Goal: Task Accomplishment & Management: Manage account settings

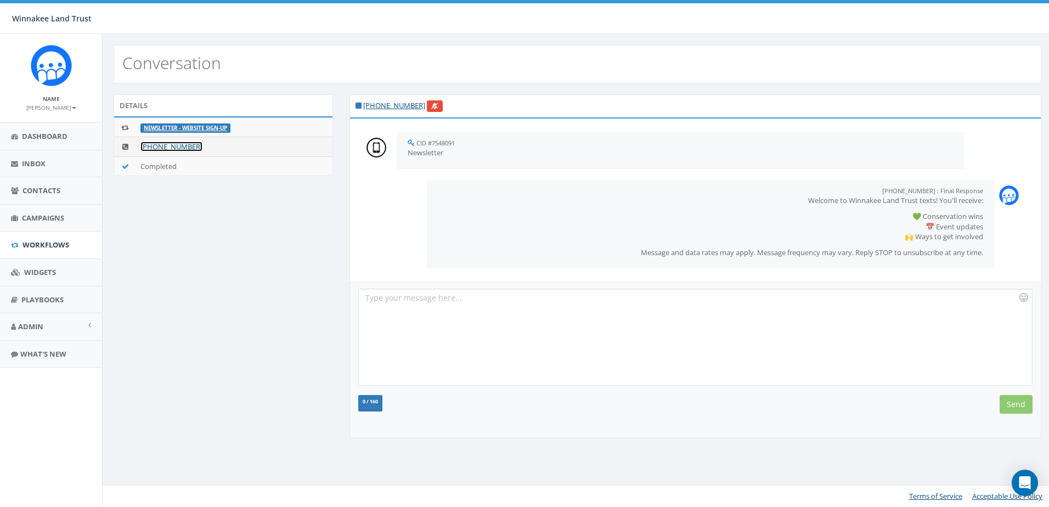
click at [166, 149] on link "[PHONE_NUMBER]" at bounding box center [171, 147] width 62 height 10
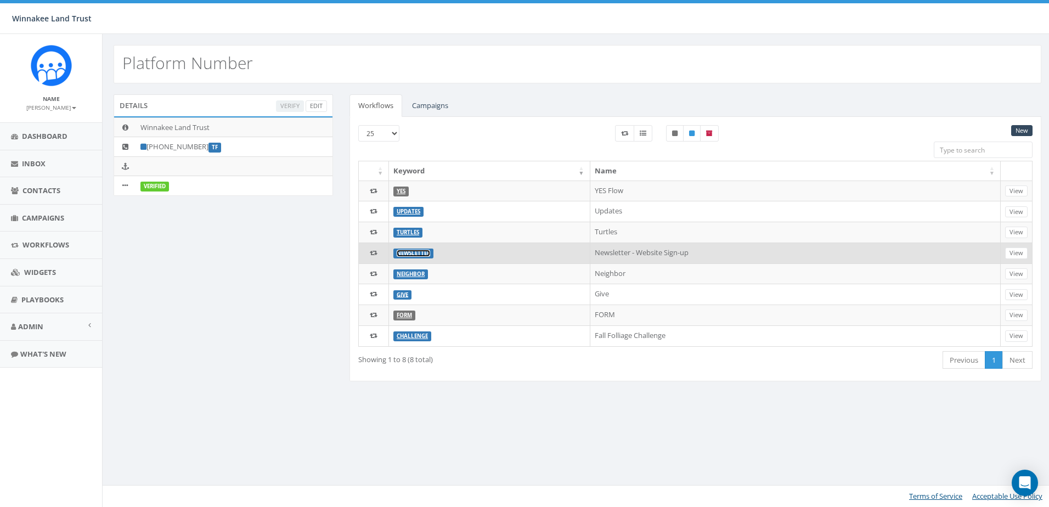
click at [412, 252] on link "Newsletter" at bounding box center [413, 253] width 33 height 7
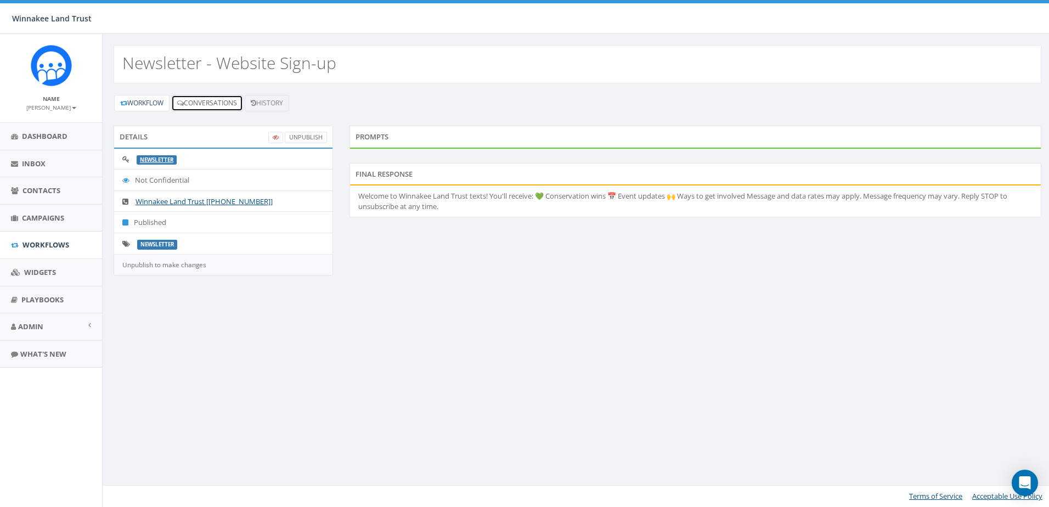
click at [194, 104] on link "Conversations" at bounding box center [207, 103] width 72 height 16
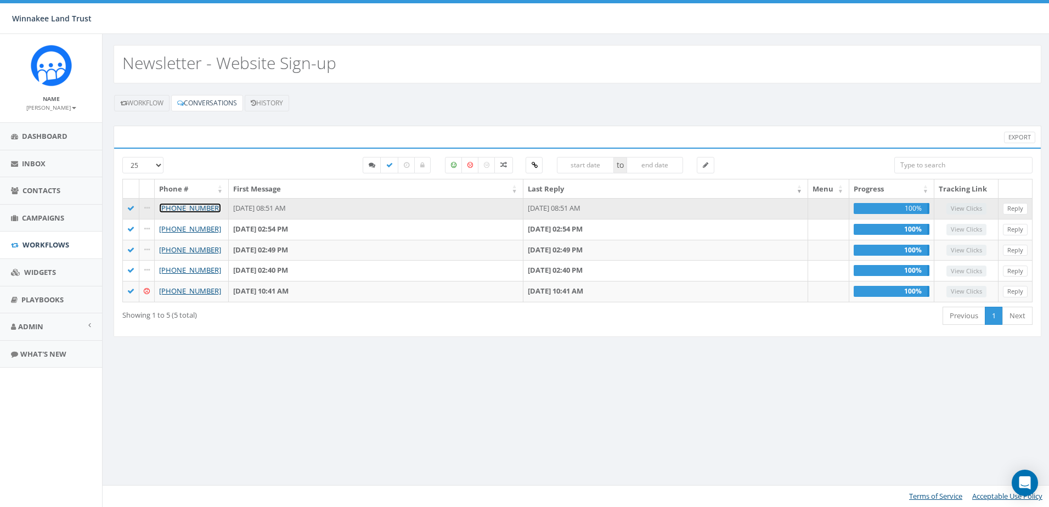
click at [196, 209] on link "[PHONE_NUMBER]" at bounding box center [190, 208] width 62 height 10
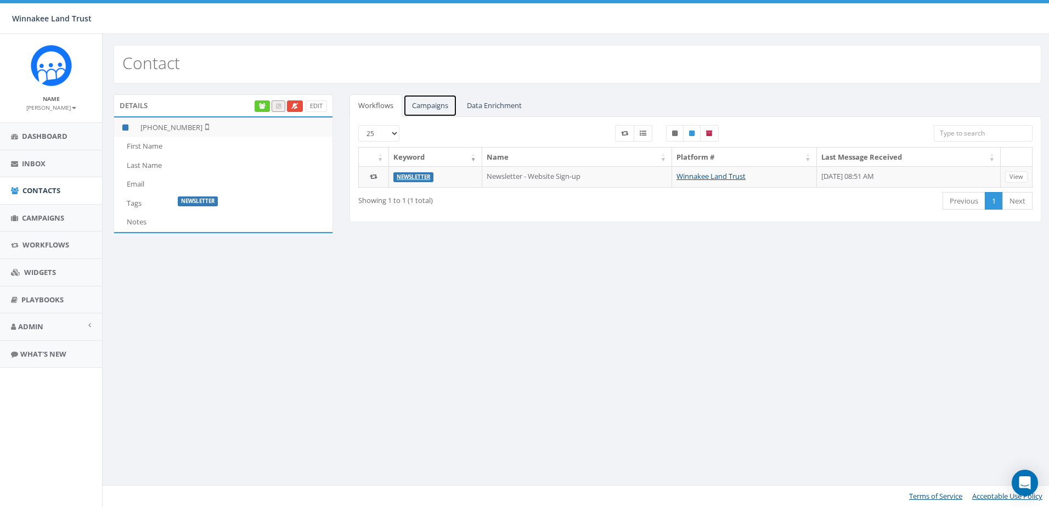
click at [419, 107] on link "Campaigns" at bounding box center [430, 105] width 54 height 22
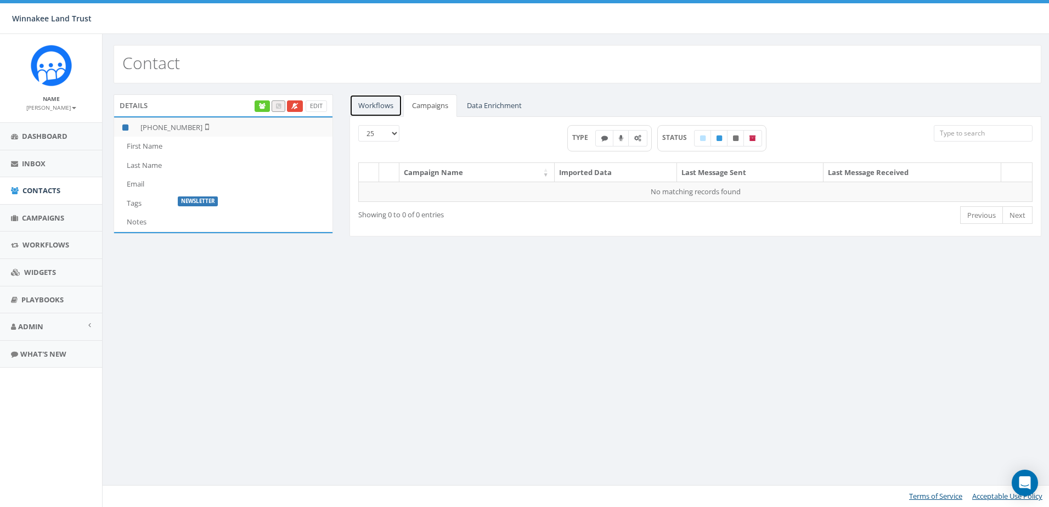
click at [370, 103] on link "Workflows" at bounding box center [376, 105] width 53 height 22
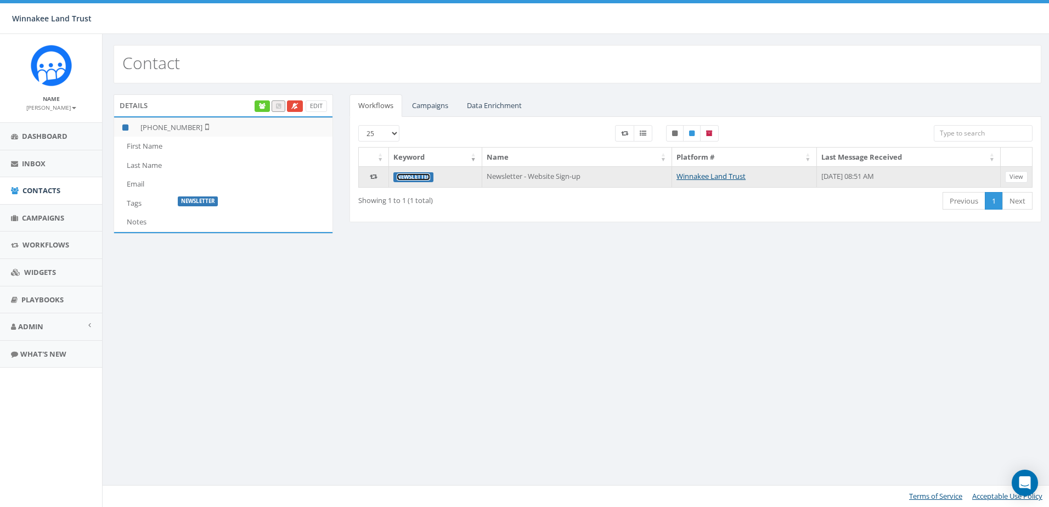
click at [411, 176] on link "Newsletter" at bounding box center [413, 176] width 33 height 7
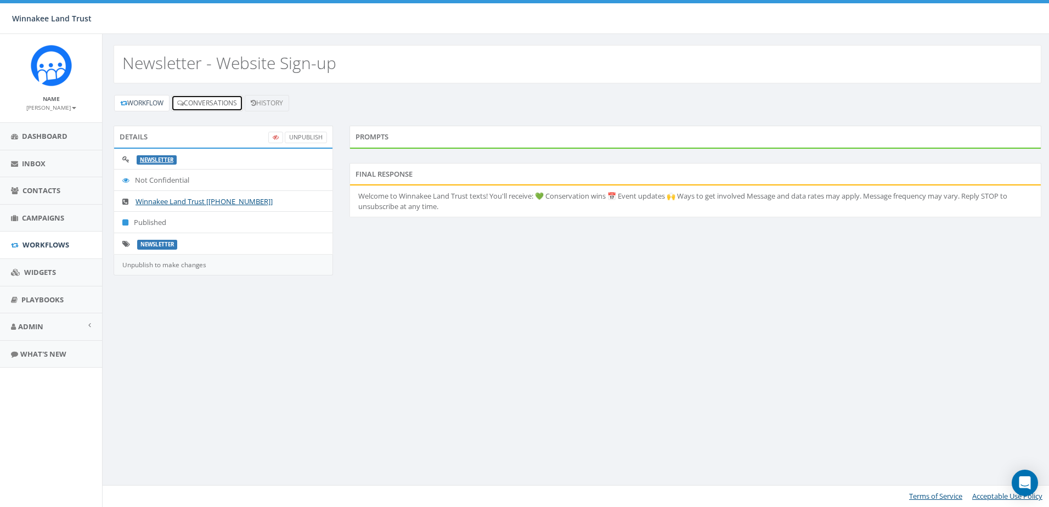
click at [204, 102] on link "Conversations" at bounding box center [207, 103] width 72 height 16
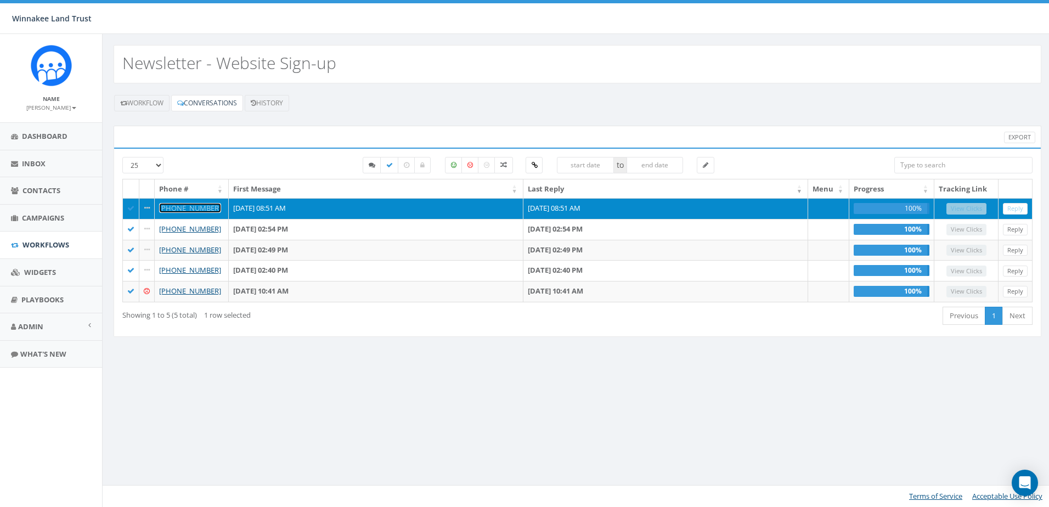
click at [172, 209] on link "[PHONE_NUMBER]" at bounding box center [190, 208] width 62 height 10
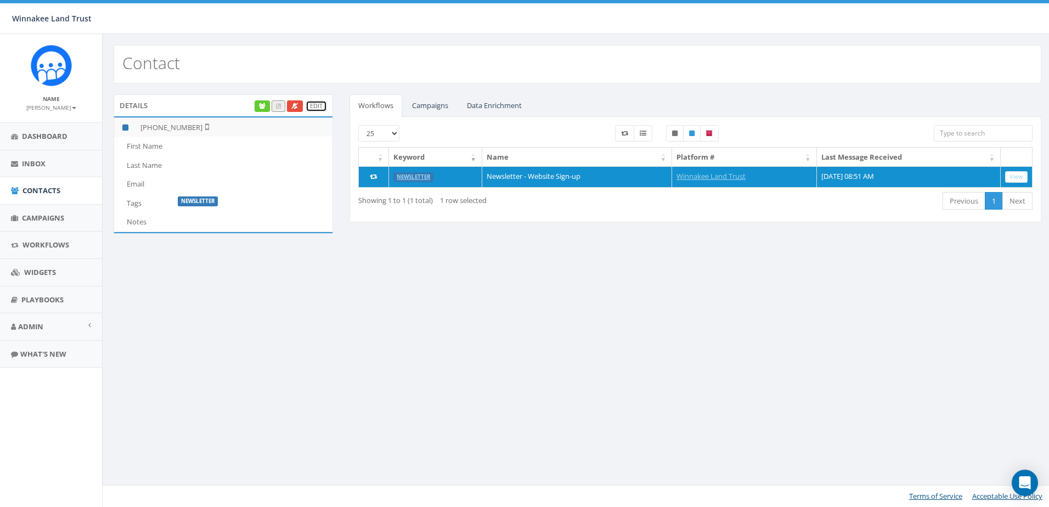
click at [315, 105] on link "Edit" at bounding box center [316, 106] width 21 height 12
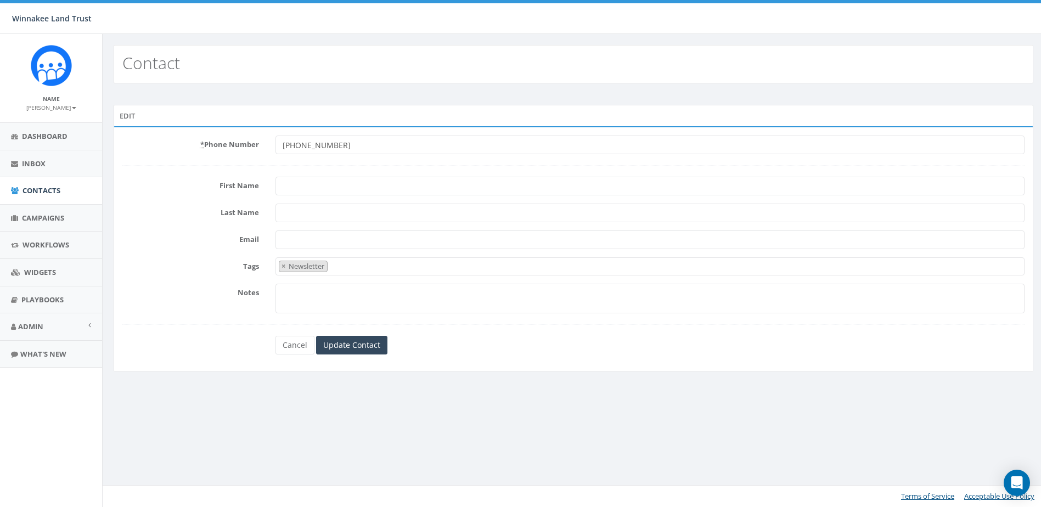
select select "Newsletter"
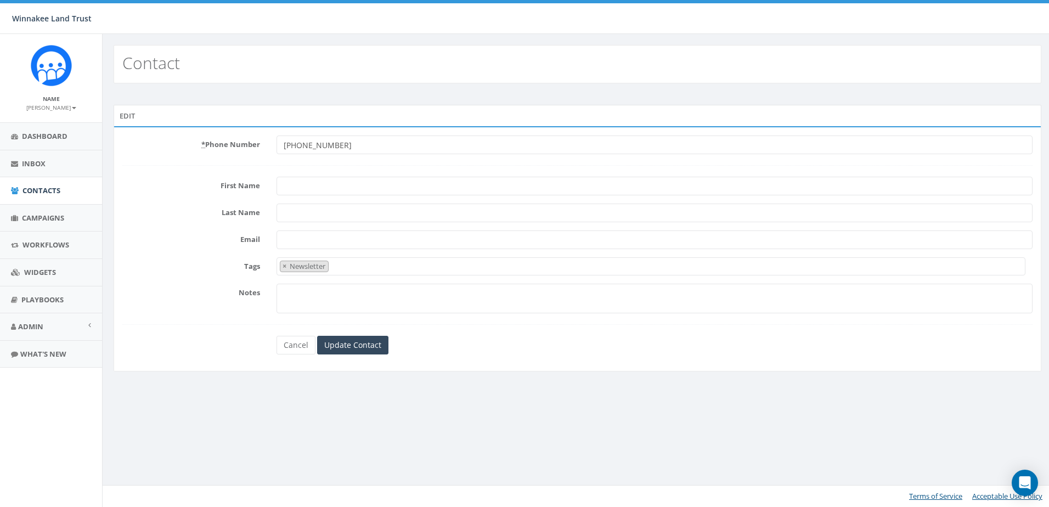
click at [302, 185] on input "First Name" at bounding box center [655, 186] width 756 height 19
paste input "Marco Kuhn"
drag, startPoint x: 309, startPoint y: 184, endPoint x: 348, endPoint y: 183, distance: 38.4
click at [348, 183] on input "Marco Kuhn" at bounding box center [655, 186] width 756 height 19
type input "Marco"
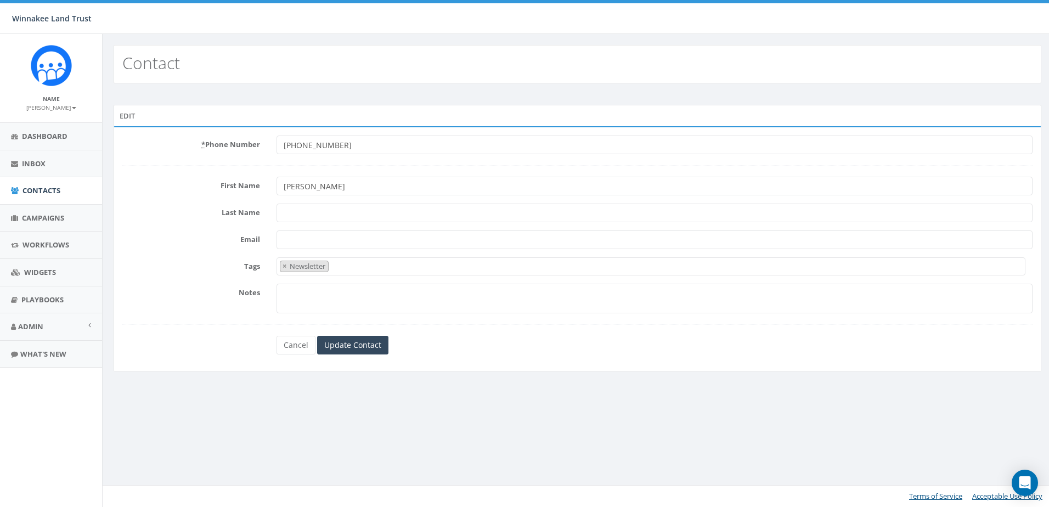
click at [307, 210] on input "Last Name" at bounding box center [655, 213] width 756 height 19
paste input "Kuhn"
type input "Kuhn"
click at [324, 185] on input "Marco" at bounding box center [655, 186] width 756 height 19
type input "Marco"
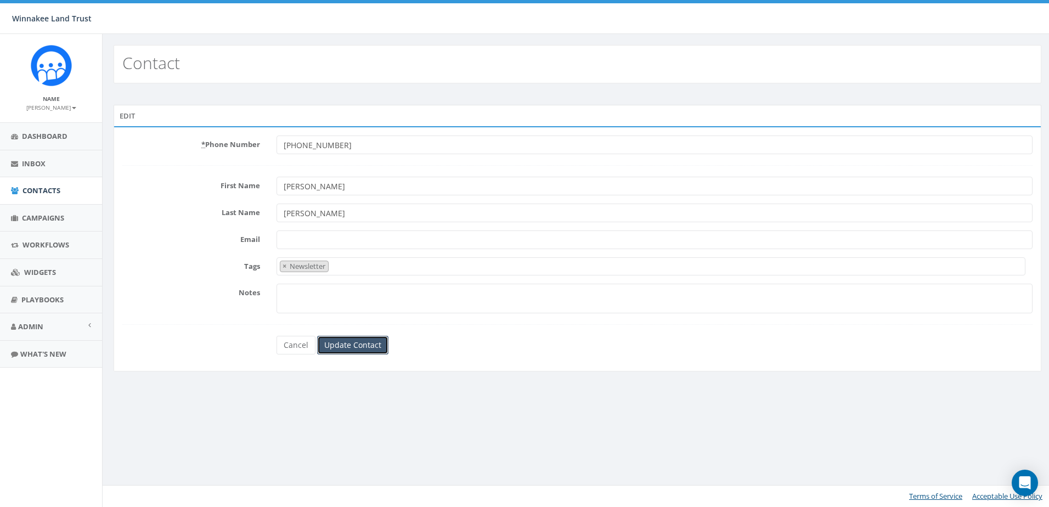
click at [351, 341] on input "Update Contact" at bounding box center [352, 345] width 71 height 19
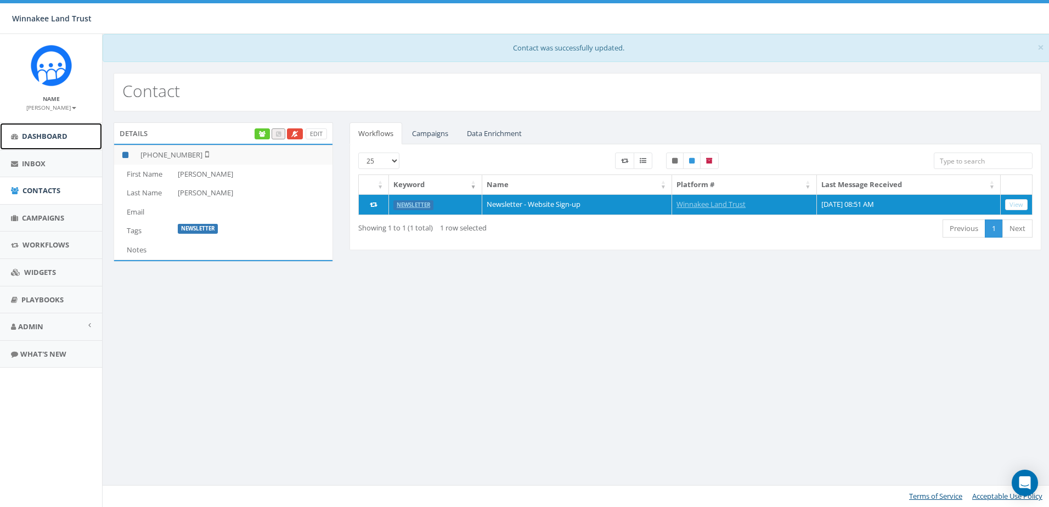
click at [50, 143] on link "Dashboard" at bounding box center [51, 136] width 102 height 27
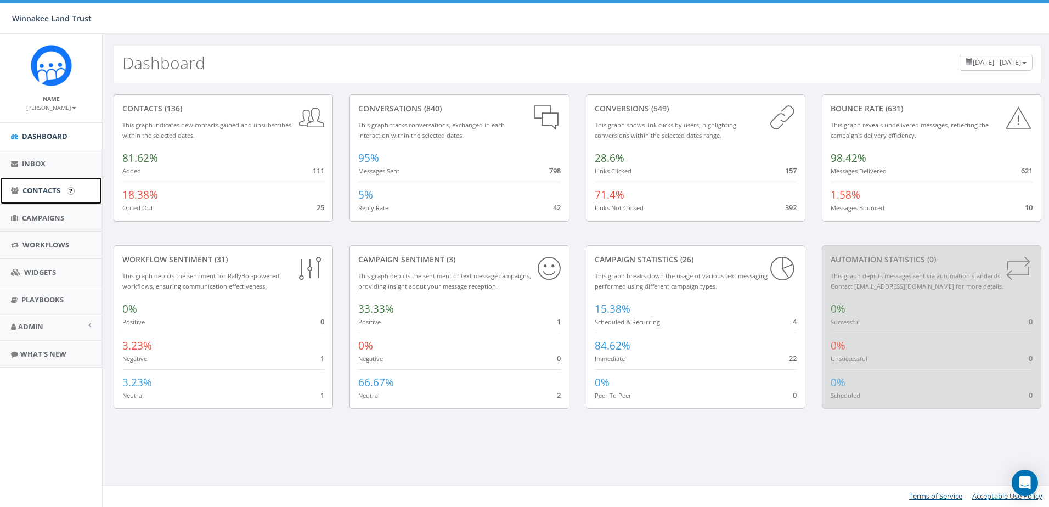
click at [45, 197] on link "Contacts" at bounding box center [51, 190] width 102 height 27
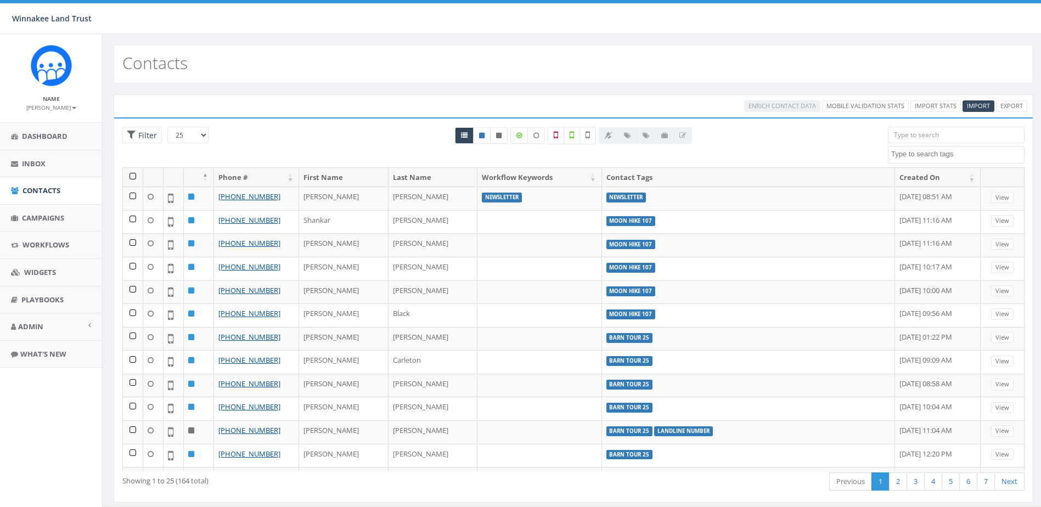
select select
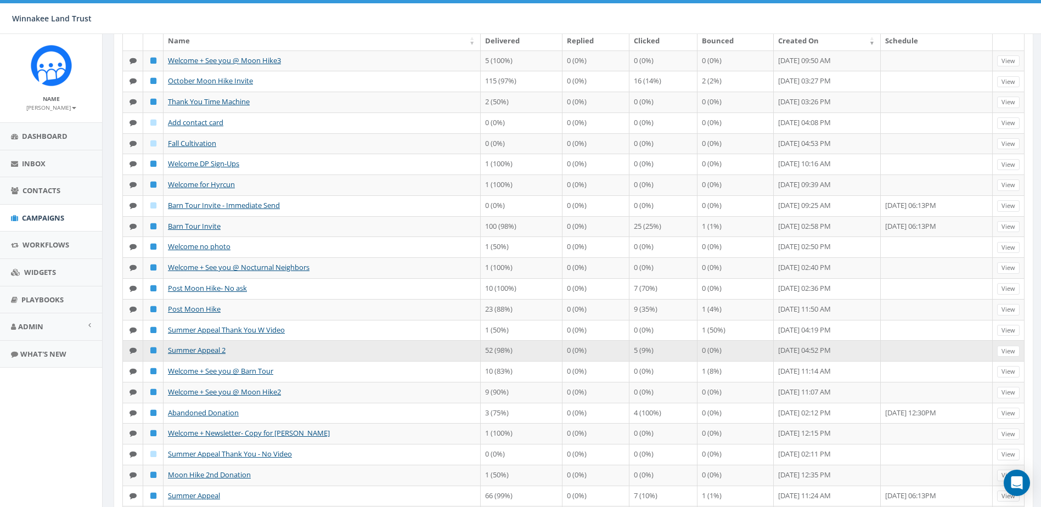
scroll to position [165, 0]
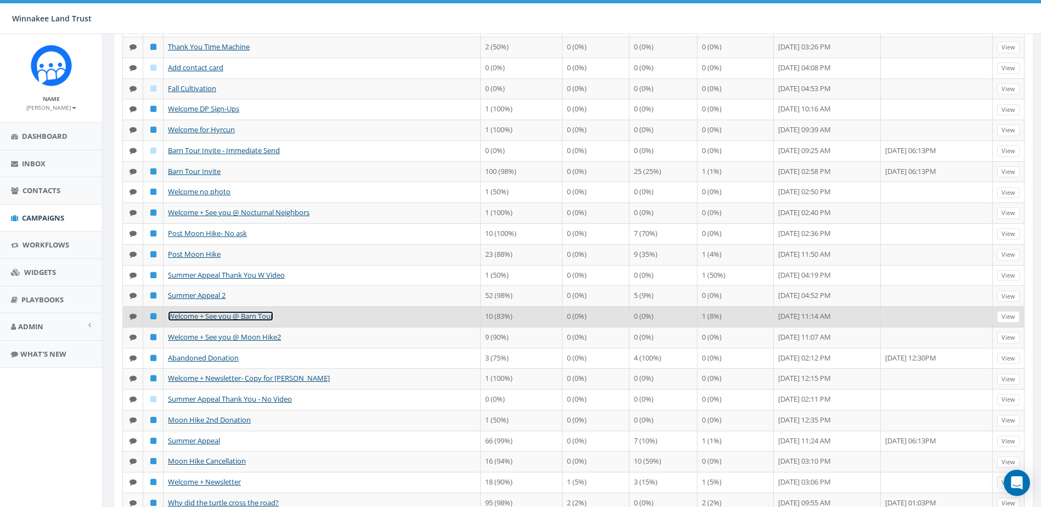
click at [246, 321] on link "Welcome + See you @ Barn Tour" at bounding box center [220, 316] width 105 height 10
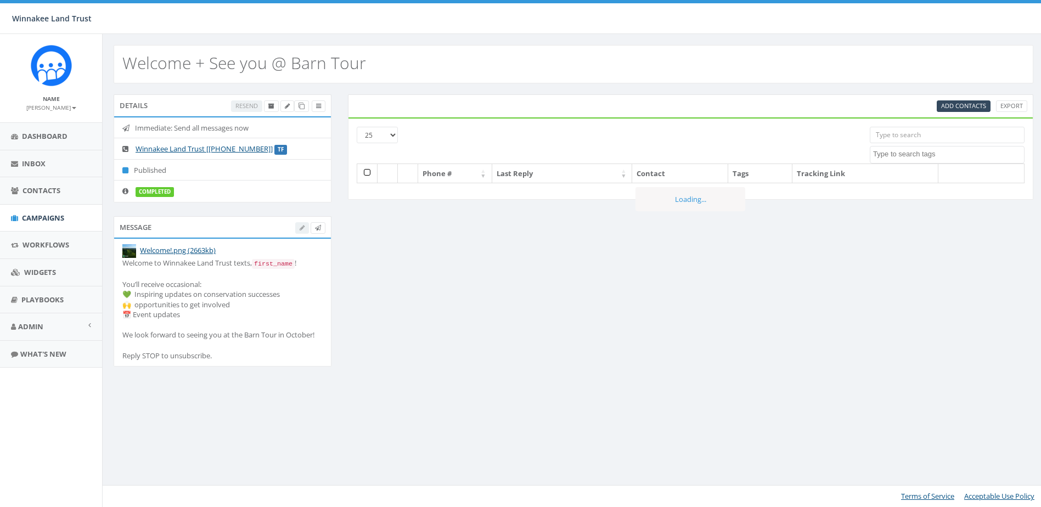
select select
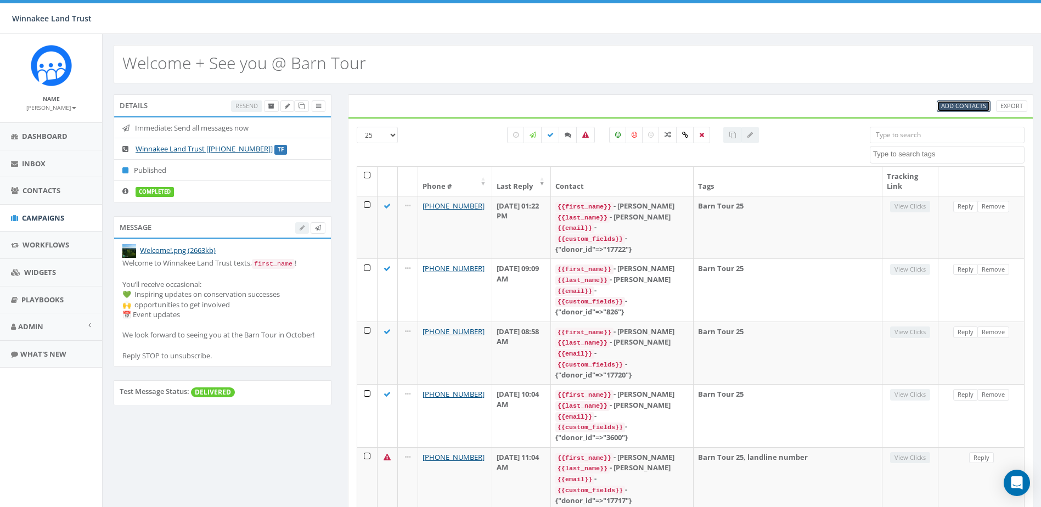
click at [962, 103] on span "Add Contacts" at bounding box center [963, 106] width 45 height 8
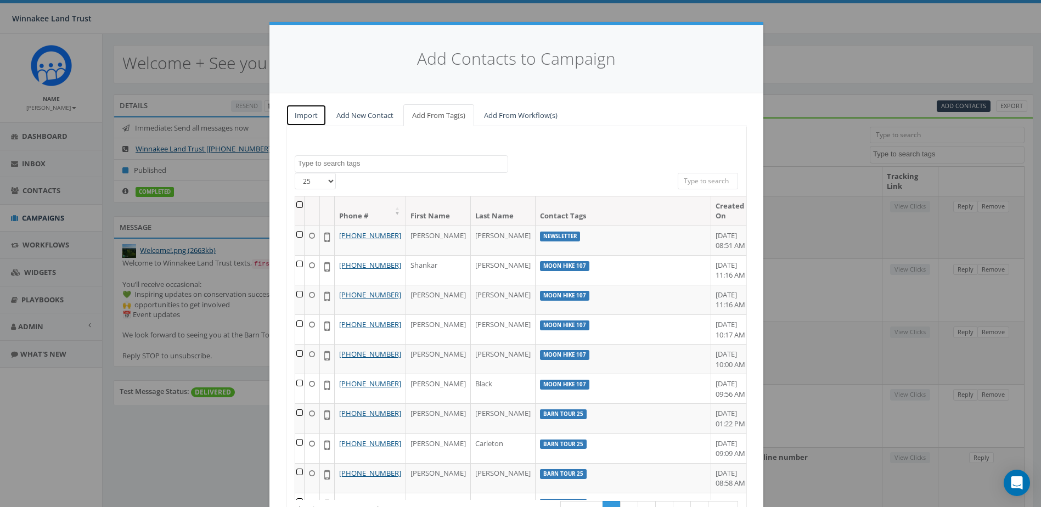
click at [306, 115] on link "Import" at bounding box center [306, 115] width 41 height 22
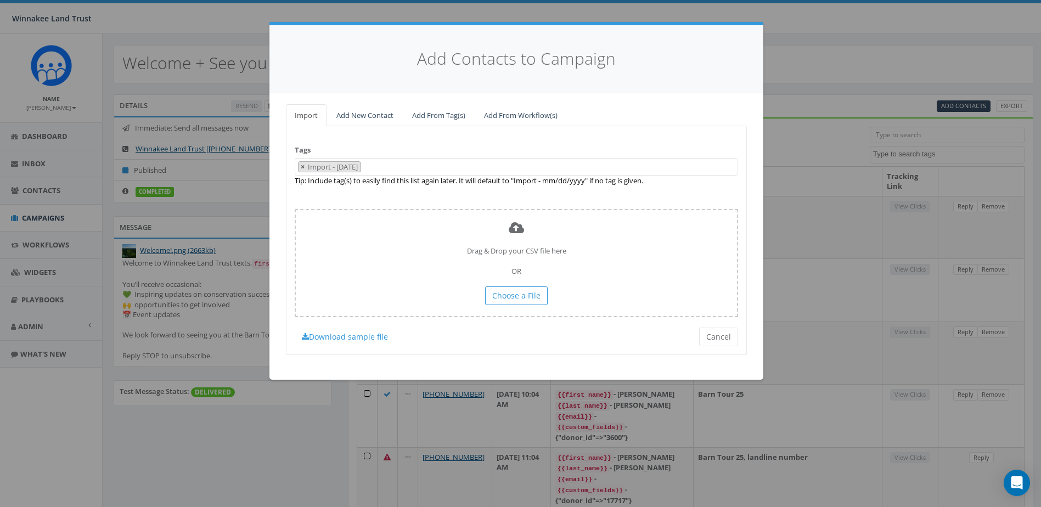
click at [302, 166] on span "×" at bounding box center [303, 167] width 4 height 10
select select "Barn Tour 25"
click at [367, 335] on link "Download sample file" at bounding box center [345, 337] width 100 height 19
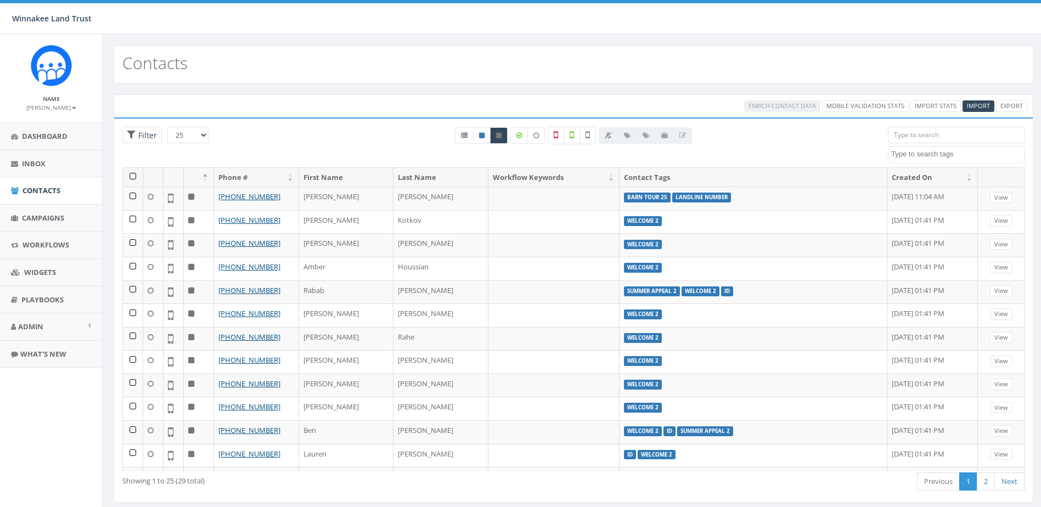
select select
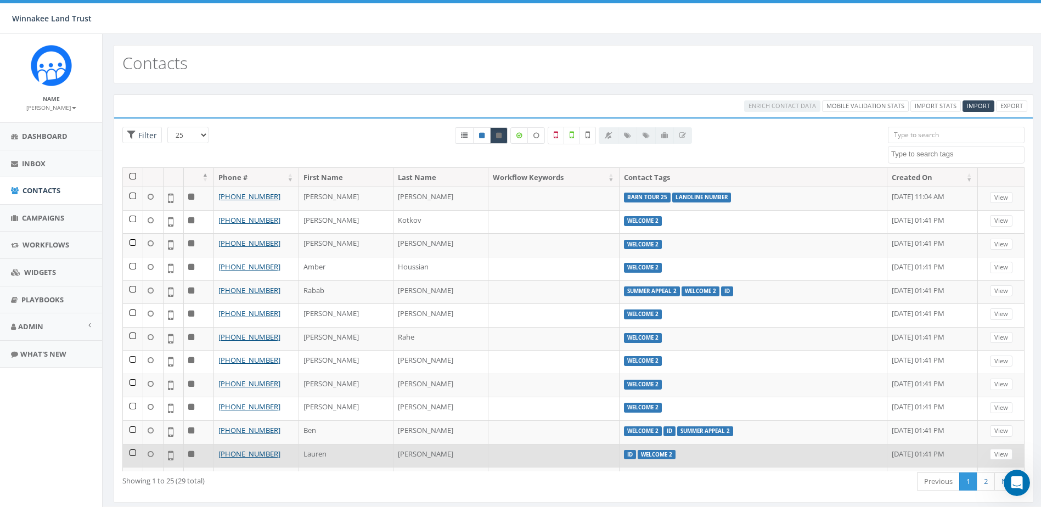
scroll to position [2726, 0]
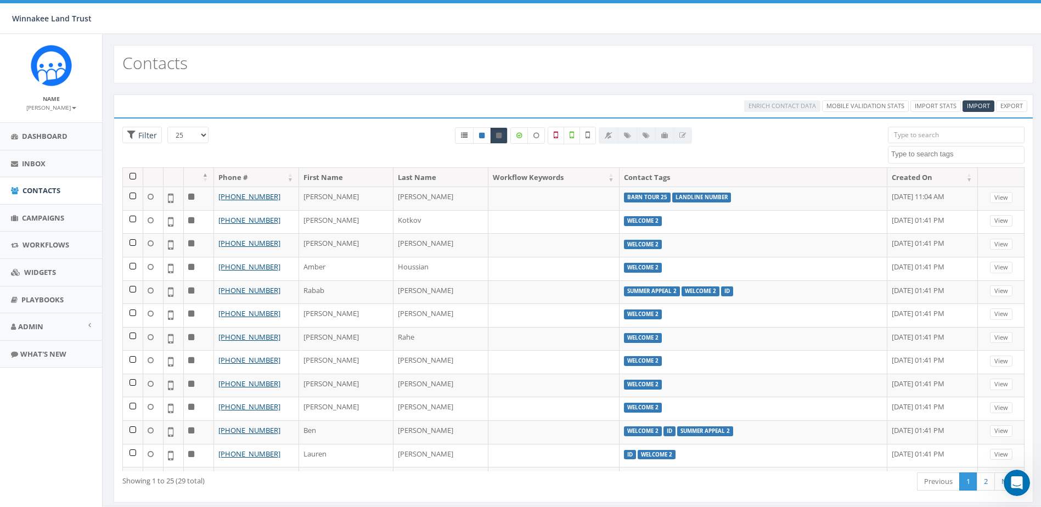
click at [660, 61] on div "Contacts" at bounding box center [574, 64] width 920 height 38
click at [29, 243] on span "Workflows" at bounding box center [45, 245] width 47 height 10
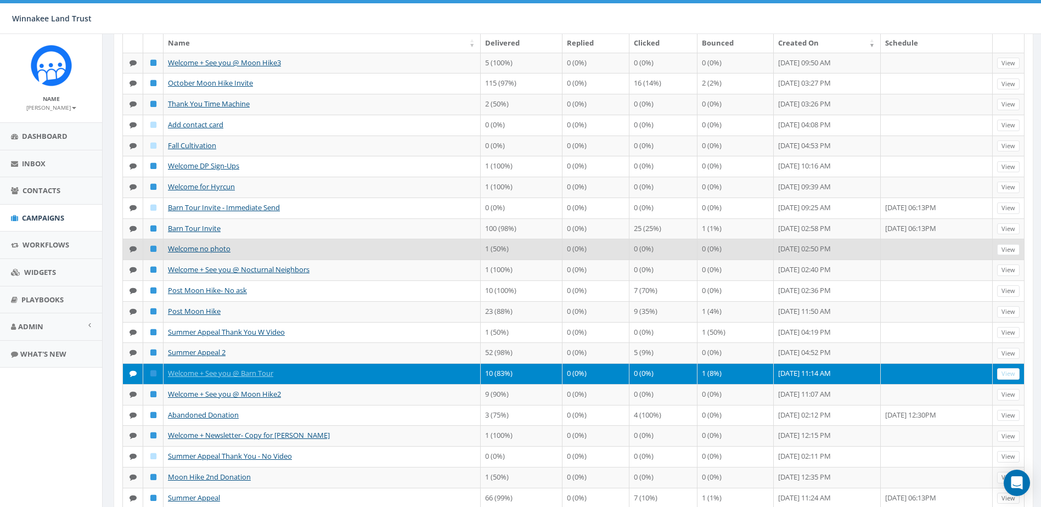
scroll to position [110, 0]
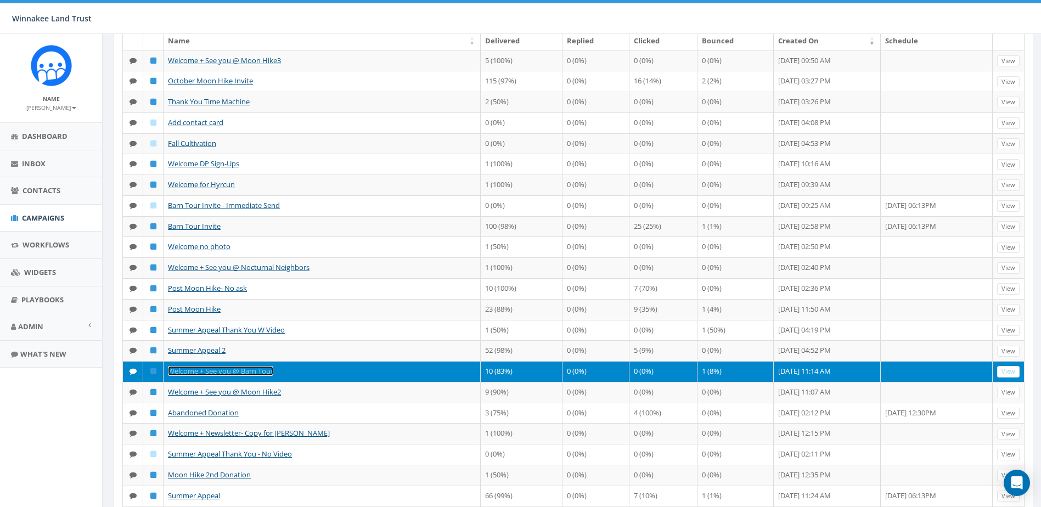
click at [185, 376] on link "Welcome + See you @ Barn Tour" at bounding box center [220, 371] width 105 height 10
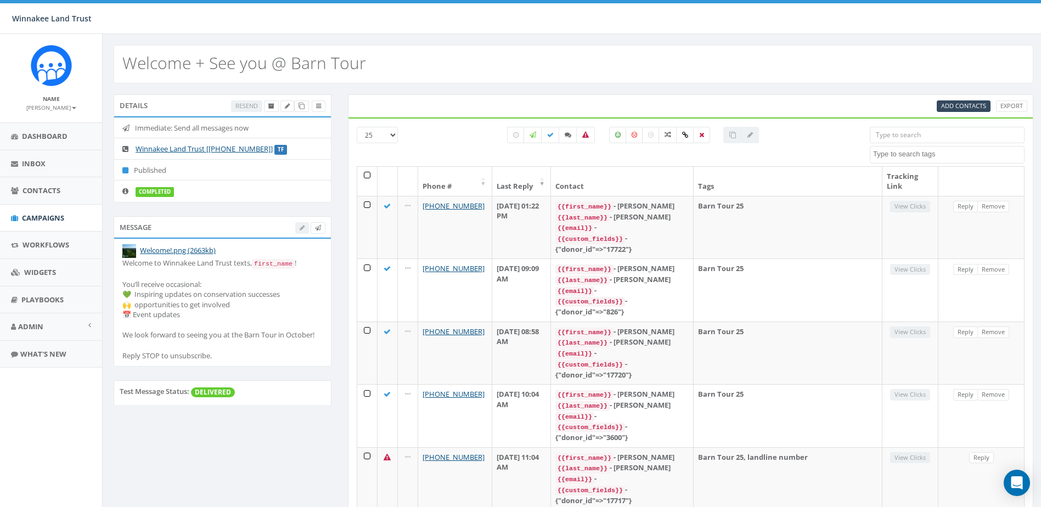
select select
click at [958, 108] on span "Add Contacts" at bounding box center [963, 106] width 45 height 8
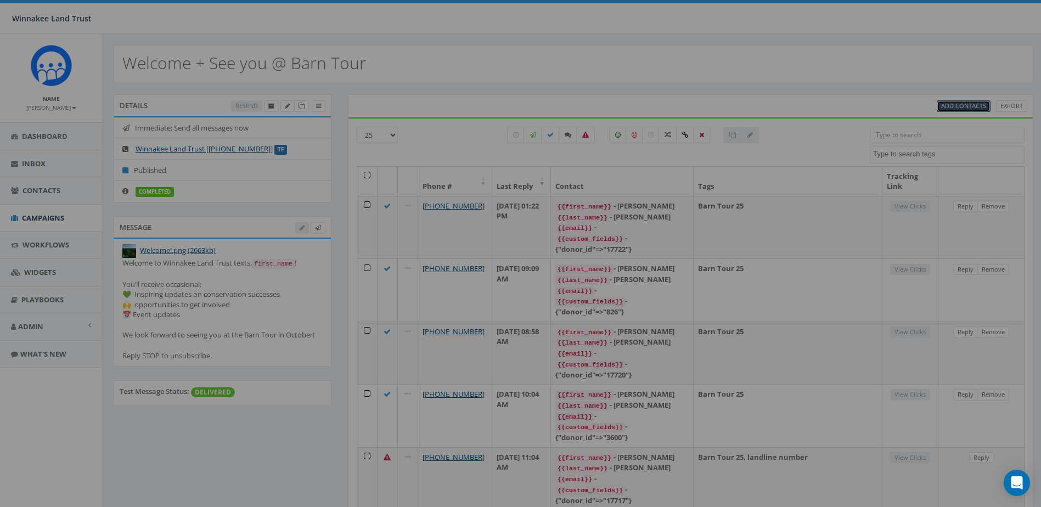
select select
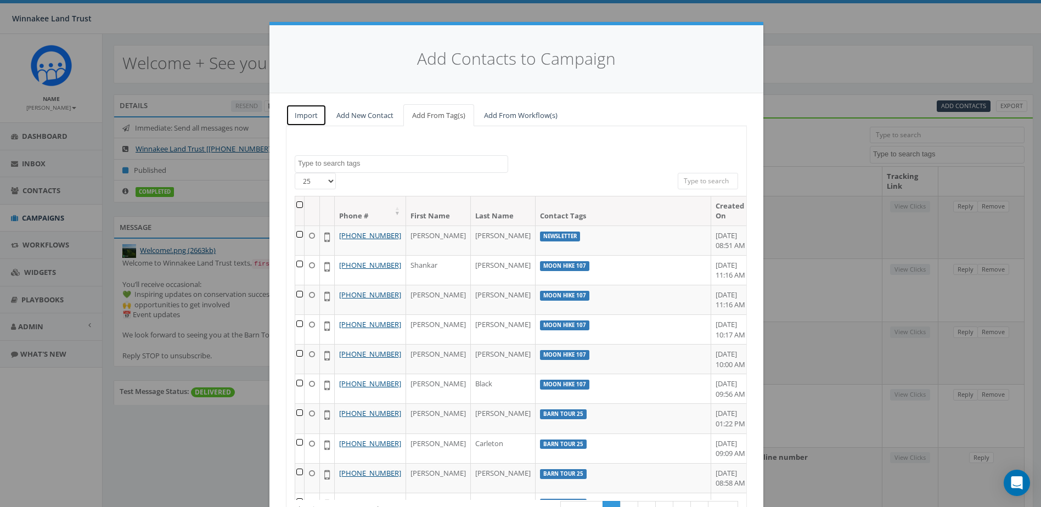
click at [301, 120] on link "Import" at bounding box center [306, 115] width 41 height 22
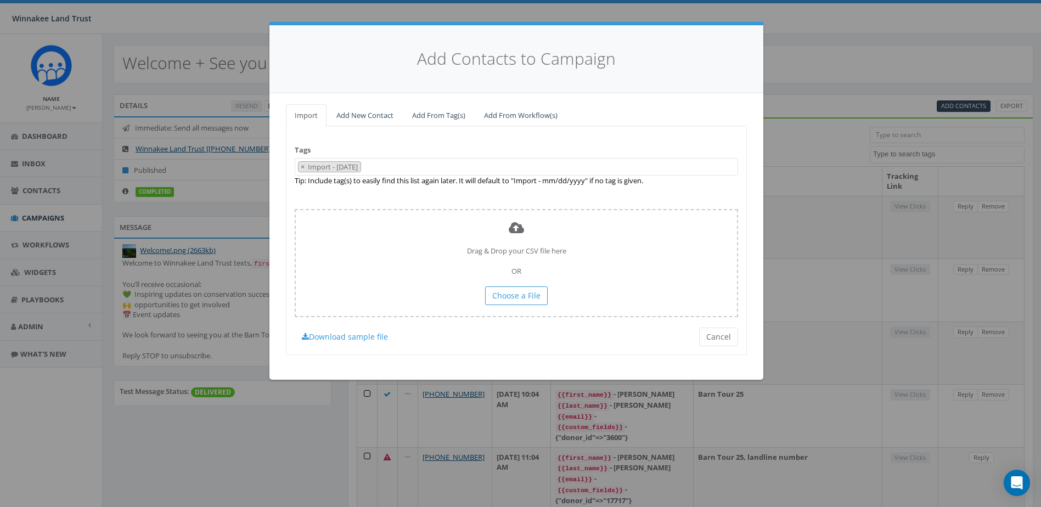
click at [302, 168] on span "×" at bounding box center [303, 167] width 4 height 10
select select
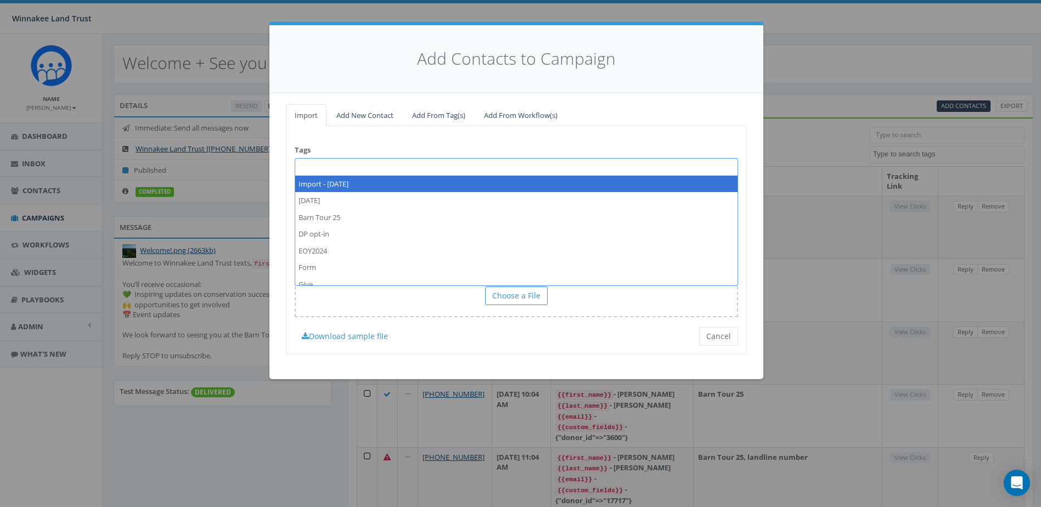
click at [346, 165] on span at bounding box center [516, 167] width 443 height 18
type textarea "bar"
select select "Barn Tour 25"
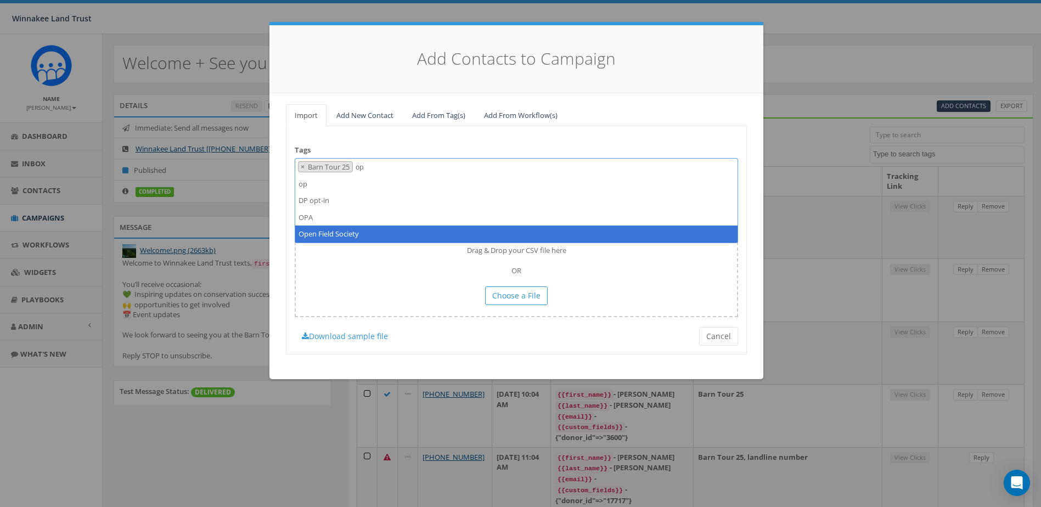
type textarea "op"
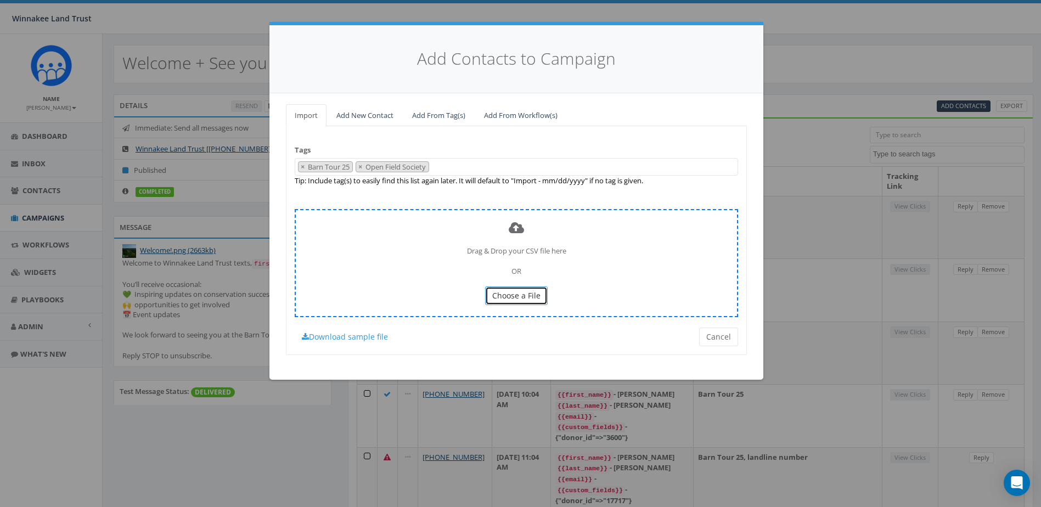
click at [502, 297] on span "Choose a File" at bounding box center [516, 295] width 48 height 10
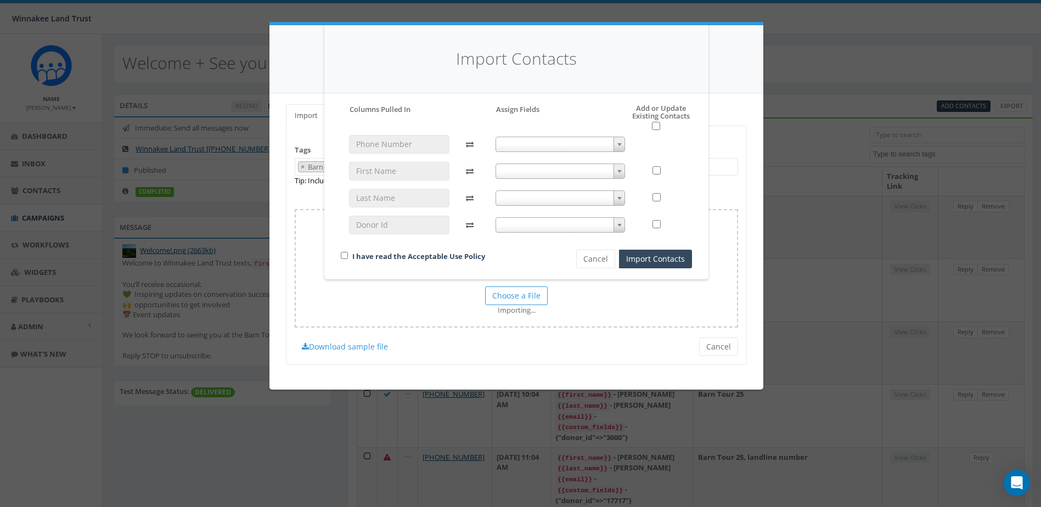
click at [516, 139] on span at bounding box center [561, 144] width 130 height 15
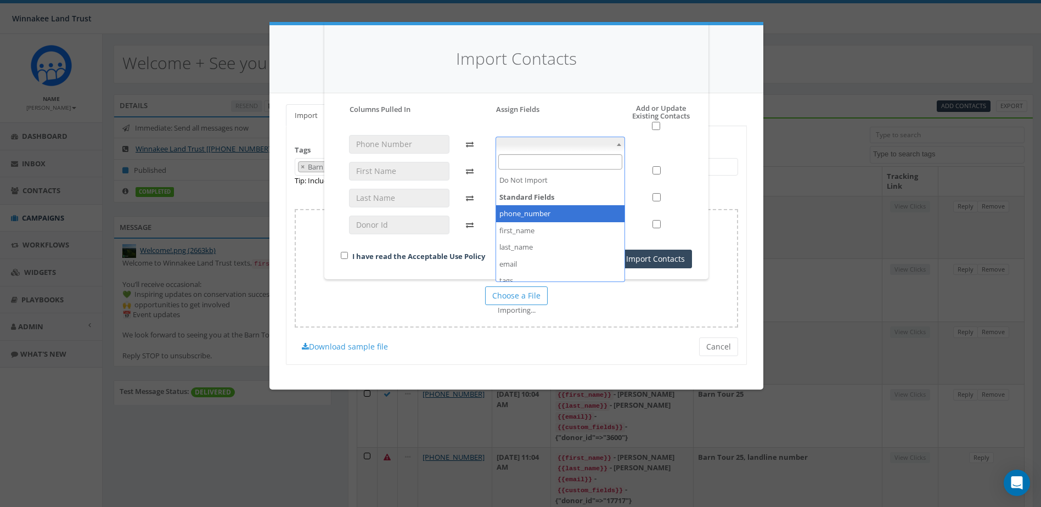
select select "phone_number"
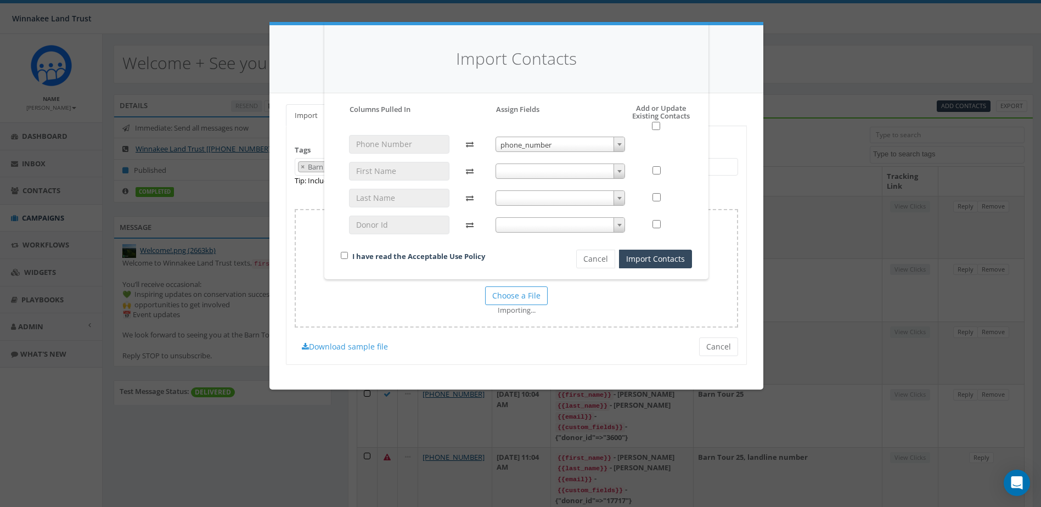
click at [538, 172] on span at bounding box center [561, 171] width 130 height 15
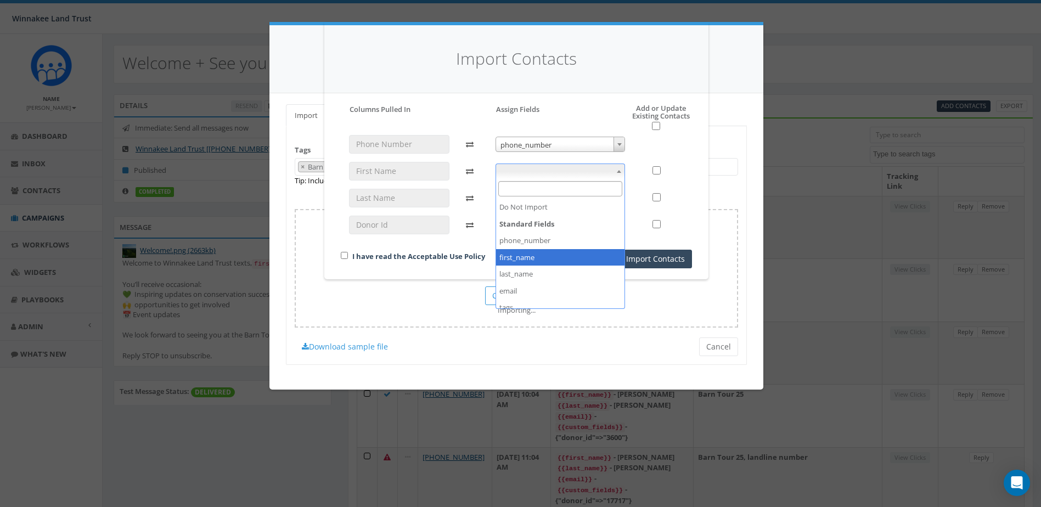
select select "first_name"
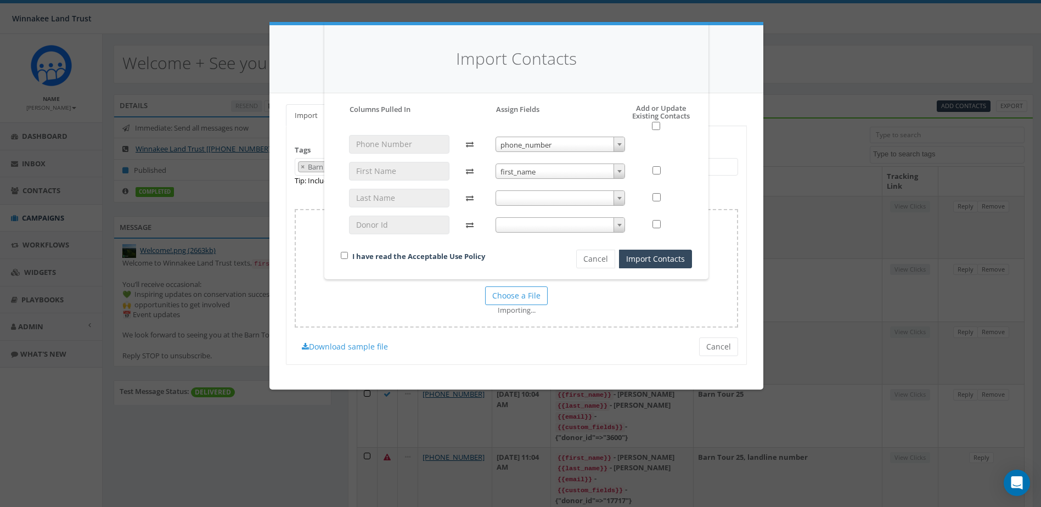
click at [530, 200] on span at bounding box center [561, 197] width 130 height 15
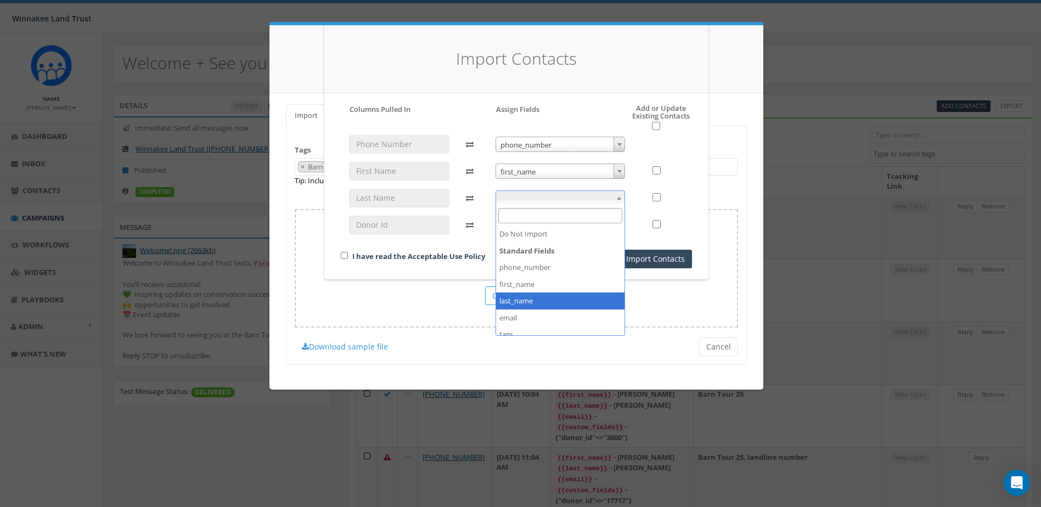
select select "last_name"
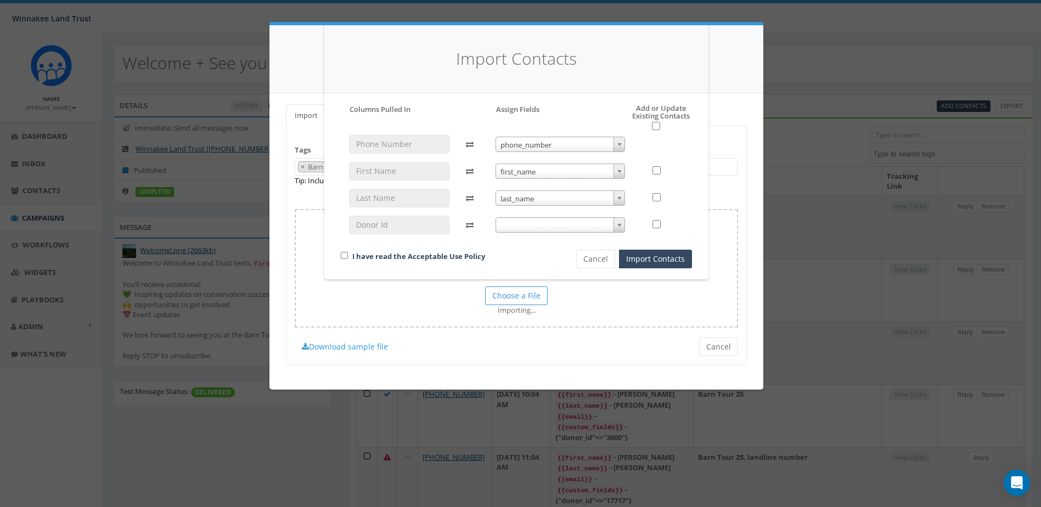
click at [531, 234] on div "phone_number phone_number first_name first_name last_name last_name" at bounding box center [560, 189] width 147 height 109
click at [536, 229] on span at bounding box center [561, 224] width 130 height 15
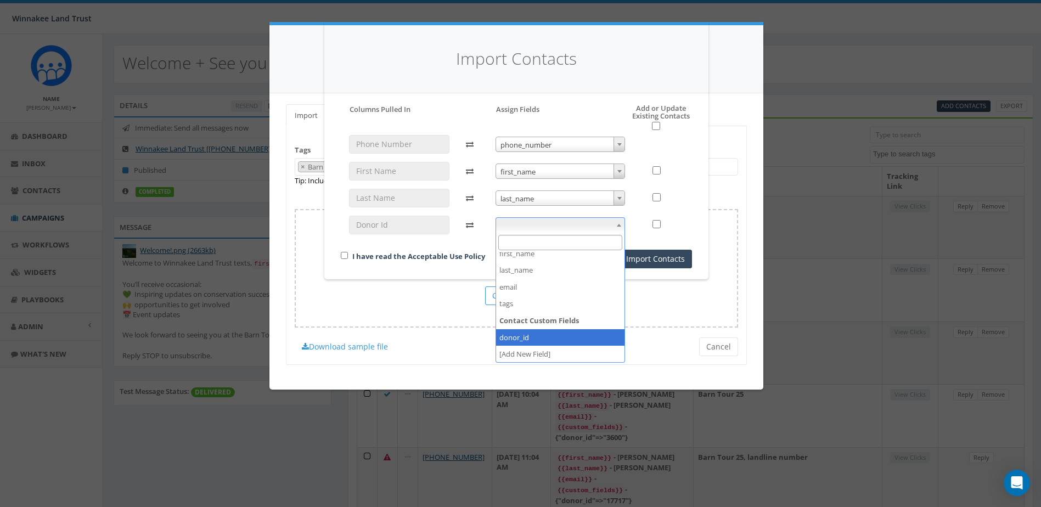
scroll to position [58, 0]
select select "donor_id"
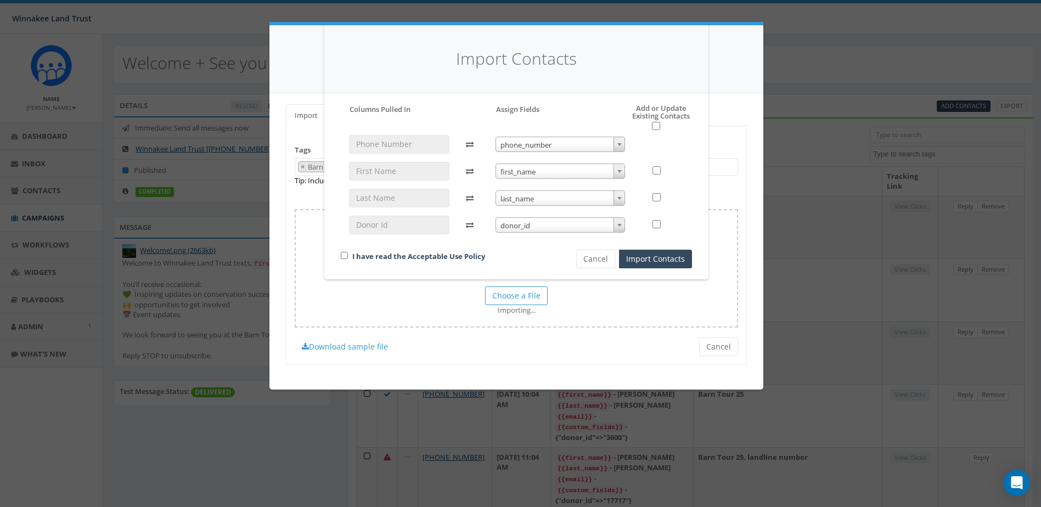
click at [341, 251] on div "I have read the Acceptable Use Policy" at bounding box center [440, 257] width 215 height 15
click at [342, 254] on input "checkbox" at bounding box center [344, 255] width 7 height 7
checkbox input "true"
click at [693, 258] on div "Cancel Import Contacts" at bounding box center [623, 259] width 153 height 19
click at [684, 262] on button "Import Contacts" at bounding box center [655, 259] width 73 height 19
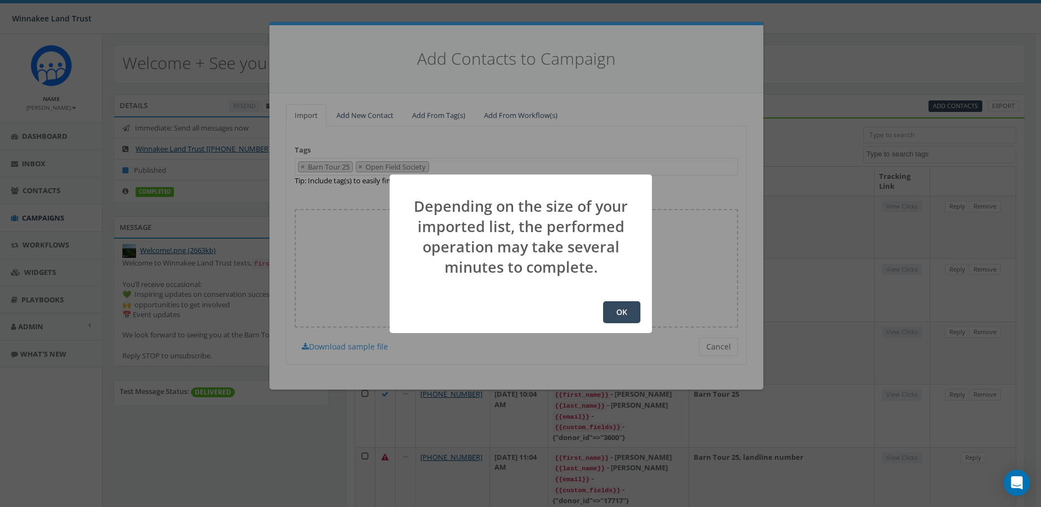
click at [606, 307] on button "OK" at bounding box center [621, 312] width 37 height 22
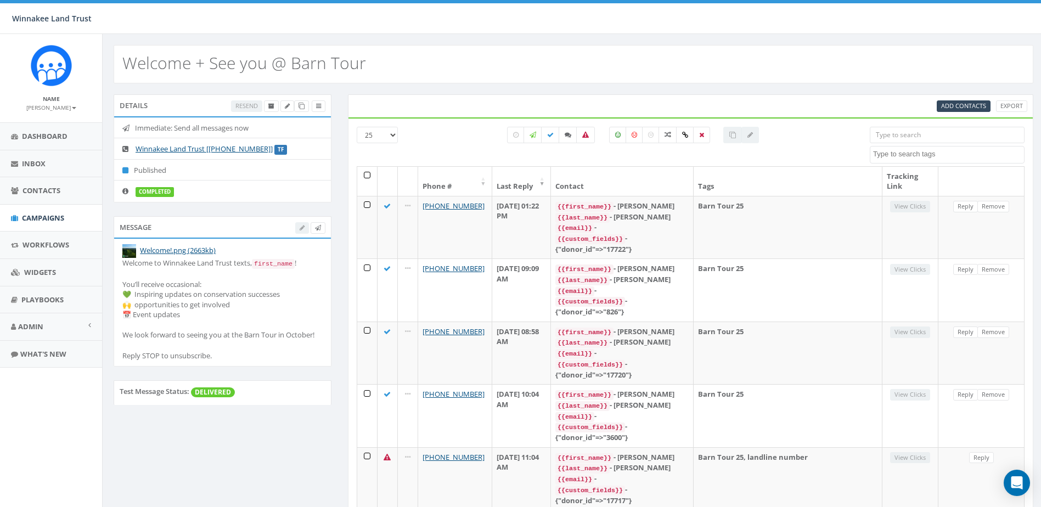
select select
click at [927, 132] on input "search" at bounding box center [947, 135] width 155 height 16
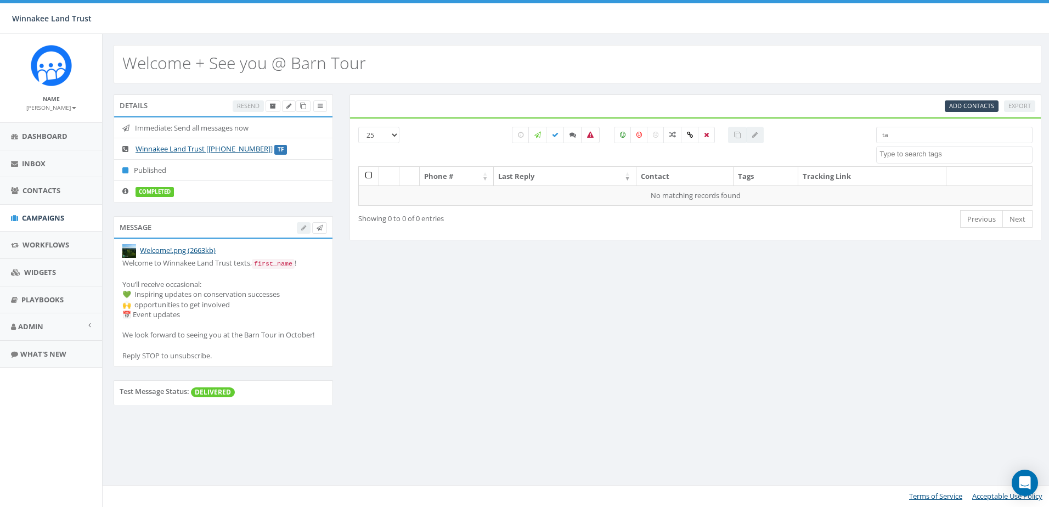
type input "t"
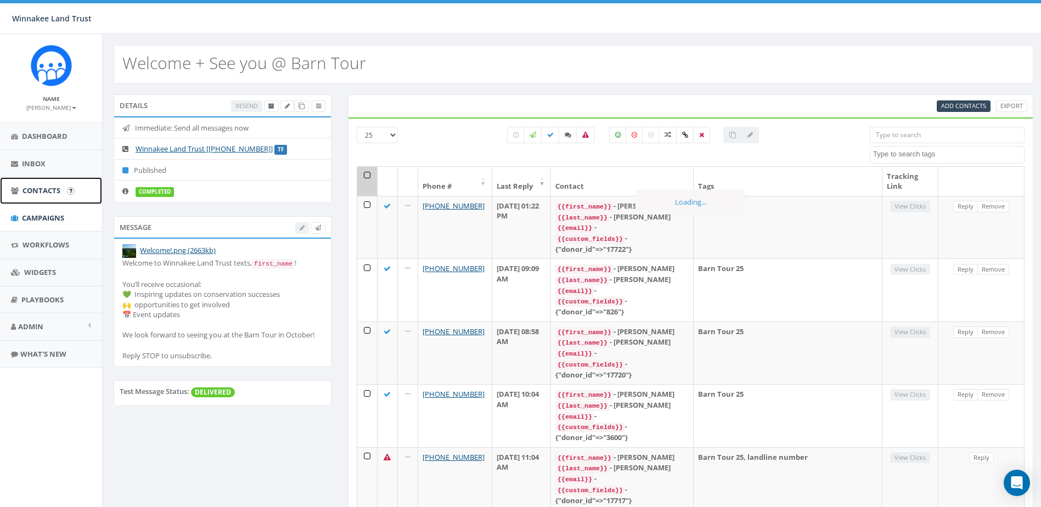
click at [49, 194] on span "Contacts" at bounding box center [41, 190] width 38 height 10
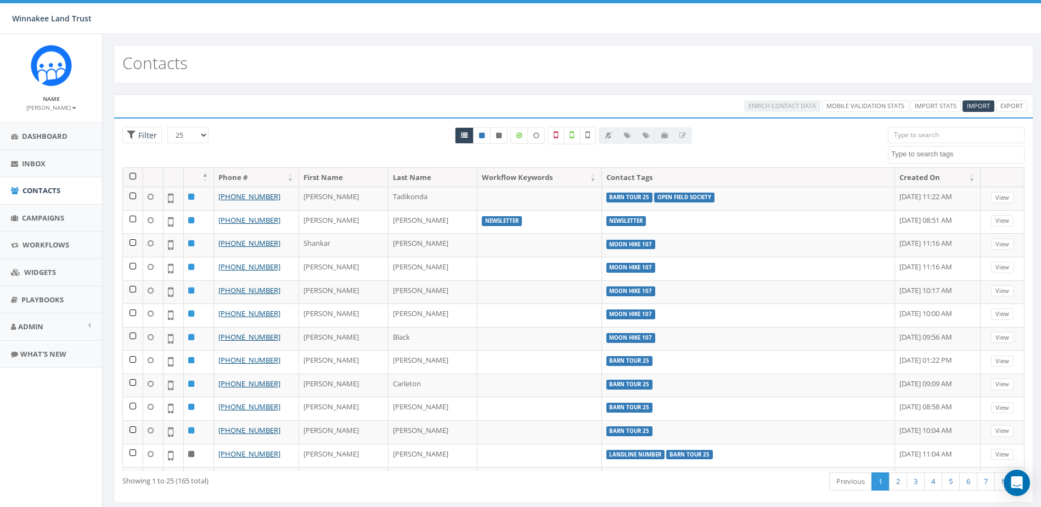
select select
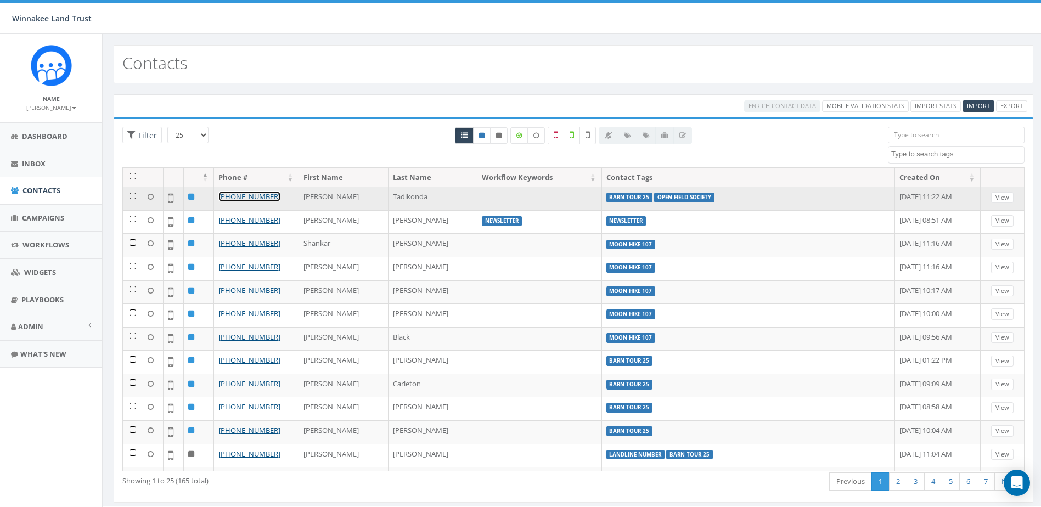
click at [222, 195] on link "[PHONE_NUMBER]" at bounding box center [249, 197] width 62 height 10
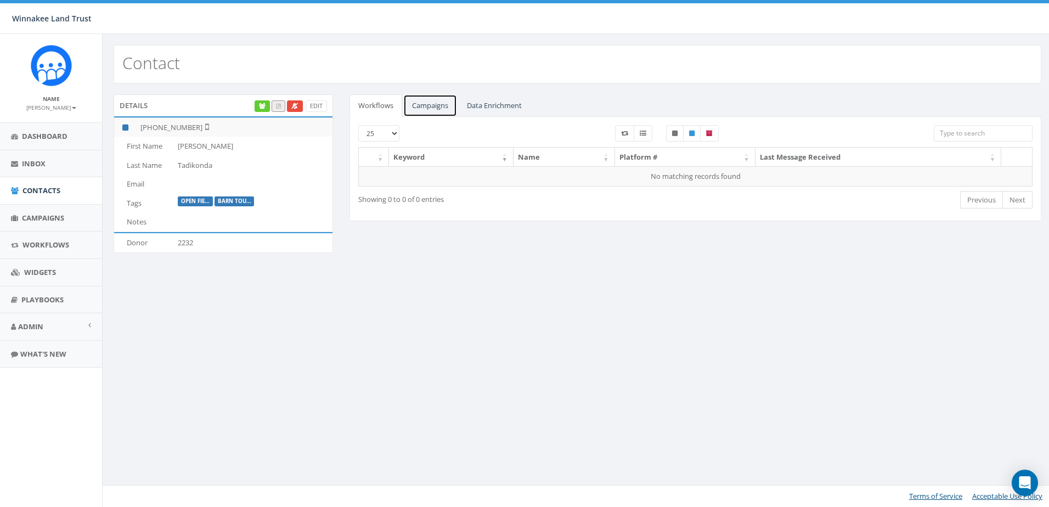
click at [430, 99] on link "Campaigns" at bounding box center [430, 105] width 54 height 22
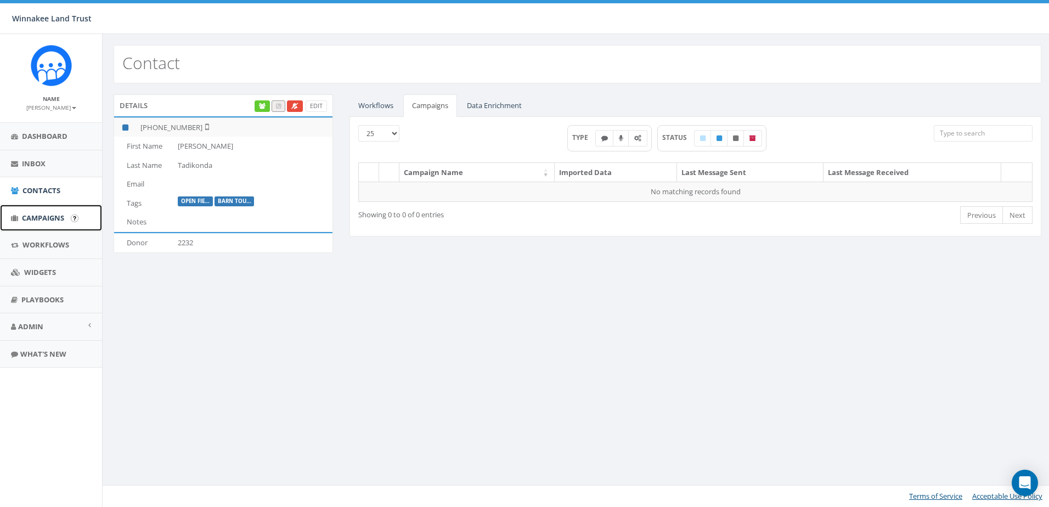
click at [29, 220] on span "Campaigns" at bounding box center [43, 218] width 42 height 10
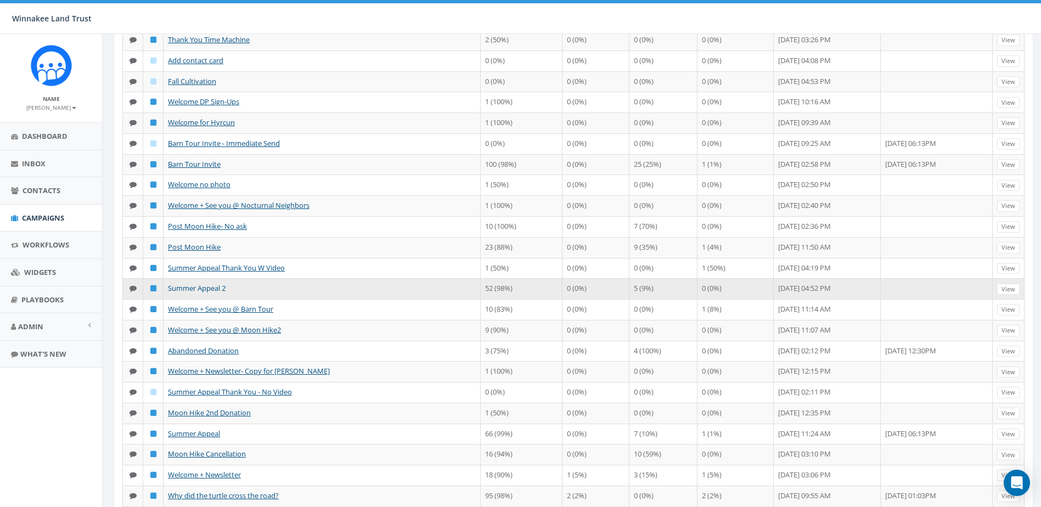
scroll to position [219, 0]
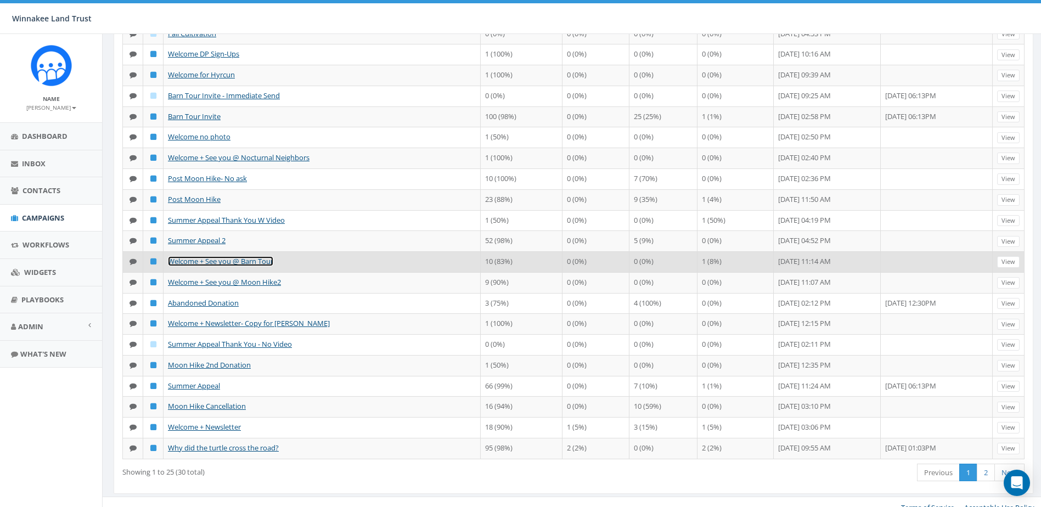
click at [226, 266] on link "Welcome + See you @ Barn Tour" at bounding box center [220, 261] width 105 height 10
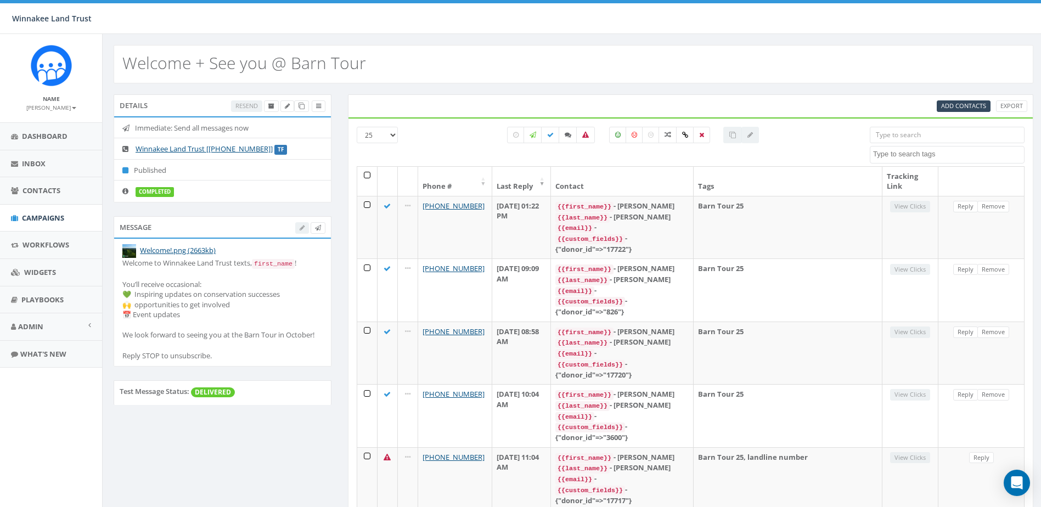
select select
click at [533, 134] on icon at bounding box center [533, 135] width 7 height 7
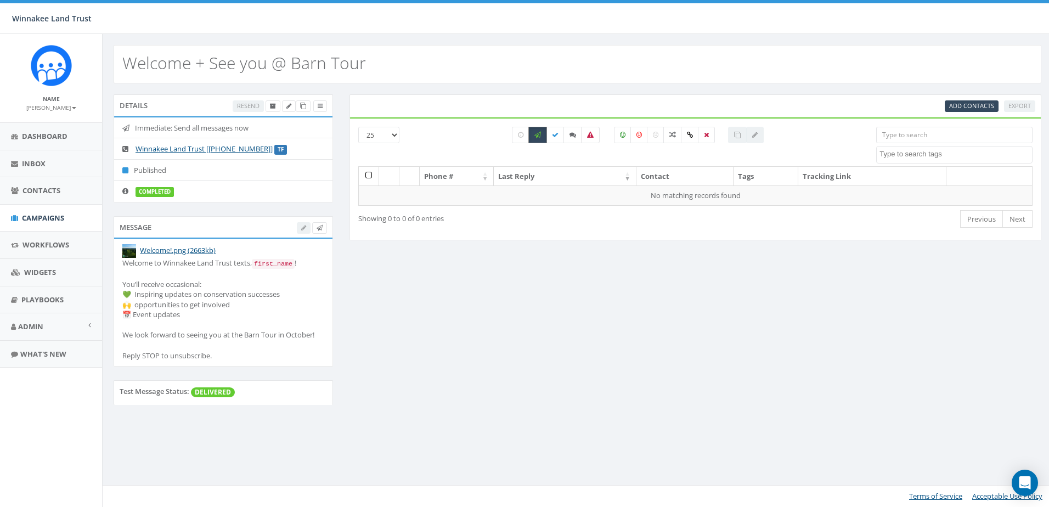
click at [537, 133] on icon at bounding box center [537, 135] width 7 height 7
checkbox input "false"
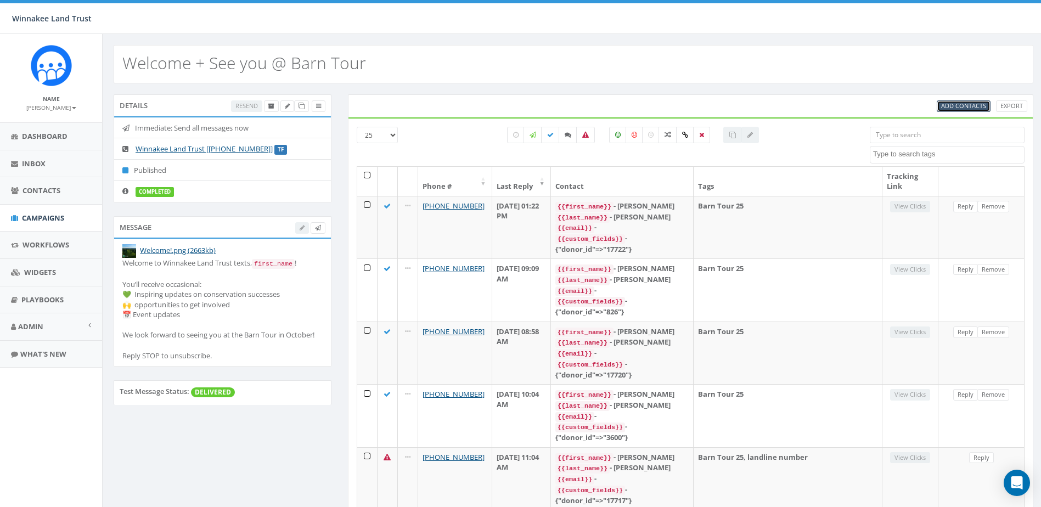
click at [971, 103] on span "Add Contacts" at bounding box center [963, 106] width 45 height 8
select select
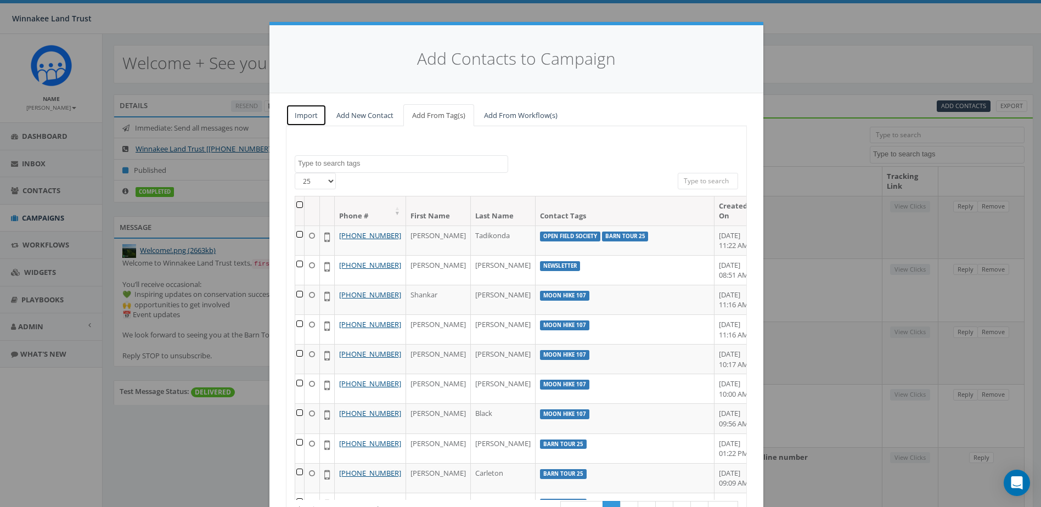
click at [301, 115] on link "Import" at bounding box center [306, 115] width 41 height 22
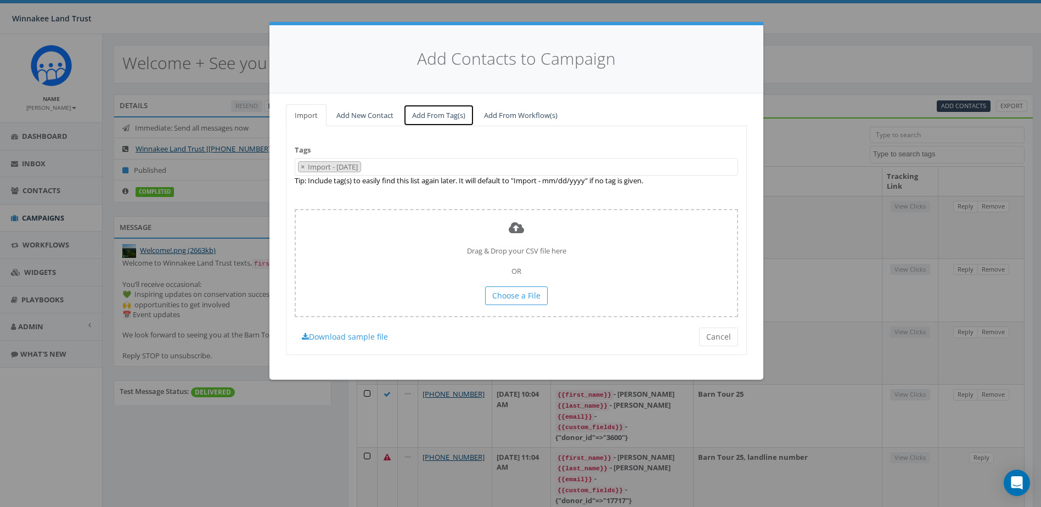
click at [435, 111] on link "Add From Tag(s)" at bounding box center [438, 115] width 71 height 22
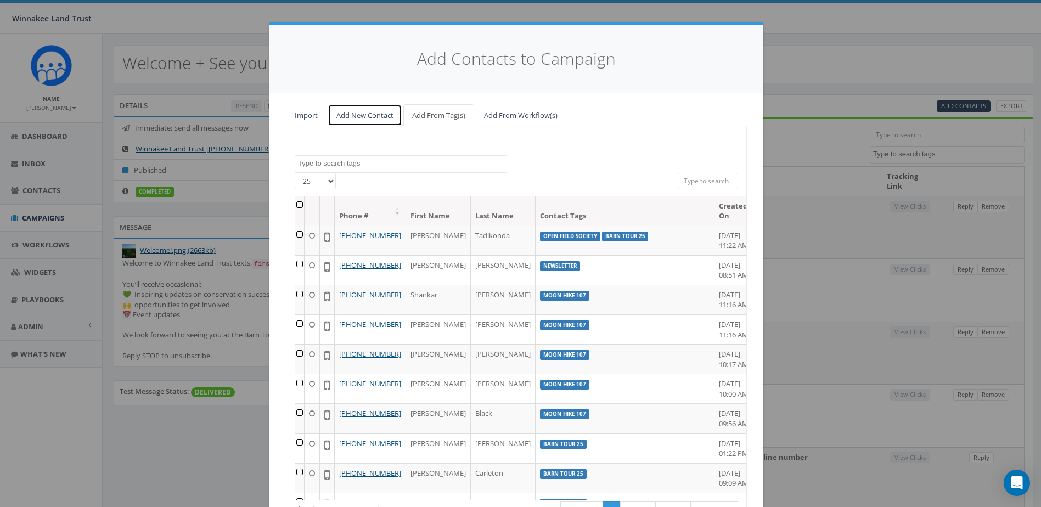
click at [370, 114] on link "Add New Contact" at bounding box center [365, 115] width 75 height 22
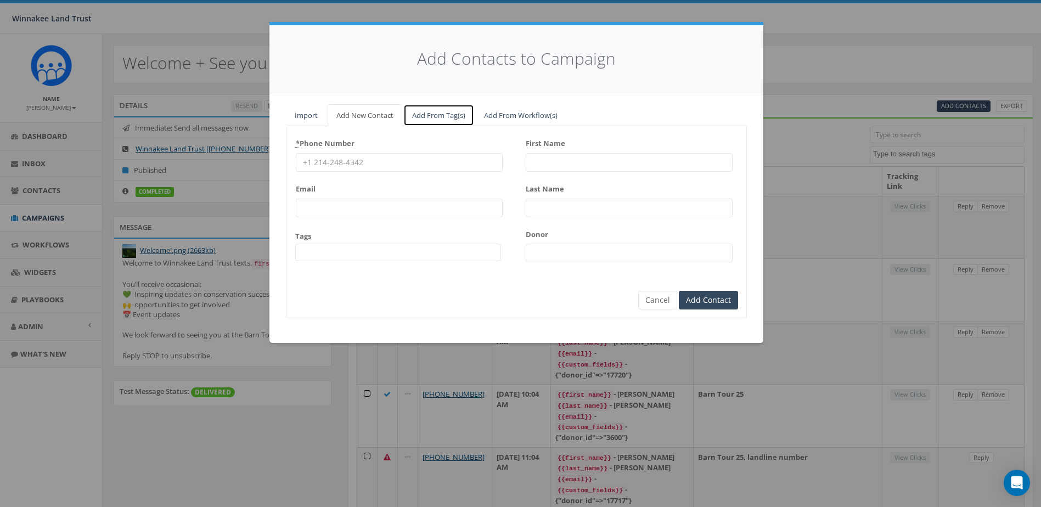
click at [413, 112] on link "Add From Tag(s)" at bounding box center [438, 115] width 71 height 22
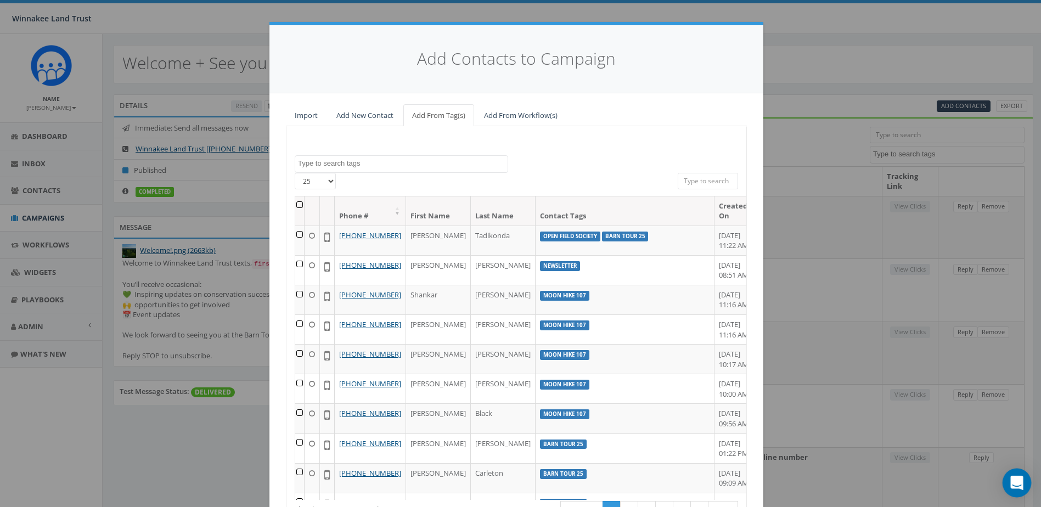
click at [1016, 476] on div "Open Intercom Messenger" at bounding box center [1017, 483] width 29 height 29
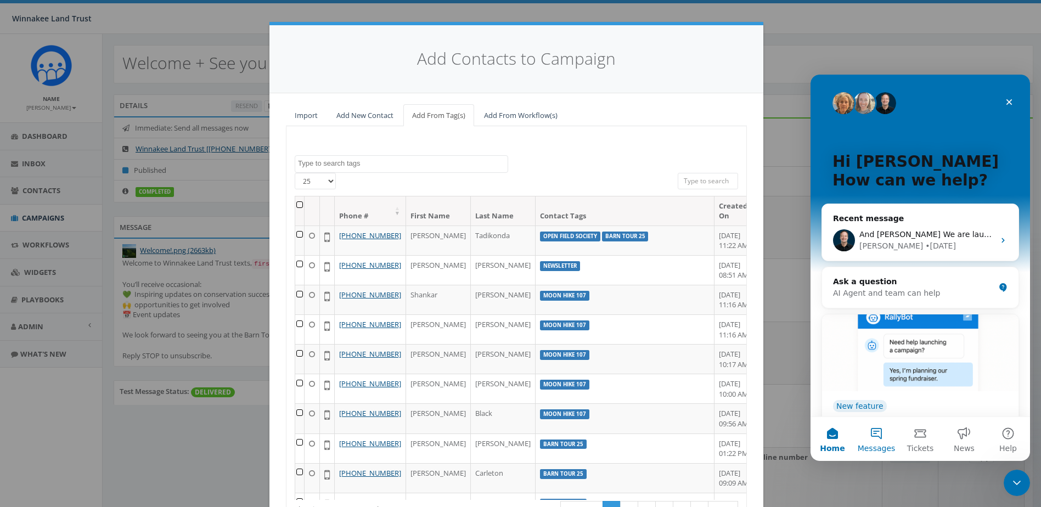
click at [875, 430] on button "Messages" at bounding box center [876, 439] width 44 height 44
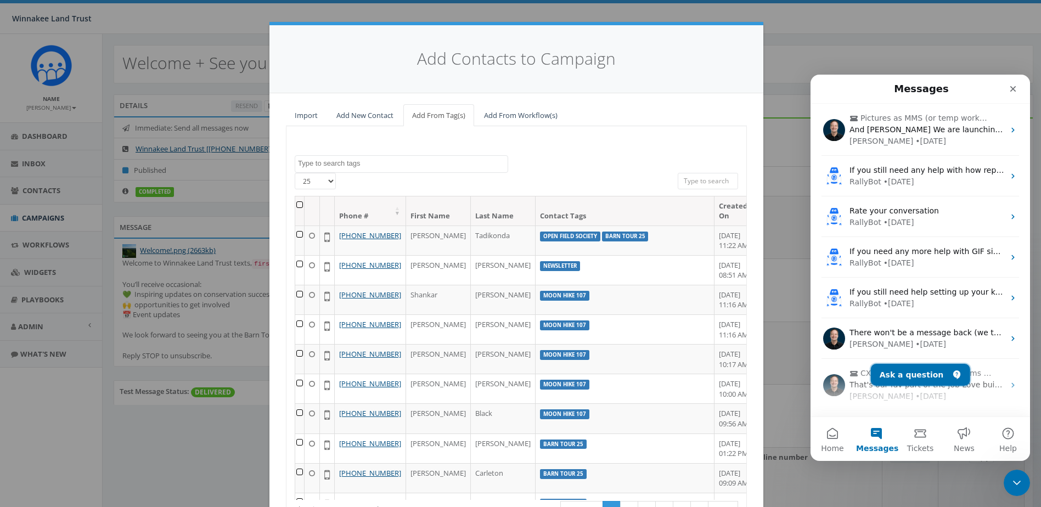
click at [923, 379] on button "Ask a question" at bounding box center [920, 375] width 99 height 22
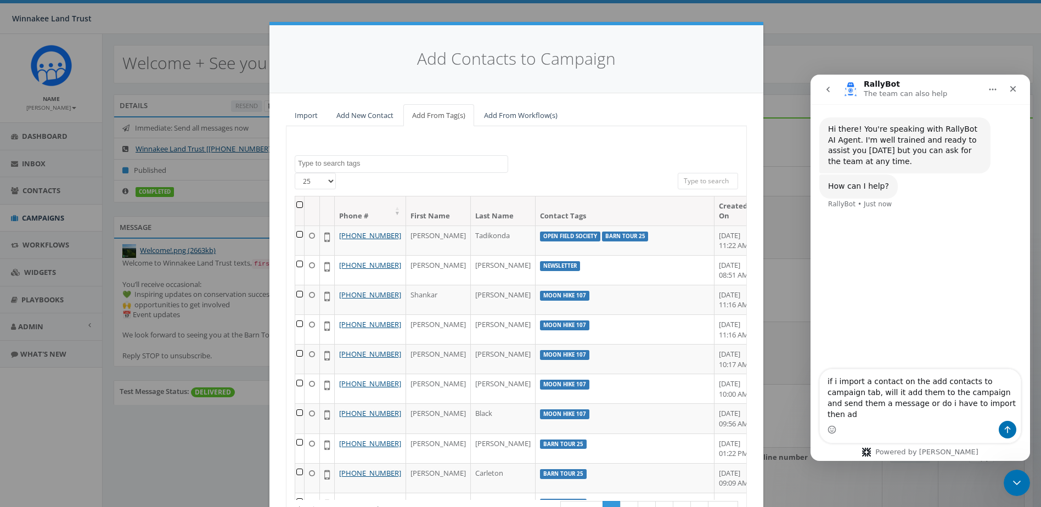
type textarea "if i import a contact on the add contacts to campaign tab, will it add them to …"
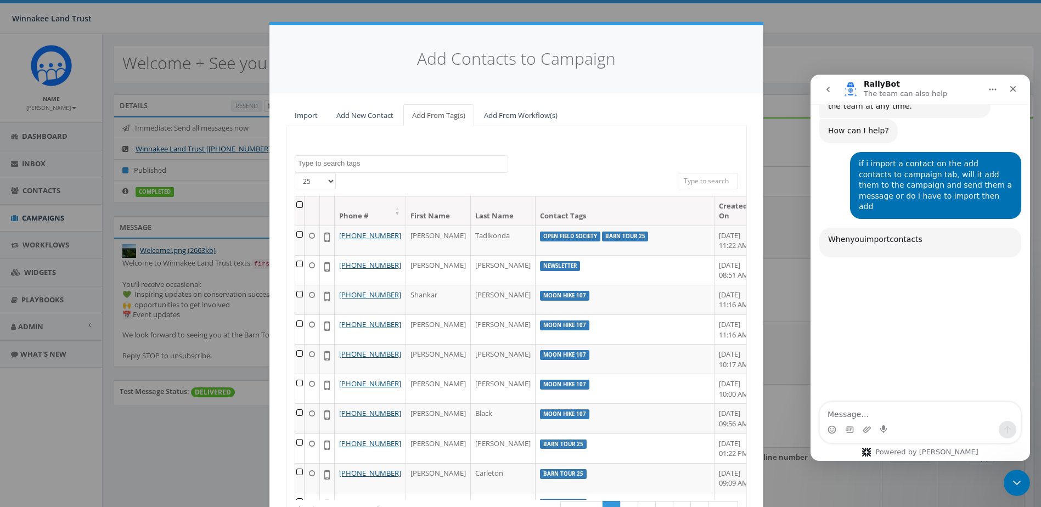
scroll to position [106, 0]
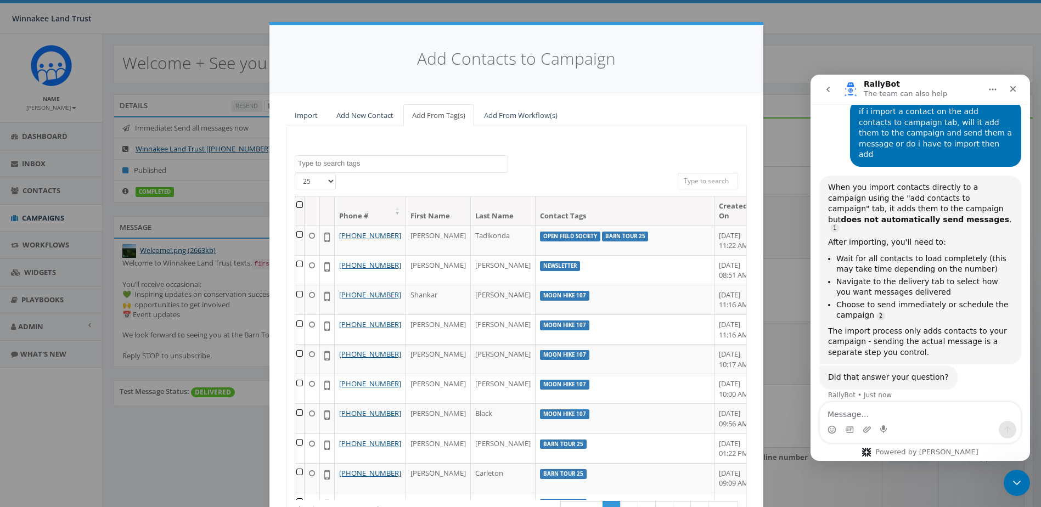
click at [791, 168] on div "Add Contacts to Campaign Import Add New Contact Add From Tag(s) Add From Workfl…" at bounding box center [520, 253] width 1041 height 507
click at [1007, 482] on div "Close Intercom Messenger" at bounding box center [1015, 481] width 26 height 26
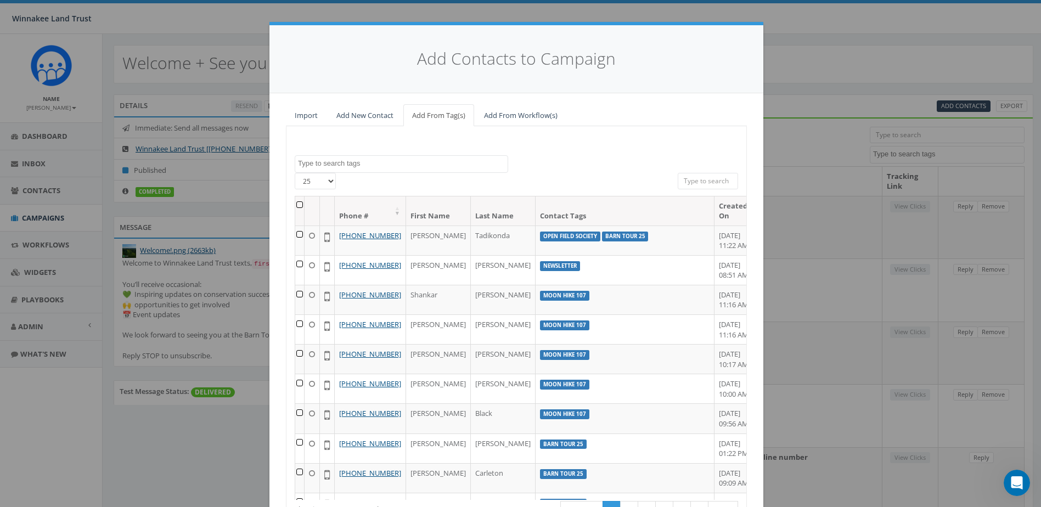
scroll to position [100, 0]
click at [845, 47] on div "Add Contacts to Campaign Import Add New Contact Add From Tag(s) Add From Workfl…" at bounding box center [520, 253] width 1041 height 507
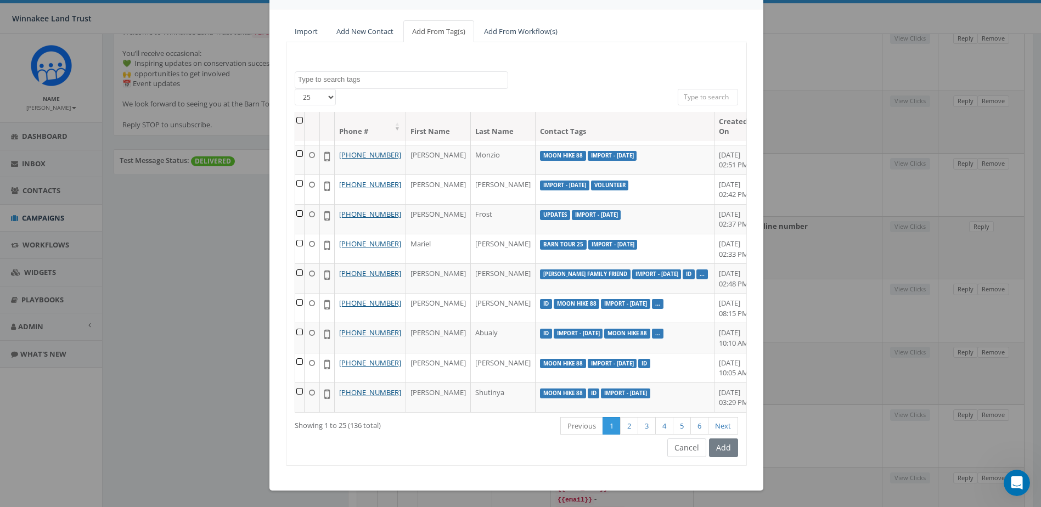
scroll to position [426, 0]
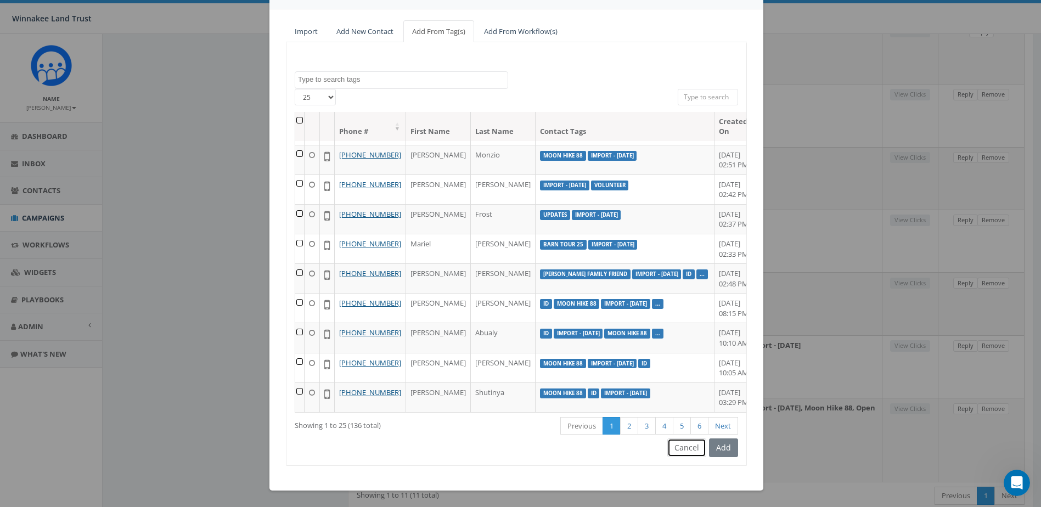
click at [678, 451] on button "Cancel" at bounding box center [686, 447] width 39 height 19
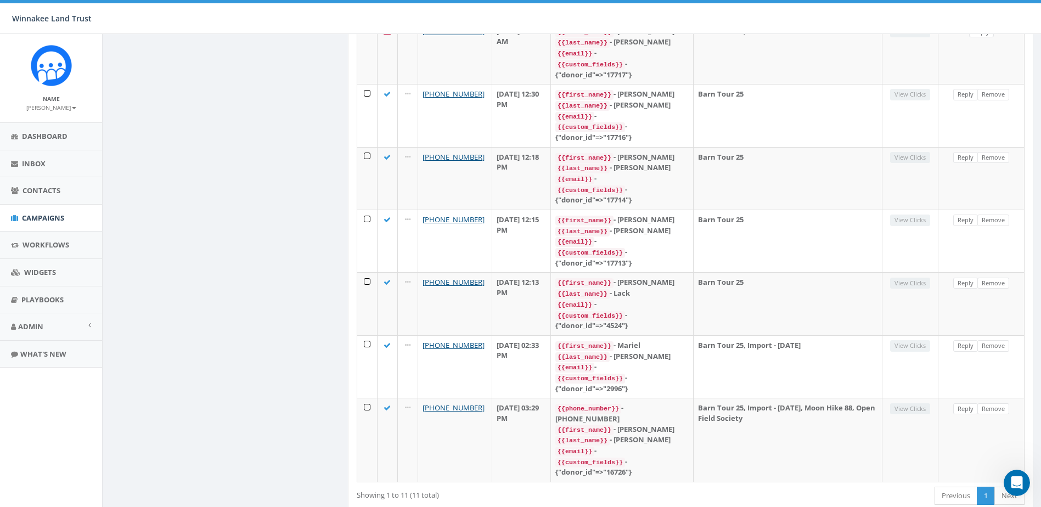
scroll to position [0, 0]
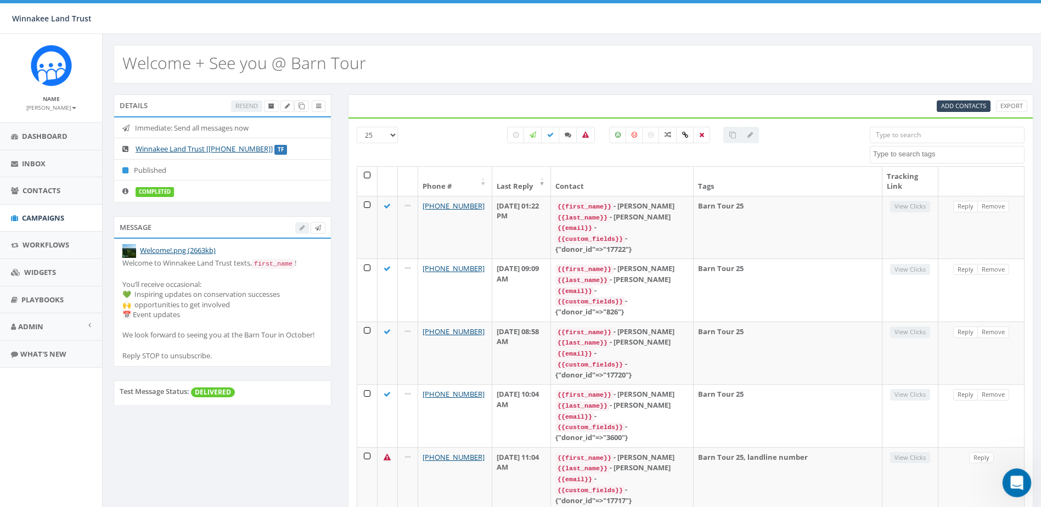
click at [1023, 481] on div "Open Intercom Messenger" at bounding box center [1015, 481] width 36 height 36
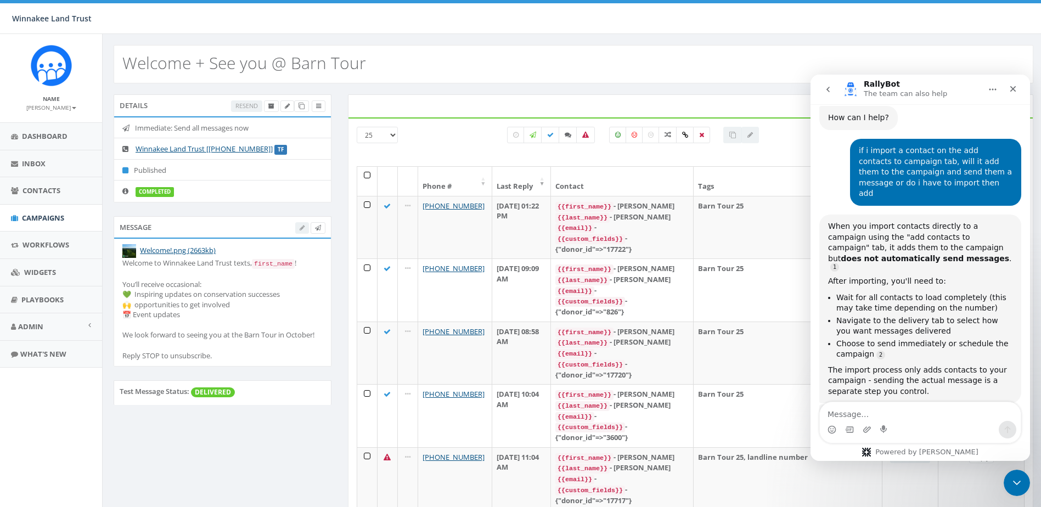
scroll to position [100, 0]
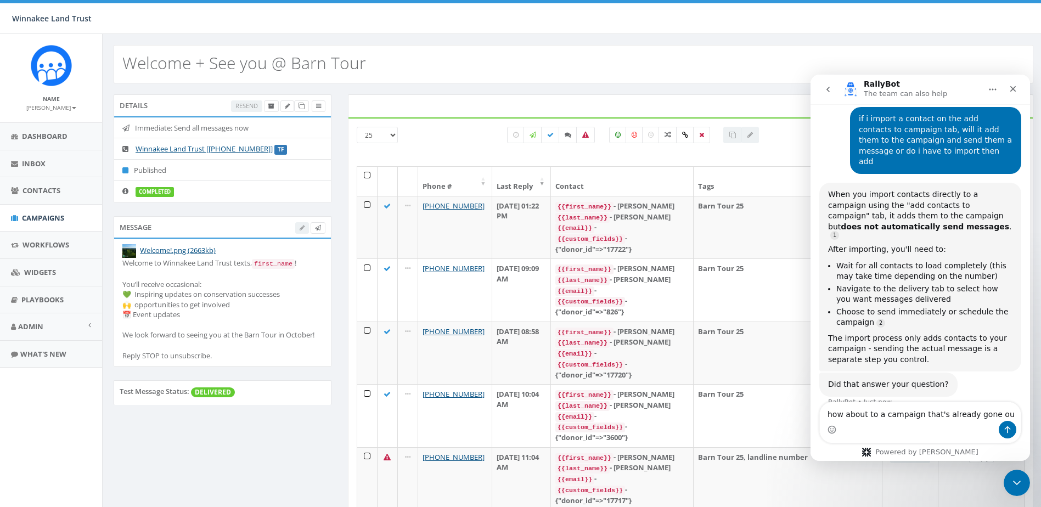
type textarea "how about to a campaign that's already gone out"
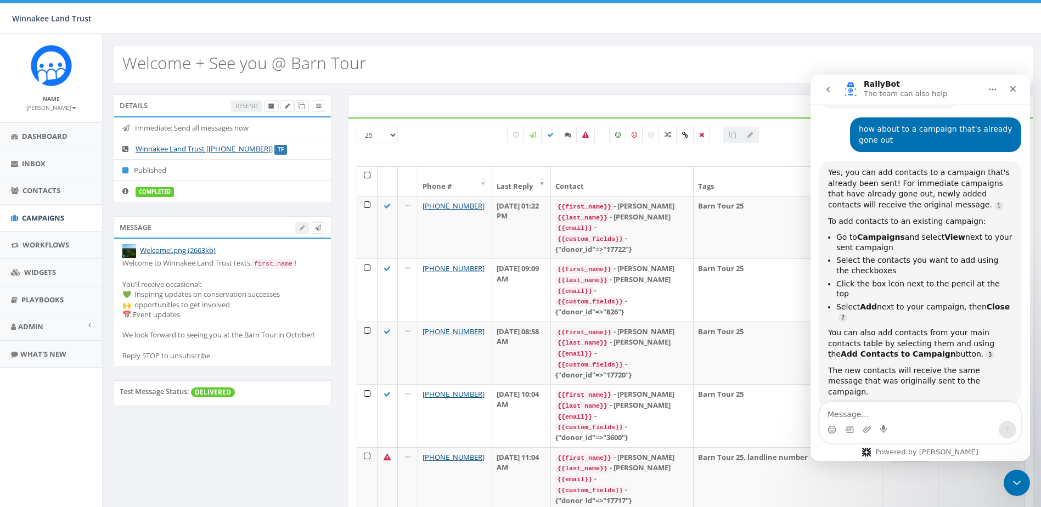
scroll to position [390, 0]
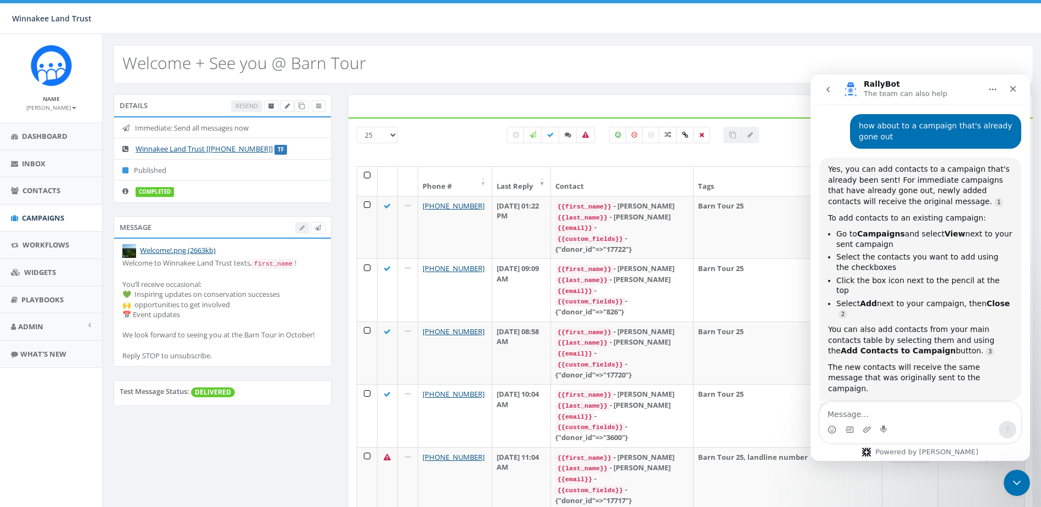
click at [707, 63] on div "Welcome + See you @ Barn Tour" at bounding box center [574, 64] width 920 height 38
click at [46, 193] on span "Contacts" at bounding box center [41, 190] width 38 height 10
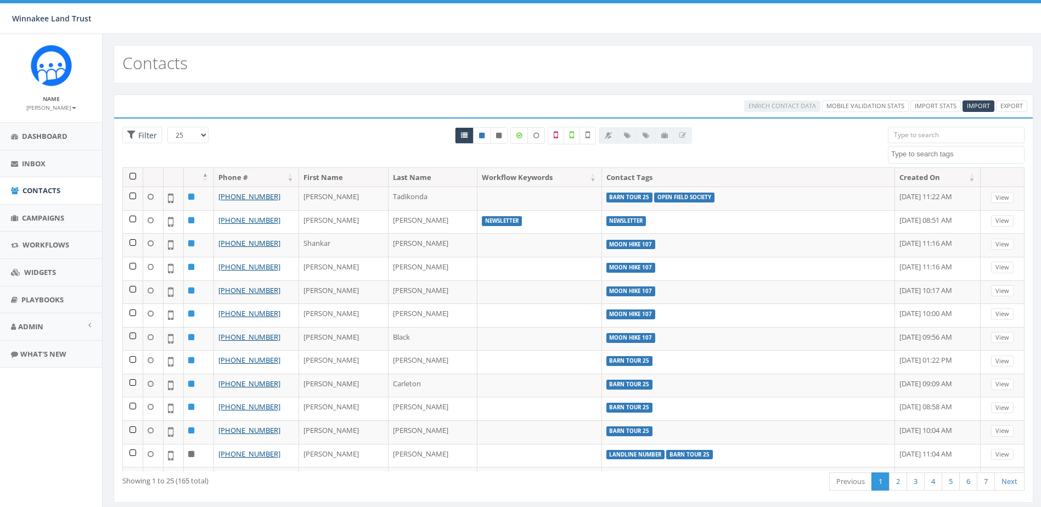
select select
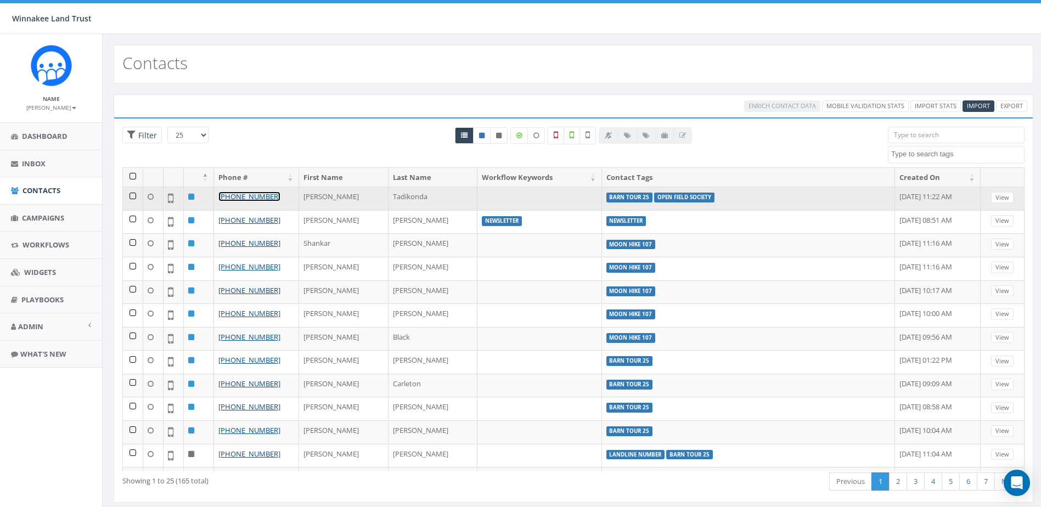
click at [235, 198] on link "[PHONE_NUMBER]" at bounding box center [249, 197] width 62 height 10
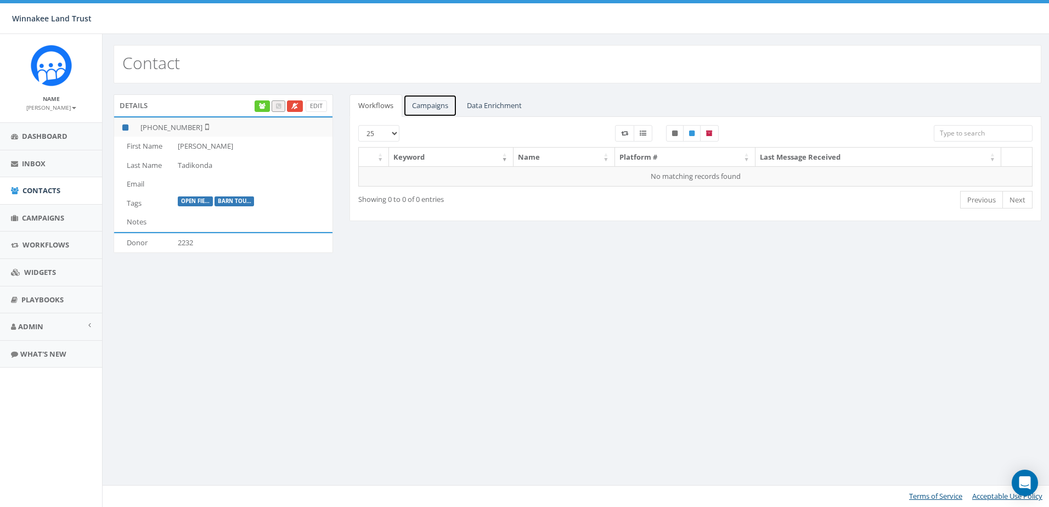
click at [450, 104] on link "Campaigns" at bounding box center [430, 105] width 54 height 22
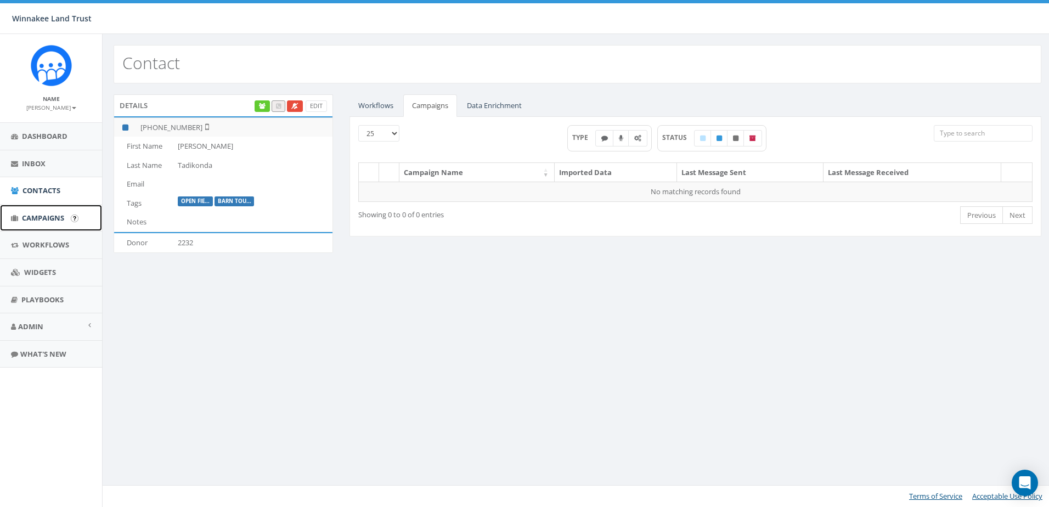
click at [22, 217] on span "Campaigns" at bounding box center [43, 218] width 42 height 10
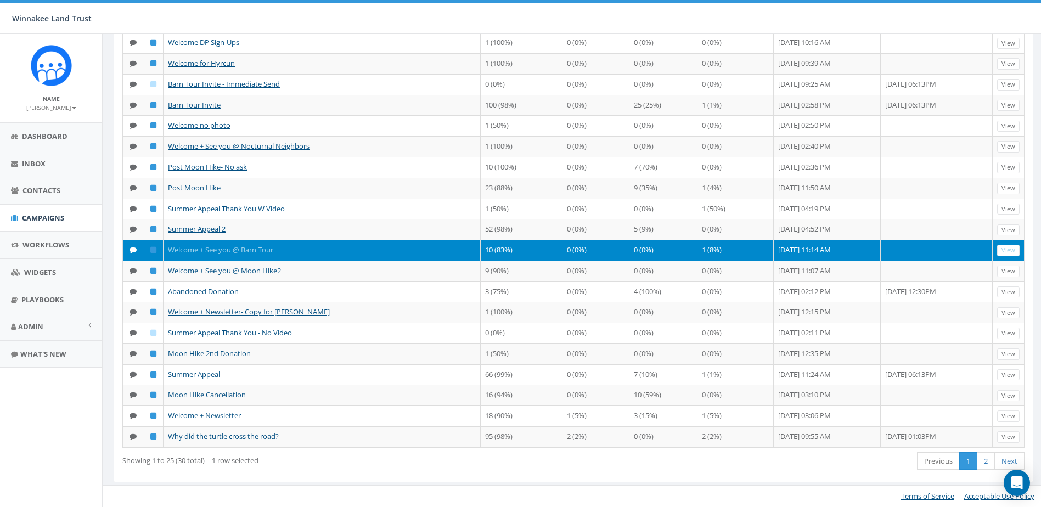
scroll to position [267, 0]
click at [227, 251] on link "Welcome + See you @ Barn Tour" at bounding box center [220, 250] width 105 height 10
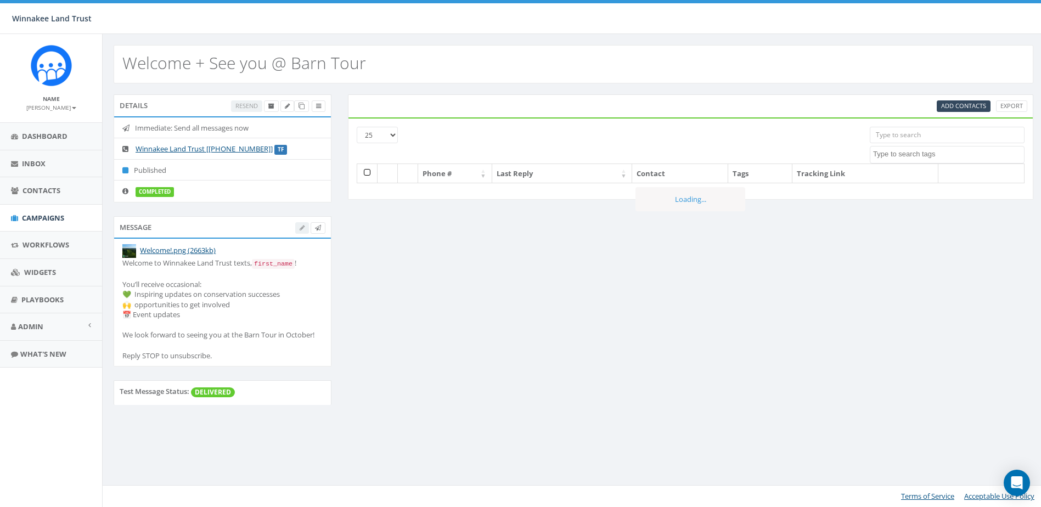
select select
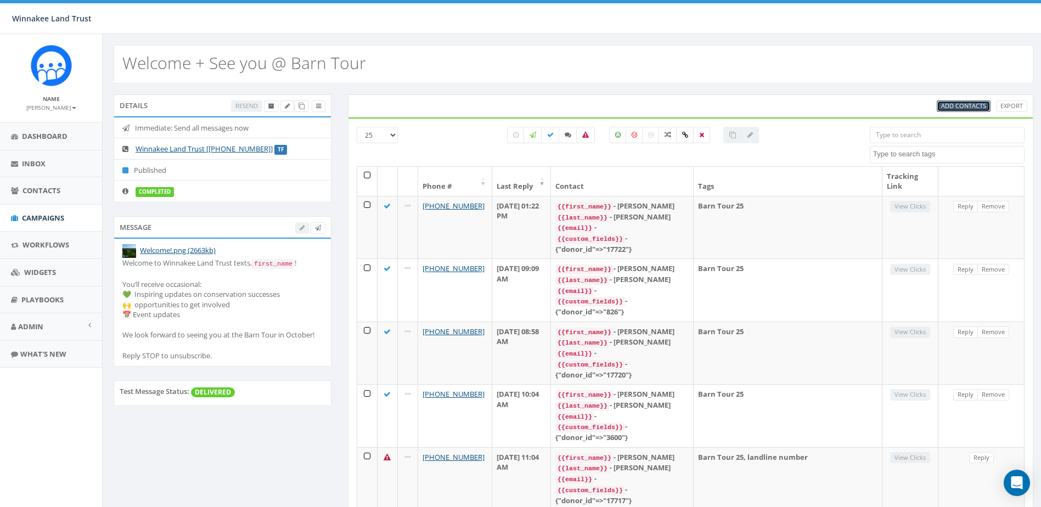
click at [960, 104] on span "Add Contacts" at bounding box center [963, 106] width 45 height 8
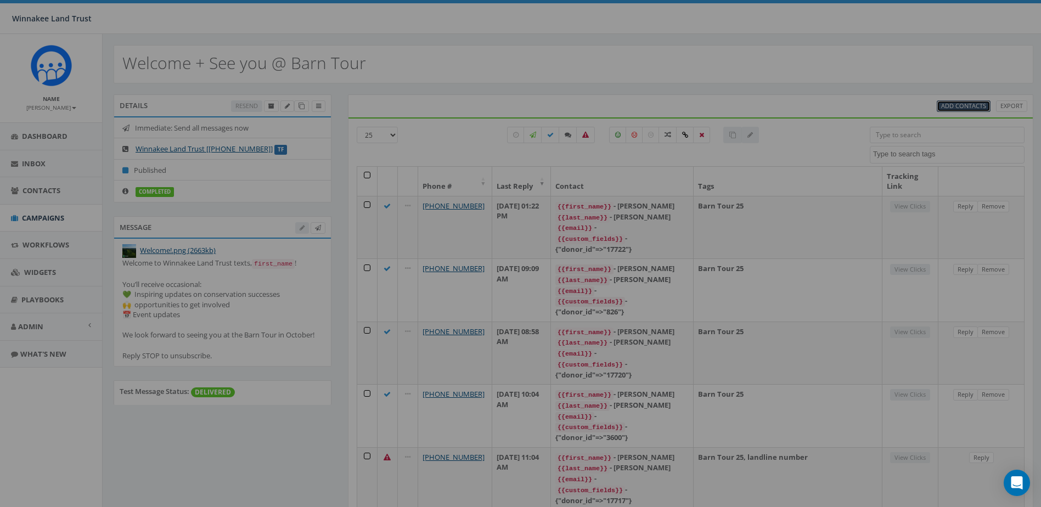
select select
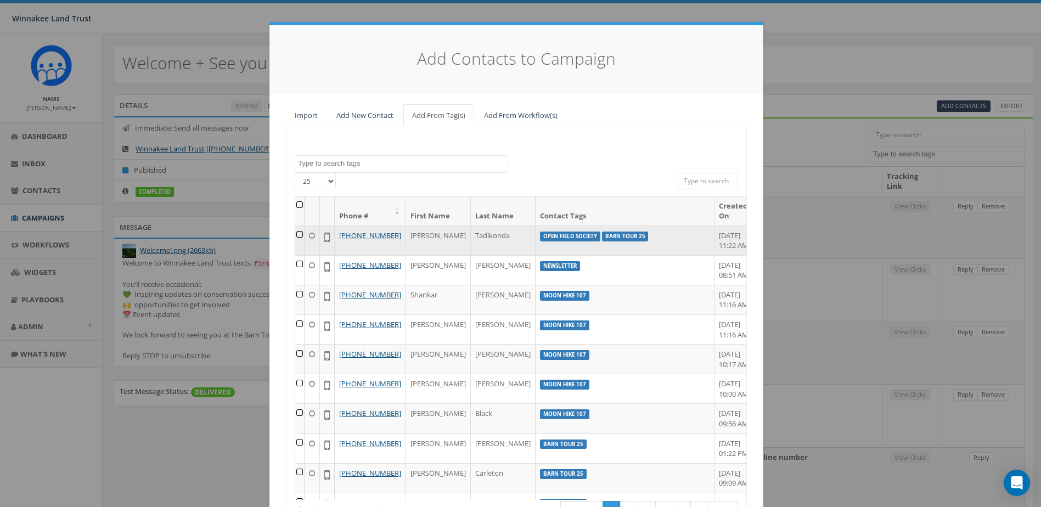
click at [301, 237] on td at bounding box center [299, 241] width 9 height 30
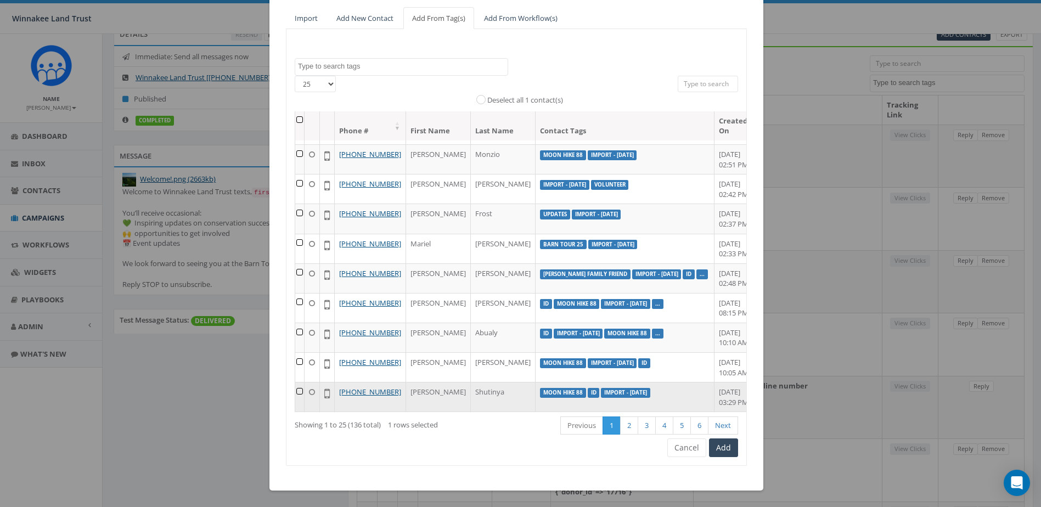
scroll to position [426, 0]
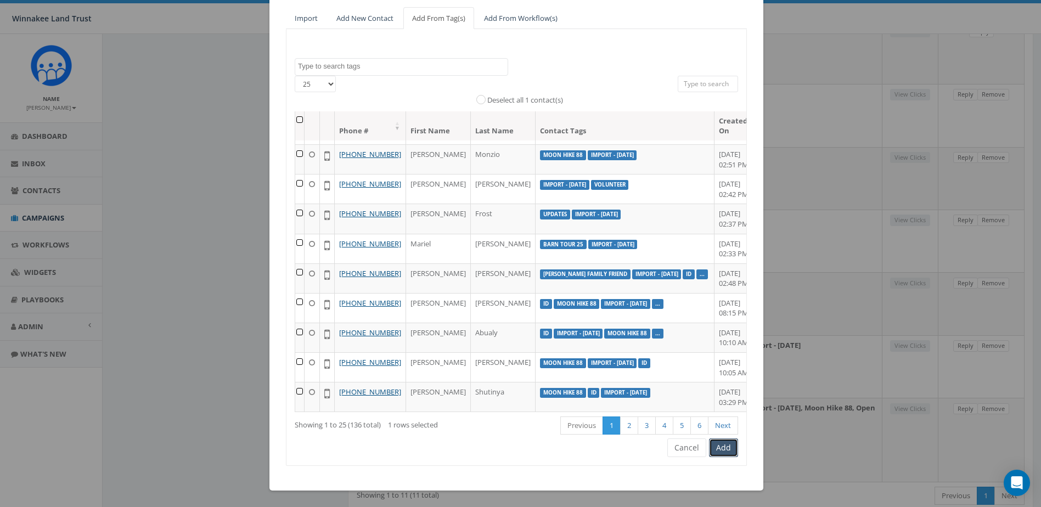
click at [731, 451] on button "Add" at bounding box center [723, 447] width 29 height 19
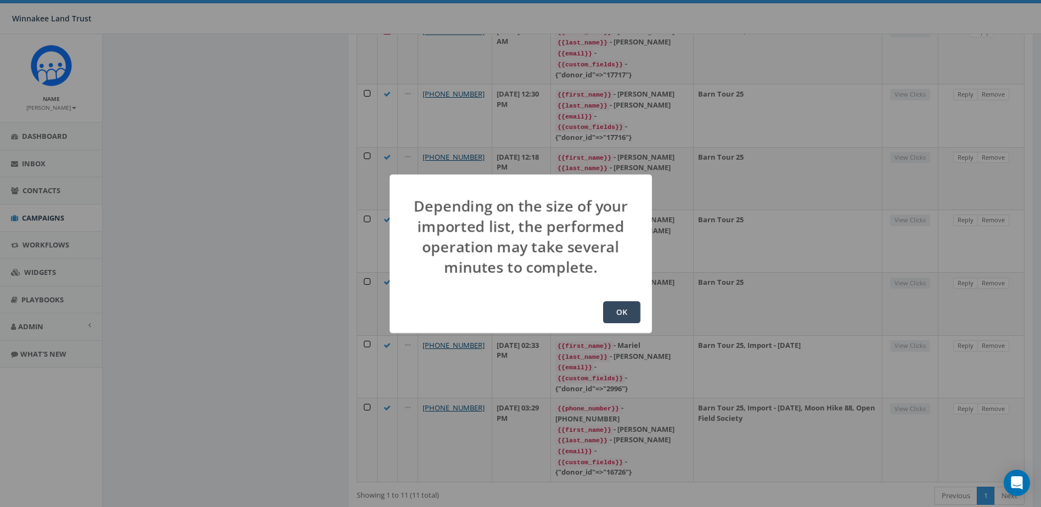
scroll to position [0, 0]
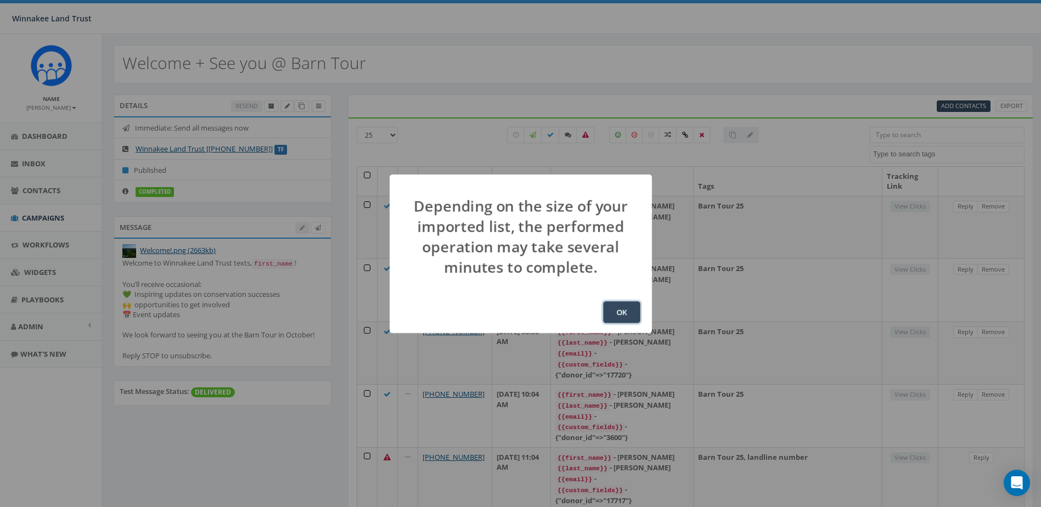
click at [620, 307] on button "OK" at bounding box center [621, 312] width 37 height 22
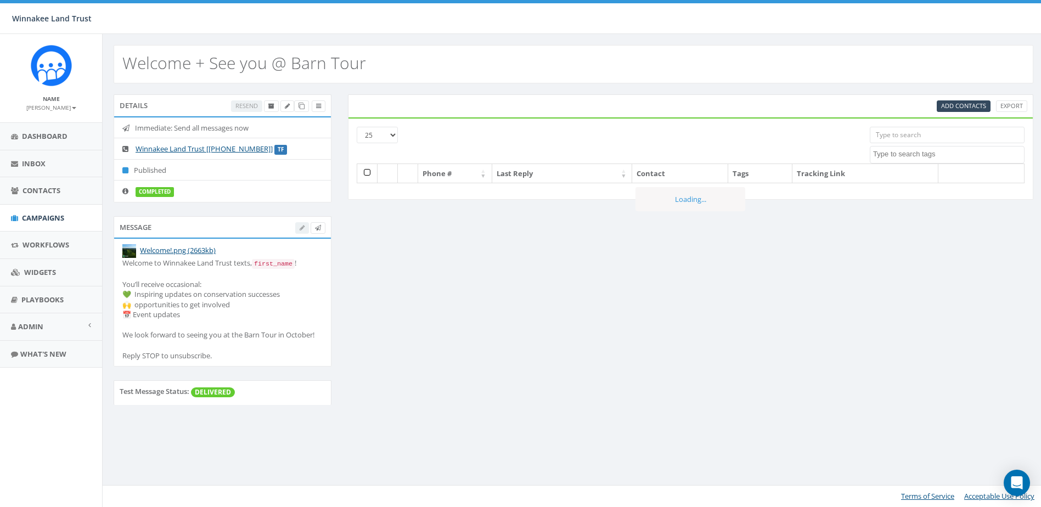
select select
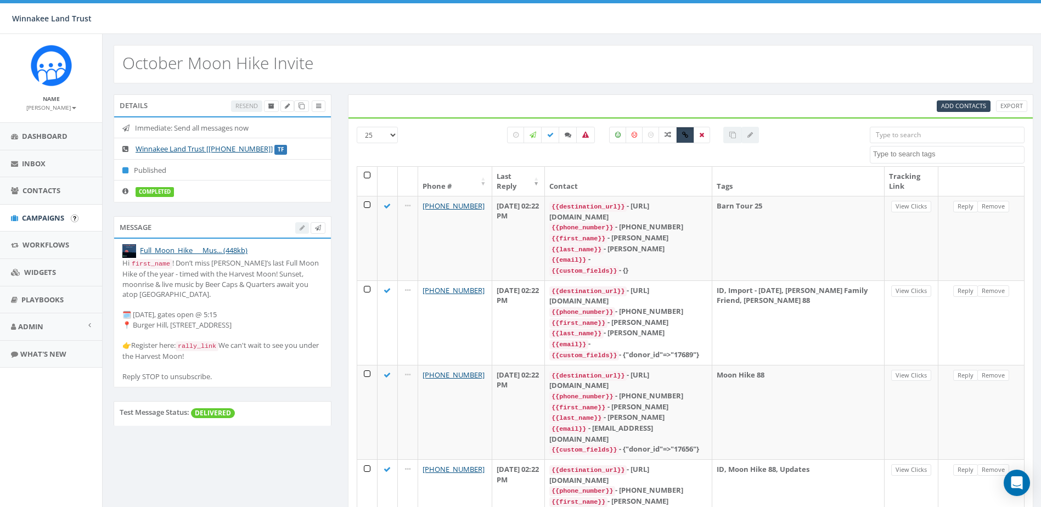
select select
click at [50, 221] on span "Campaigns" at bounding box center [43, 218] width 42 height 10
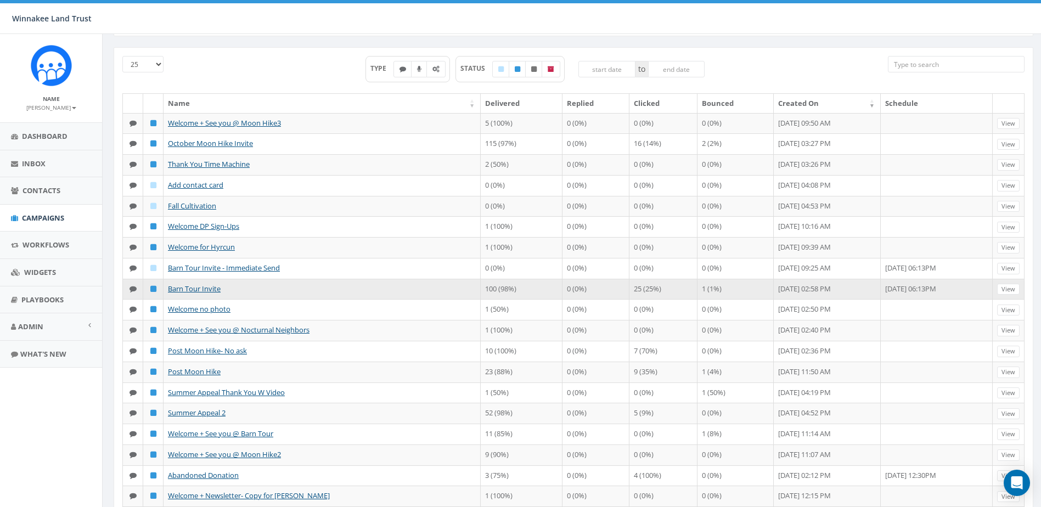
scroll to position [110, 0]
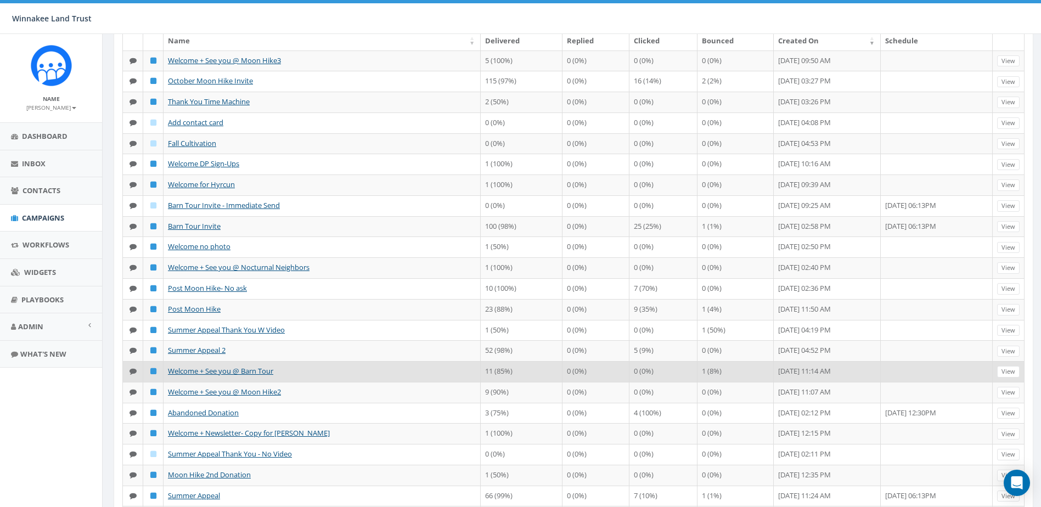
click at [233, 382] on td "Welcome + See you @ Barn Tour" at bounding box center [322, 371] width 317 height 21
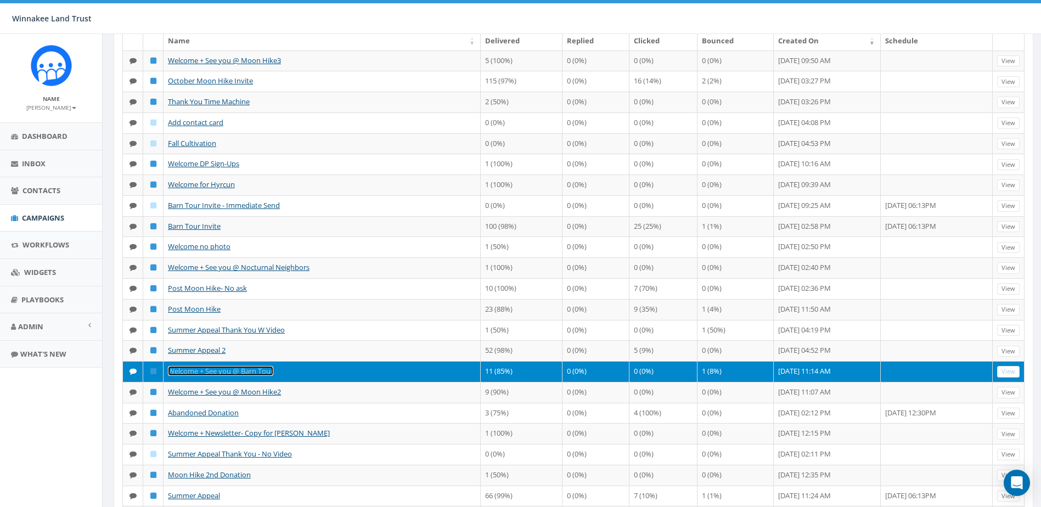
click at [233, 376] on link "Welcome + See you @ Barn Tour" at bounding box center [220, 371] width 105 height 10
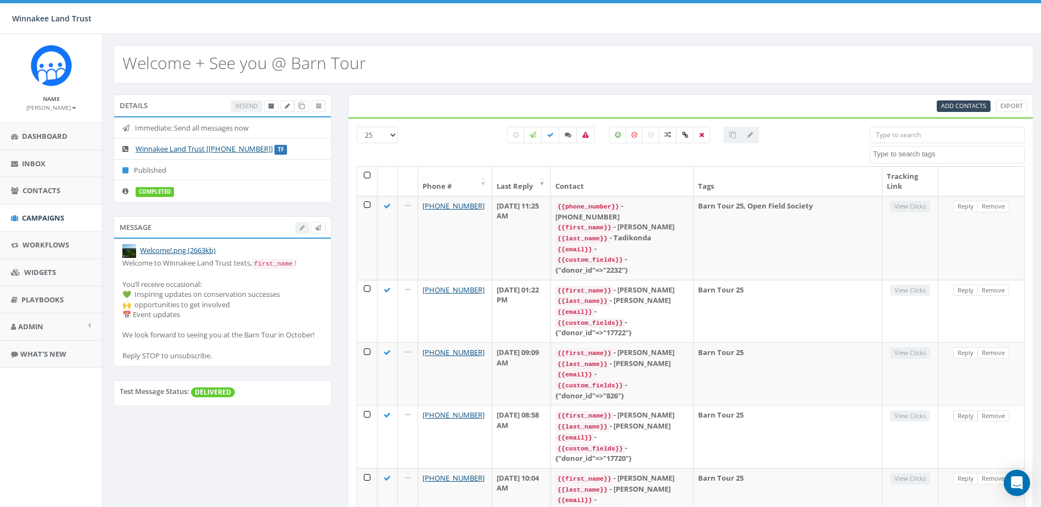
select select
click at [919, 137] on input "search" at bounding box center [947, 135] width 155 height 16
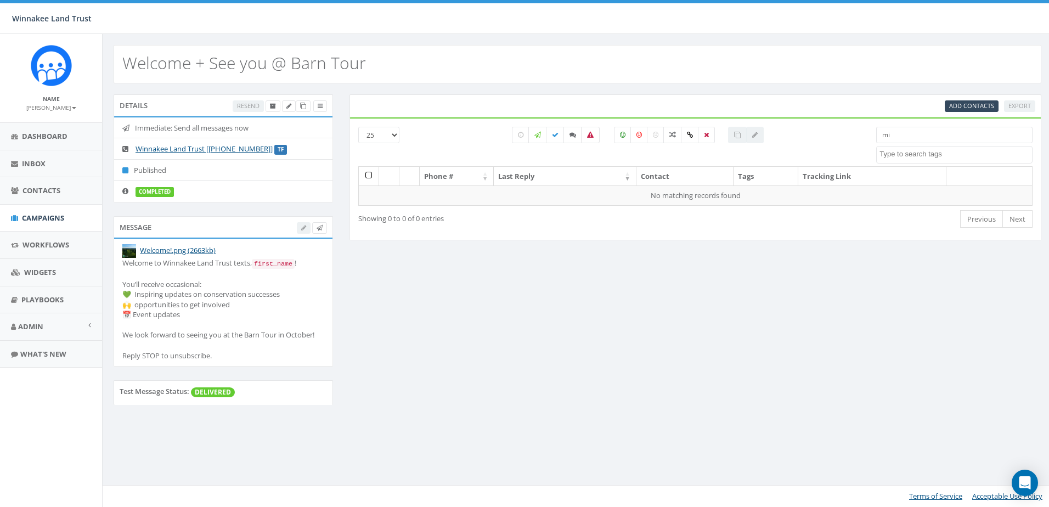
type input "m"
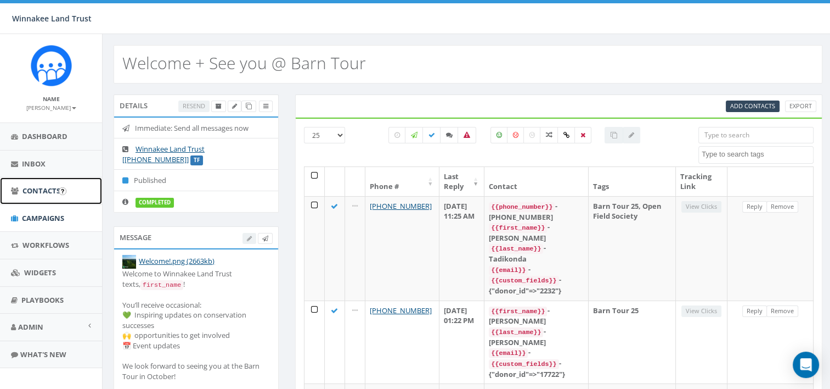
click at [31, 187] on span "Contacts" at bounding box center [41, 190] width 38 height 10
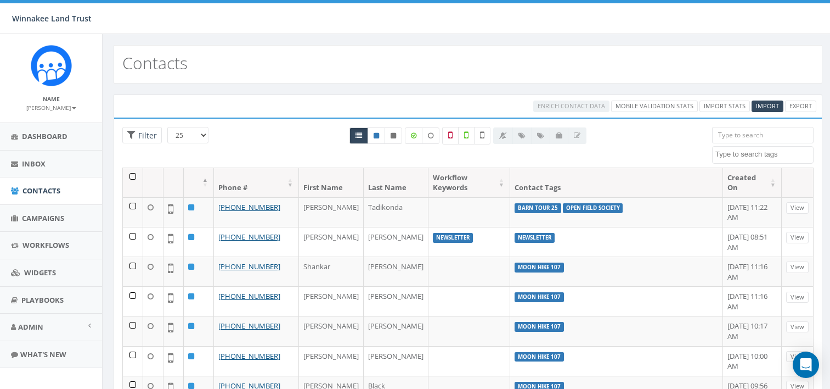
select select
click at [733, 138] on input "search" at bounding box center [763, 135] width 102 height 16
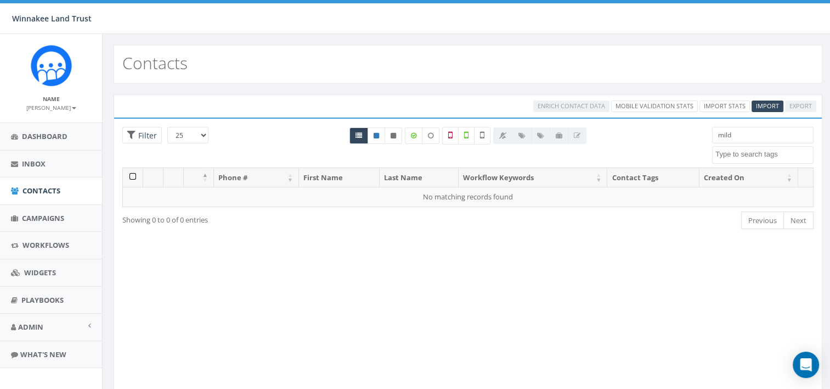
type input "mild"
drag, startPoint x: 494, startPoint y: 292, endPoint x: 453, endPoint y: 290, distance: 41.2
click at [494, 292] on div "Loading the filters, please wait!! Phone Number is is not First Name is is not …" at bounding box center [468, 259] width 709 height 284
click at [47, 225] on link "Campaigns" at bounding box center [51, 218] width 102 height 27
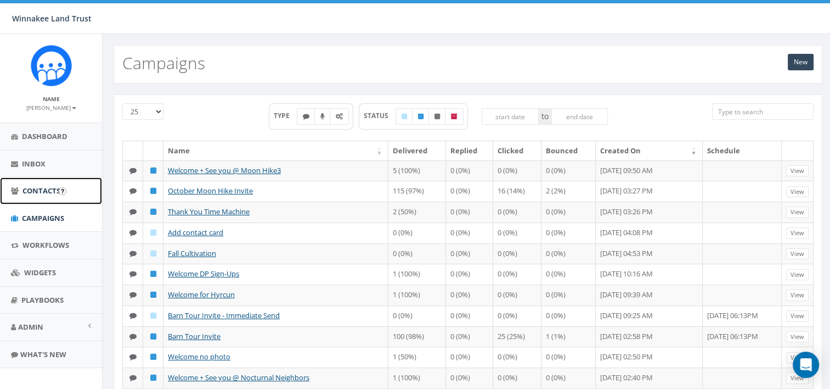
click at [41, 193] on span "Contacts" at bounding box center [41, 190] width 38 height 10
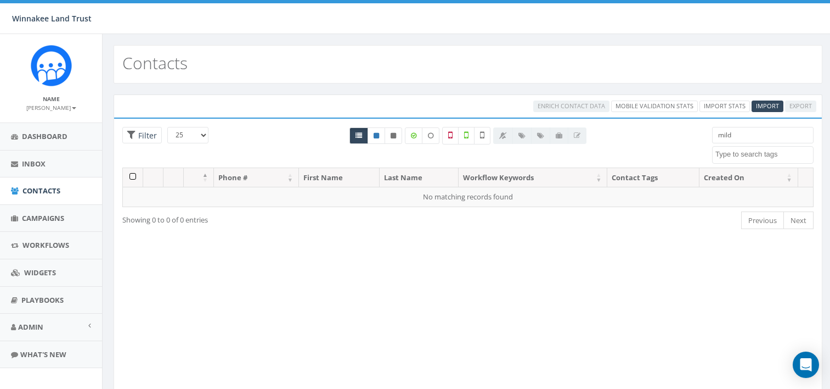
select select
drag, startPoint x: 744, startPoint y: 136, endPoint x: 696, endPoint y: 136, distance: 47.7
click at [696, 136] on div "25 50 100 Filter mild 2025/07/01 Barn Tour 25 DP opt-in EOY2024 Form Give HVG I…" at bounding box center [468, 147] width 708 height 41
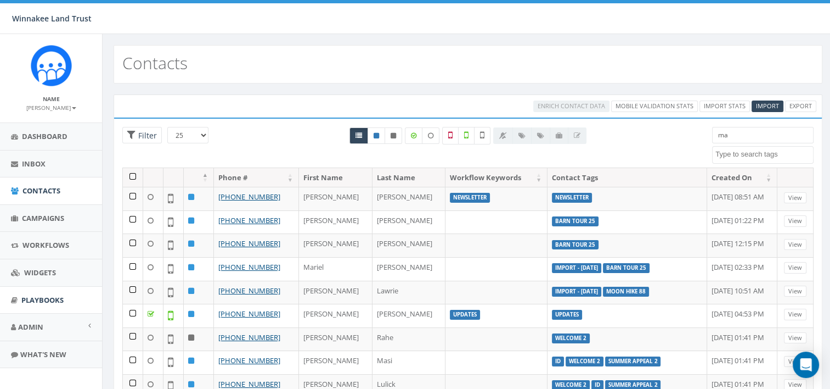
type input "m"
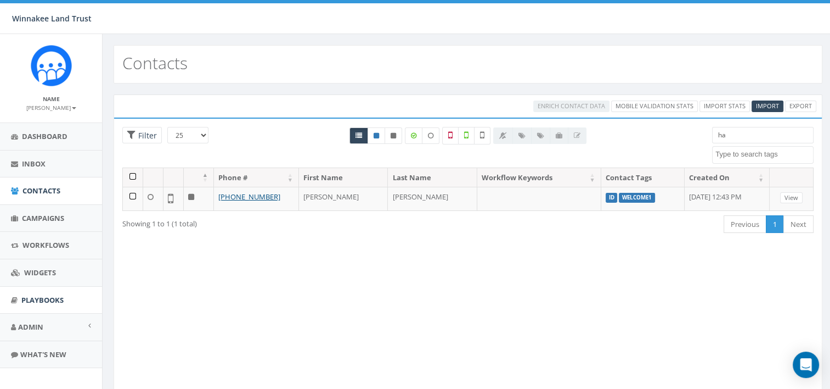
type input "h"
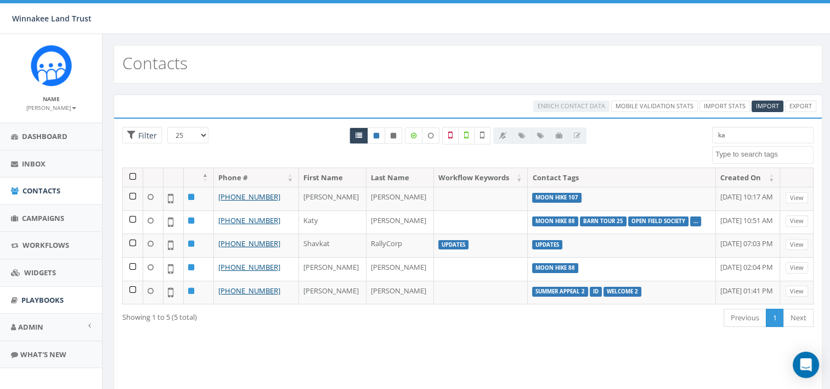
type input "k"
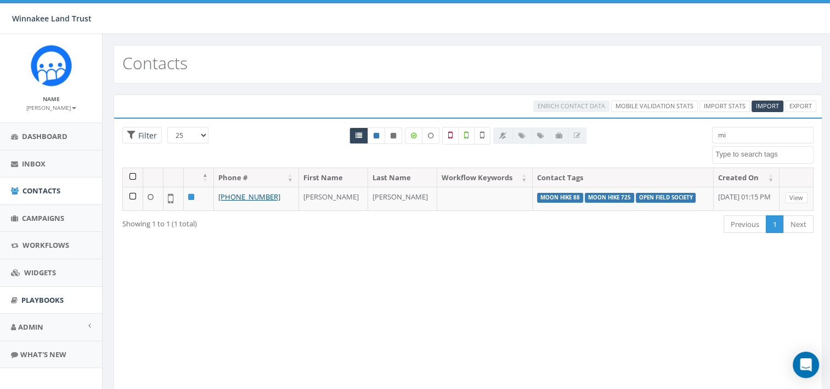
type input "m"
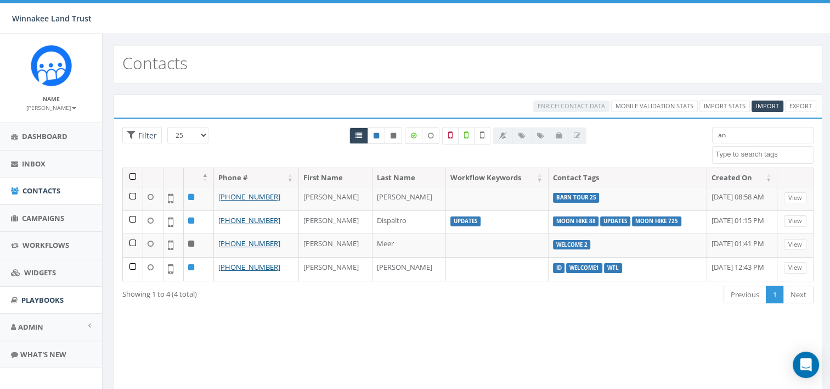
type input "a"
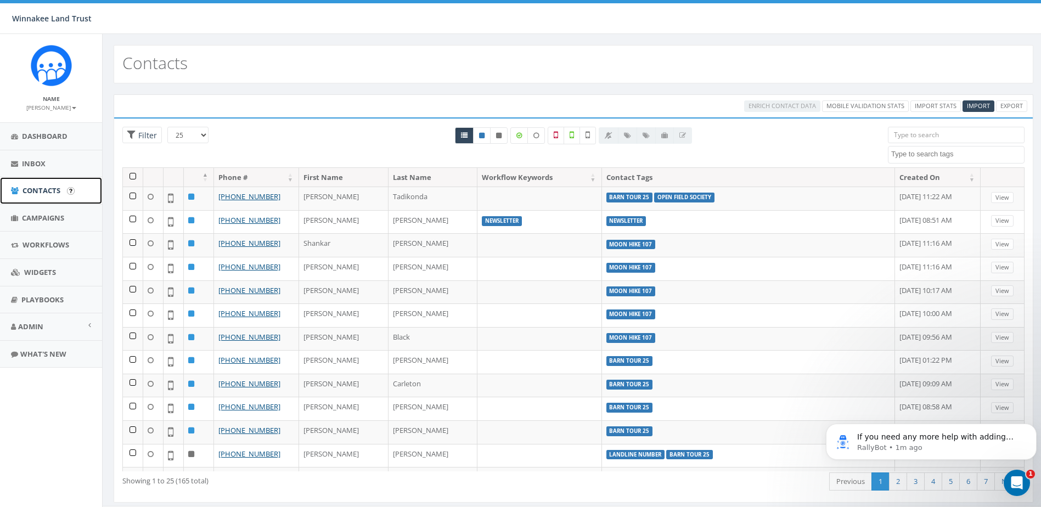
click at [27, 192] on span "Contacts" at bounding box center [41, 190] width 38 height 10
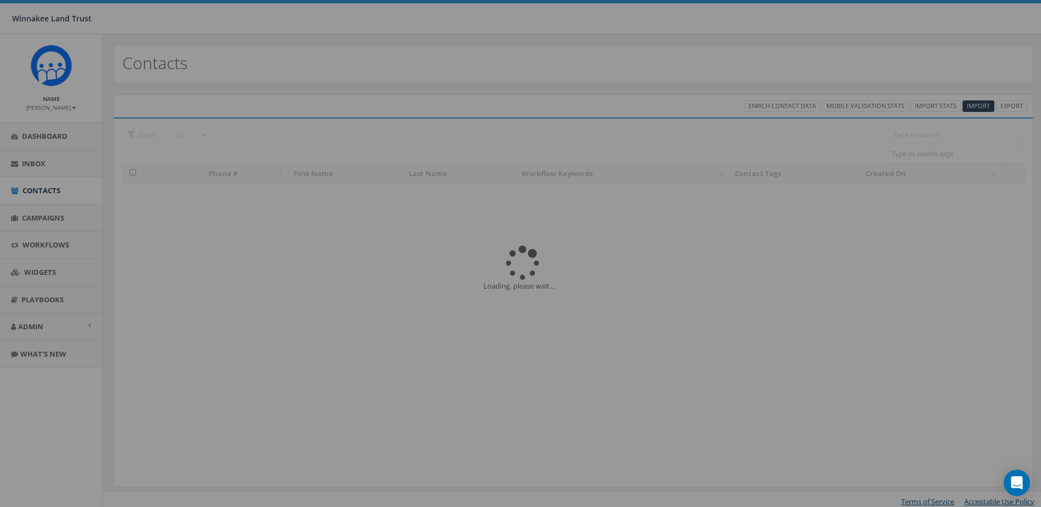
select select
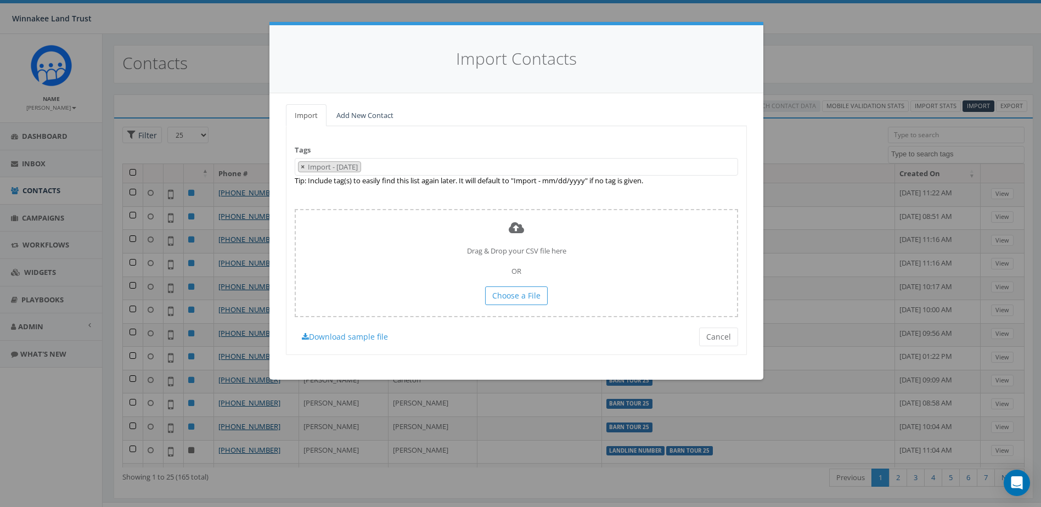
click at [301, 166] on span "×" at bounding box center [303, 167] width 4 height 10
select select
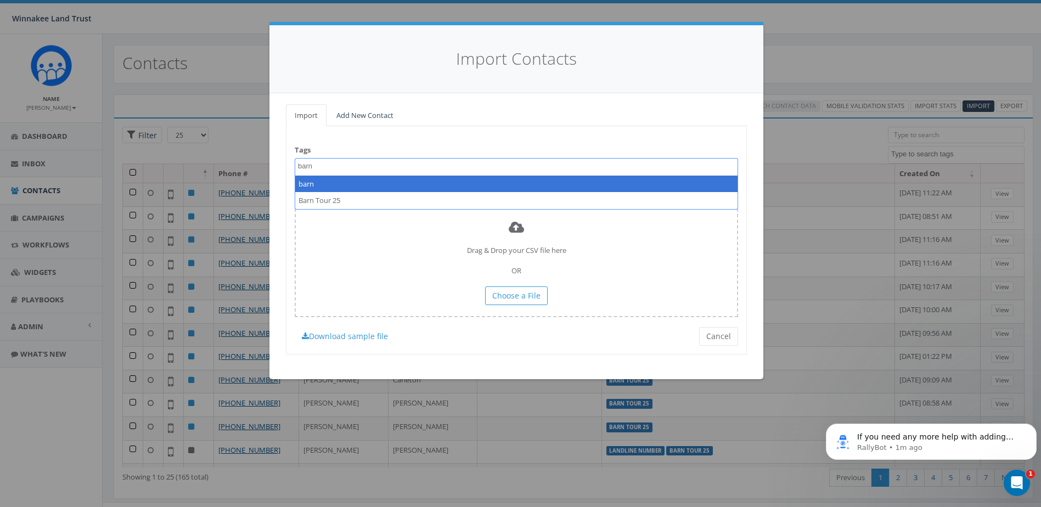
type textarea "barn"
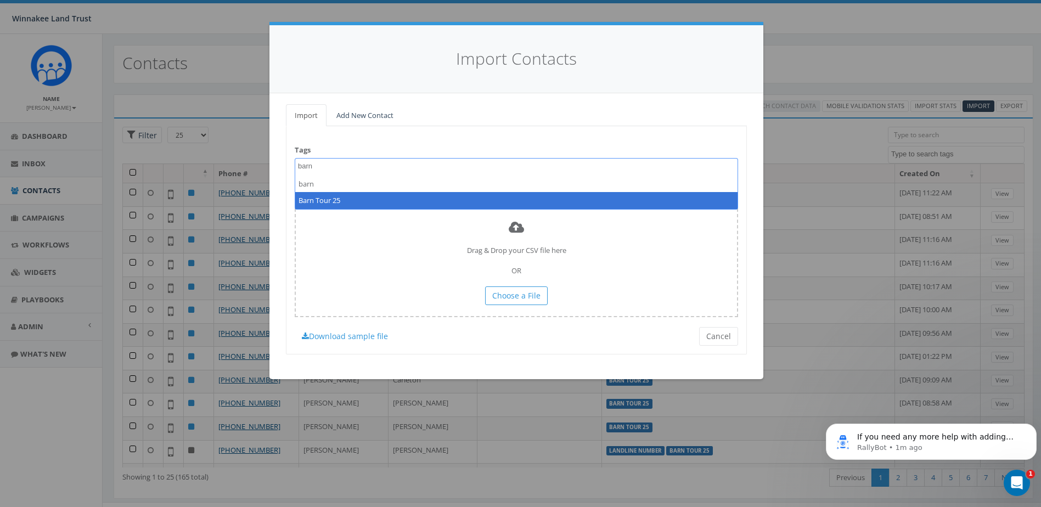
select select "Barn Tour 25"
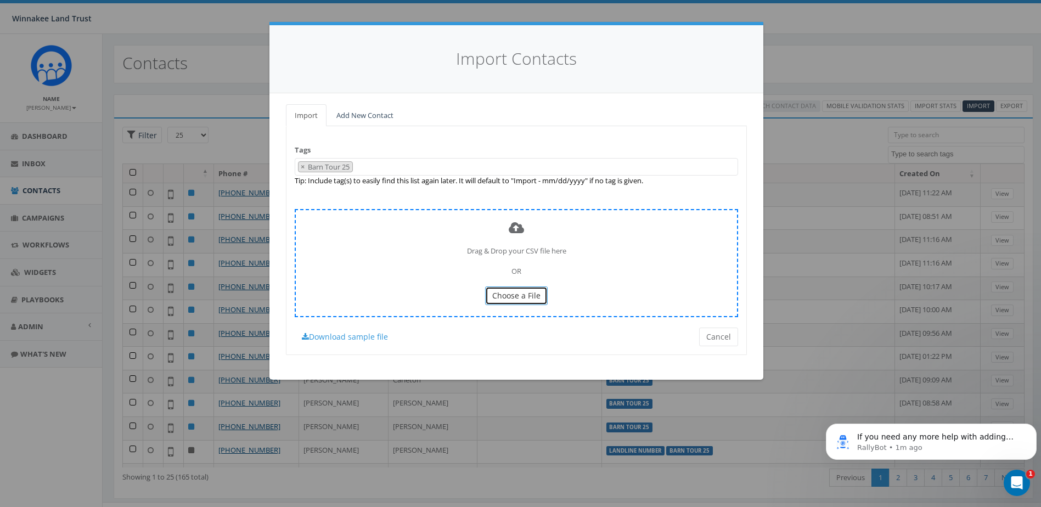
click at [508, 294] on span "Choose a File" at bounding box center [516, 295] width 48 height 10
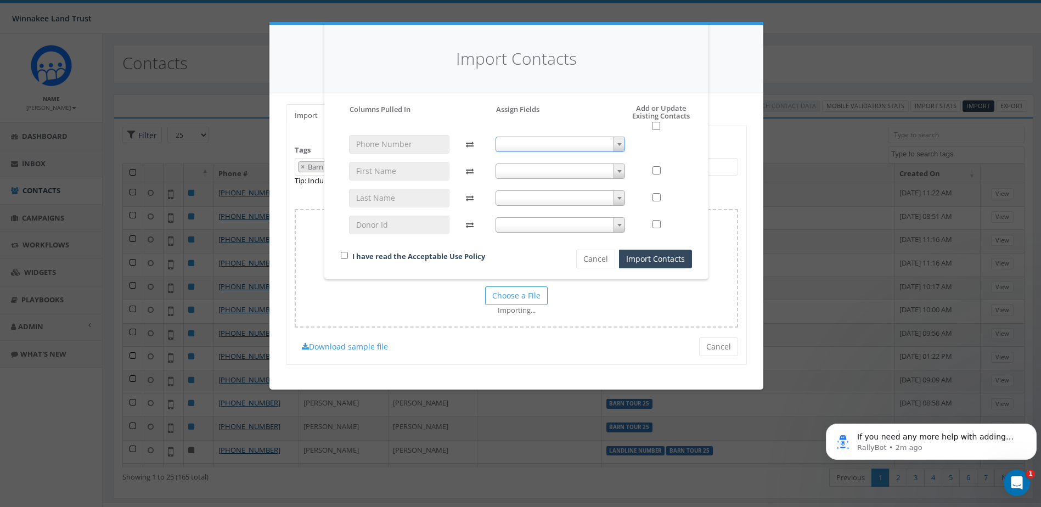
click at [543, 146] on span at bounding box center [561, 144] width 130 height 15
select select "phone_number"
click at [548, 172] on span at bounding box center [561, 171] width 130 height 15
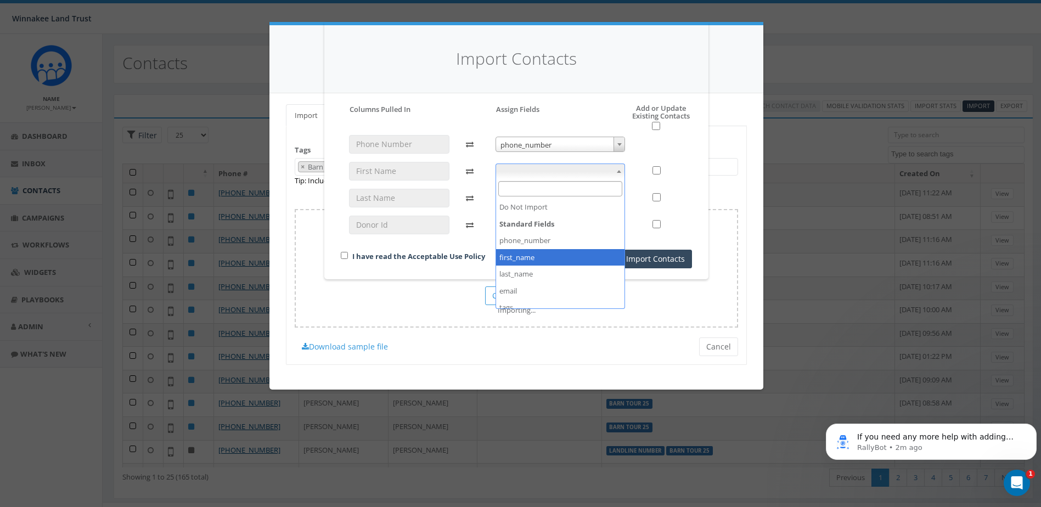
select select "first_name"
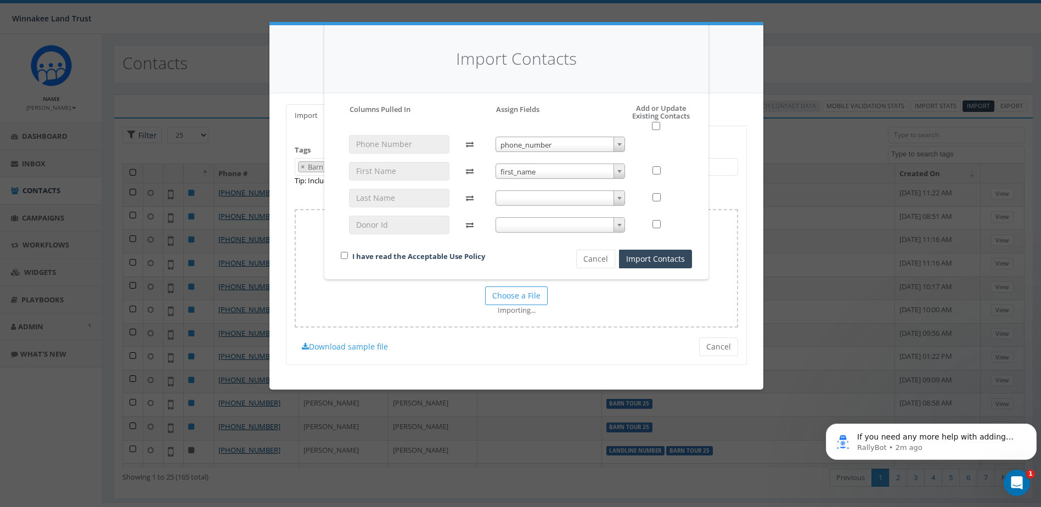
click at [543, 199] on span at bounding box center [561, 197] width 130 height 15
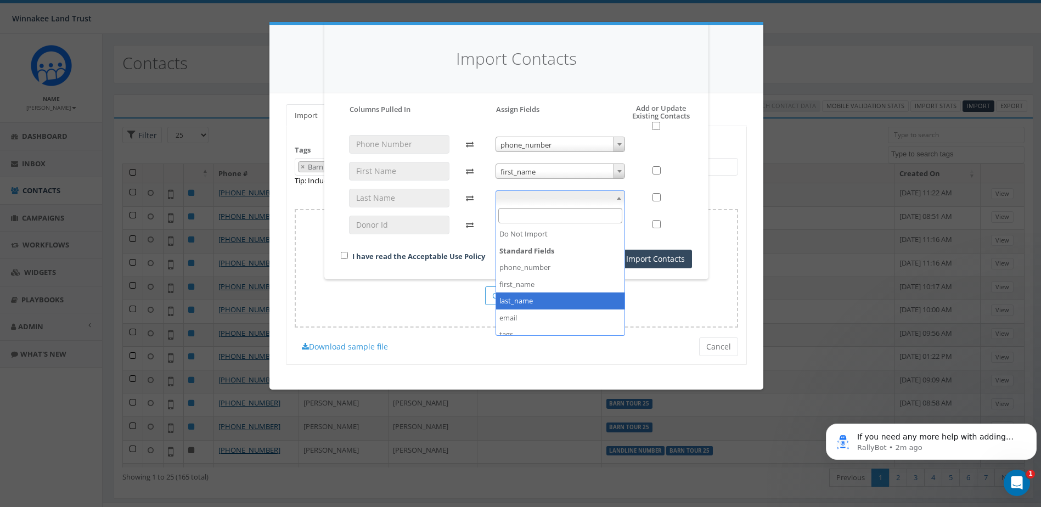
select select "last_name"
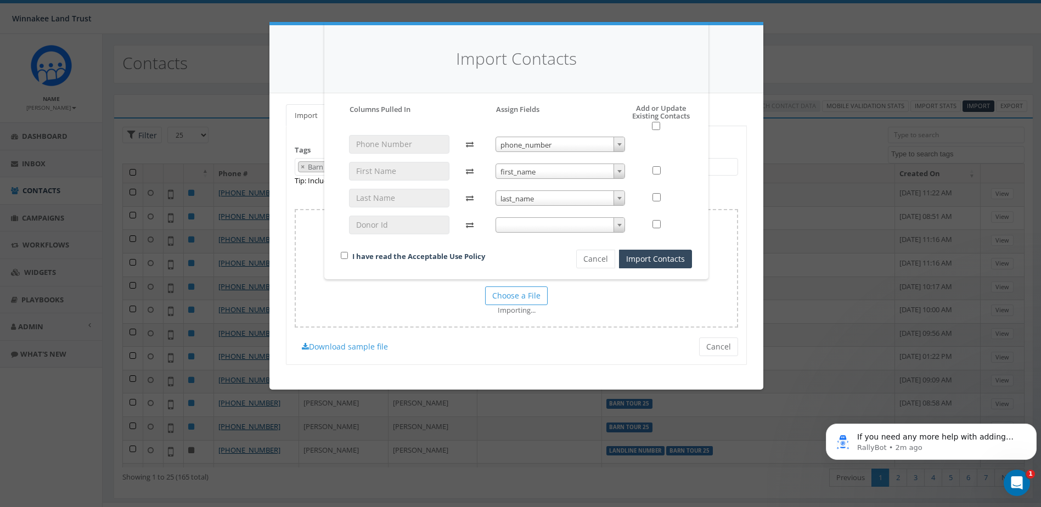
click at [539, 216] on div "phone_number phone_number first_name first_name last_name last_name" at bounding box center [560, 189] width 147 height 109
click at [537, 229] on span at bounding box center [561, 224] width 130 height 15
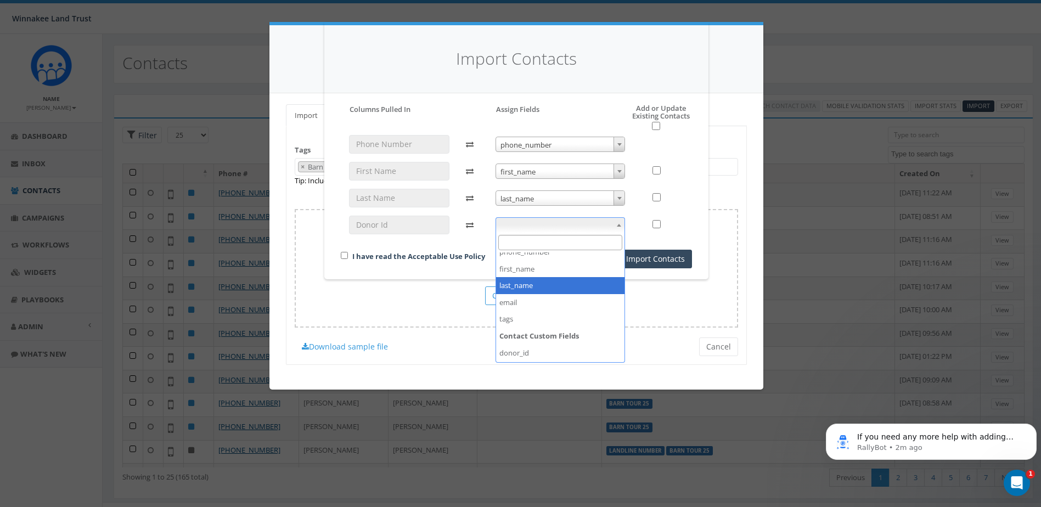
scroll to position [58, 0]
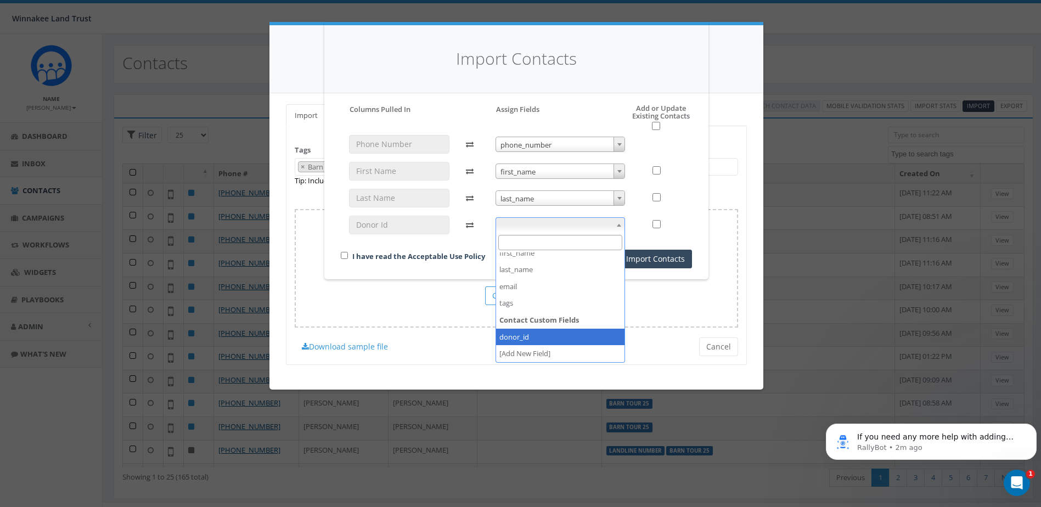
select select "donor_id"
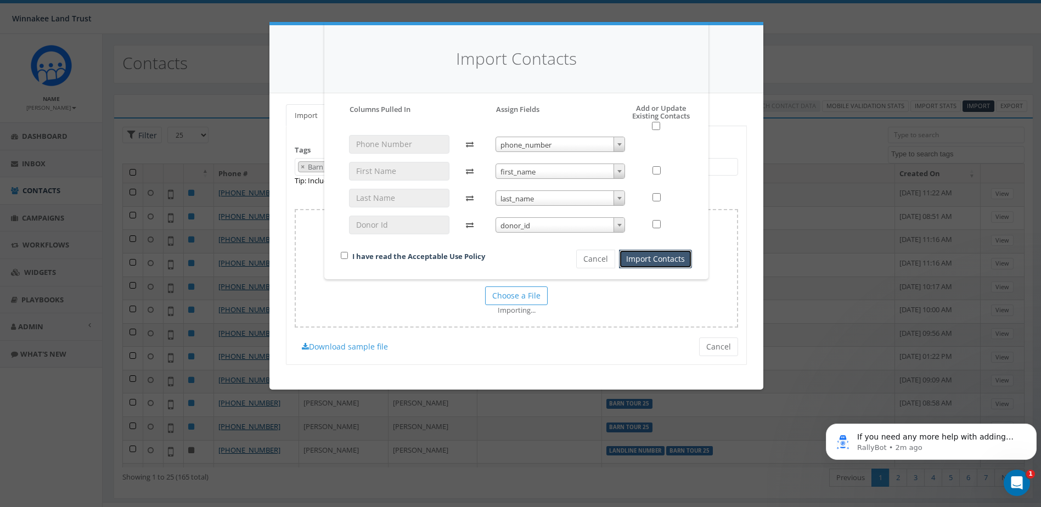
click at [642, 259] on button "Import Contacts" at bounding box center [655, 259] width 73 height 19
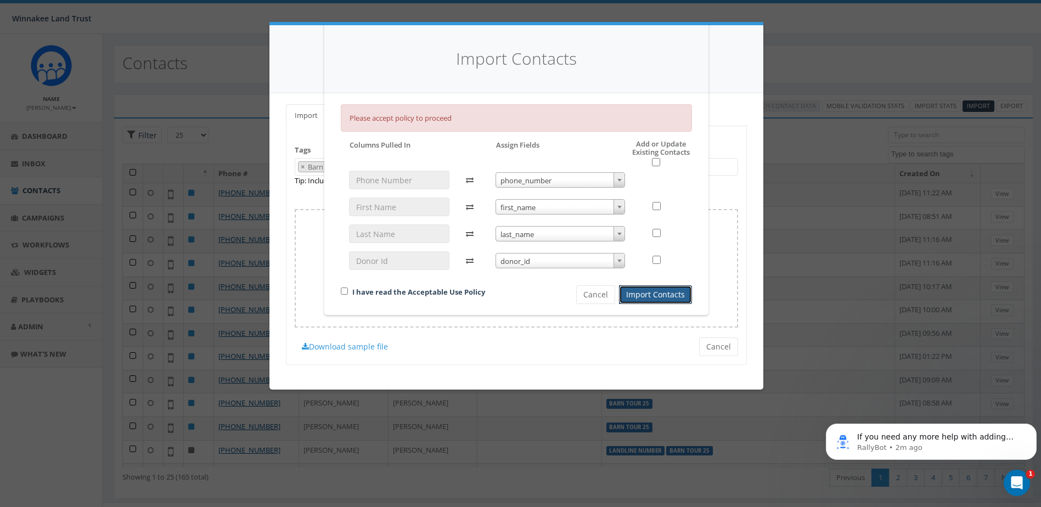
click at [337, 291] on div "I have read the Acceptable Use Policy" at bounding box center [440, 292] width 215 height 15
click at [344, 290] on input "checkbox" at bounding box center [344, 291] width 7 height 7
checkbox input "true"
click at [658, 296] on button "Import Contacts" at bounding box center [655, 294] width 73 height 19
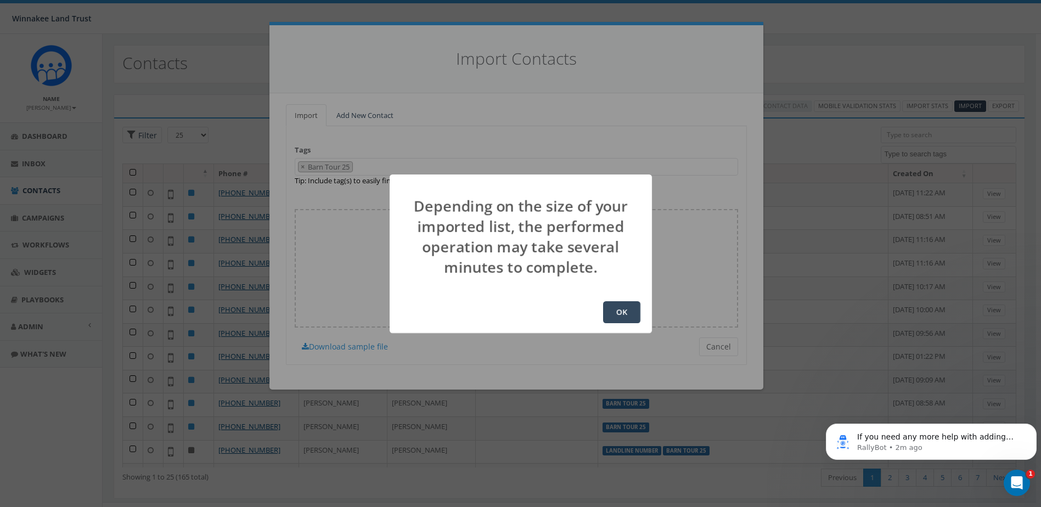
click at [617, 311] on button "OK" at bounding box center [621, 312] width 37 height 22
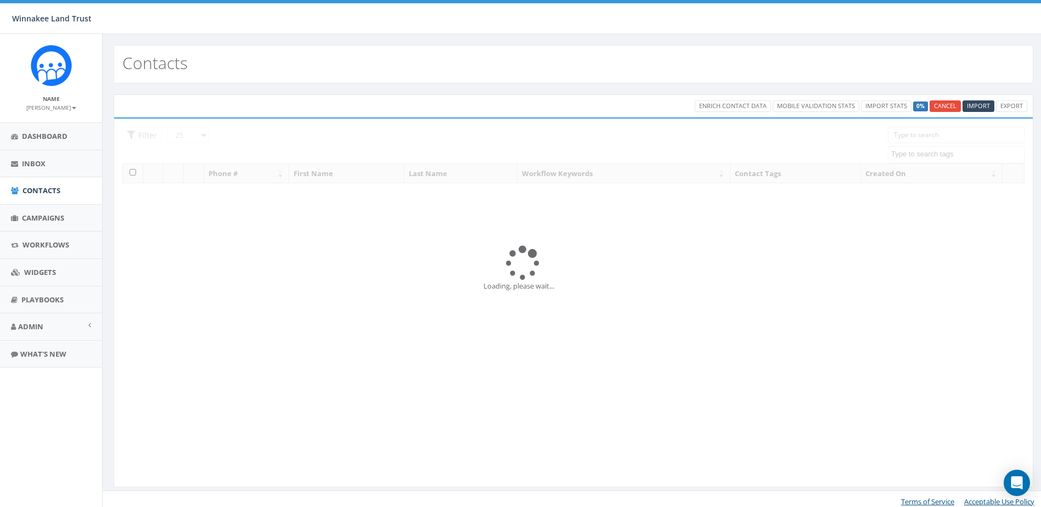
select select
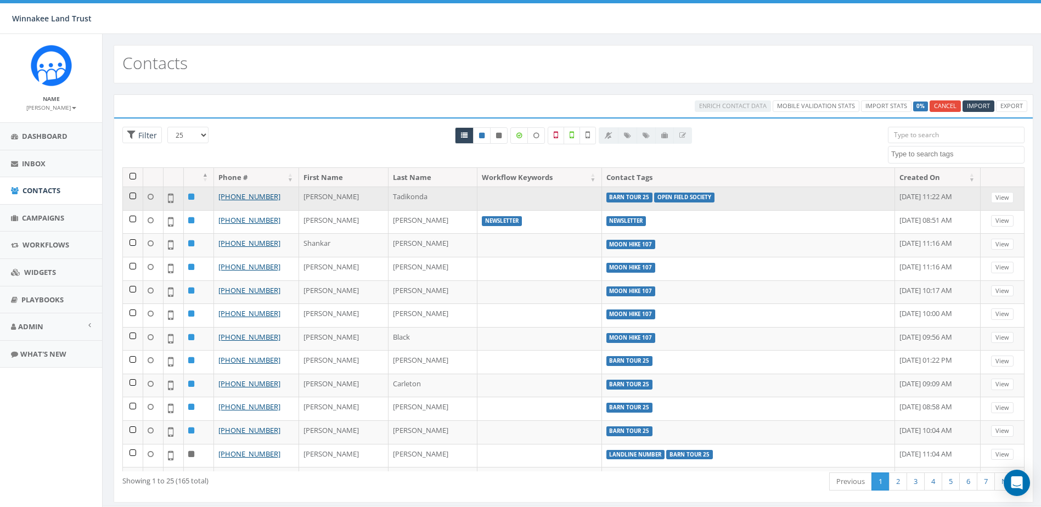
click at [314, 195] on td "[PERSON_NAME]" at bounding box center [343, 199] width 89 height 24
click at [262, 199] on link "[PHONE_NUMBER]" at bounding box center [249, 197] width 62 height 10
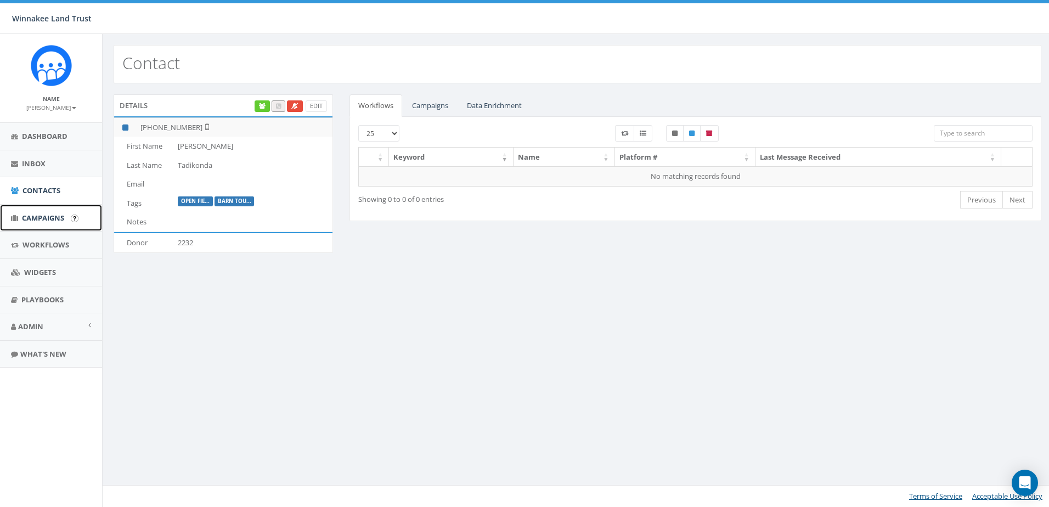
click at [37, 221] on span "Campaigns" at bounding box center [43, 218] width 42 height 10
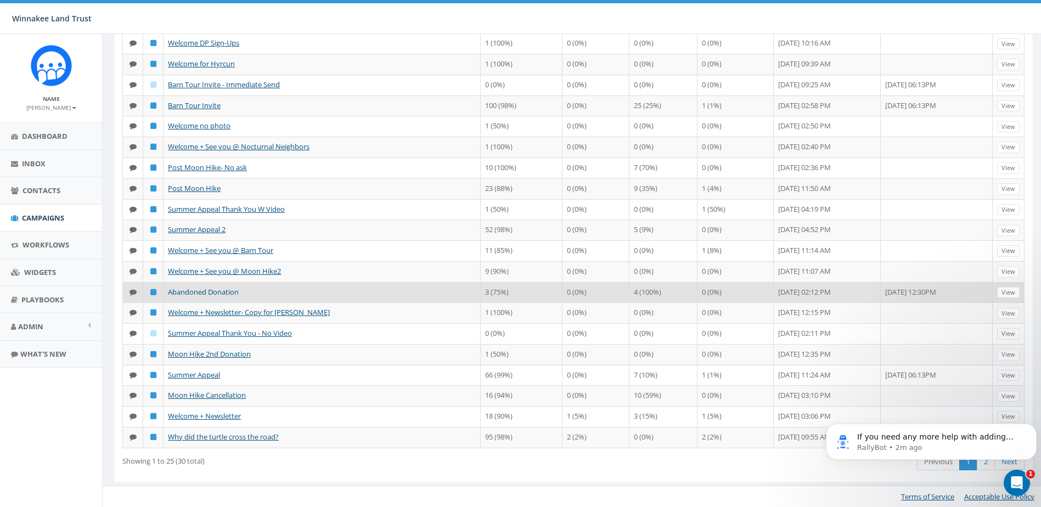
scroll to position [212, 0]
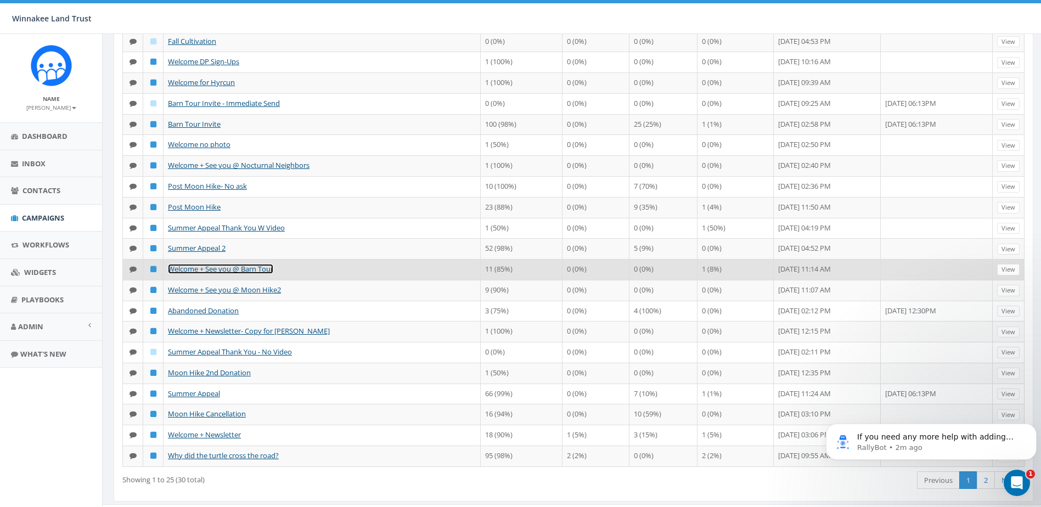
click at [226, 274] on link "Welcome + See you @ Barn Tour" at bounding box center [220, 269] width 105 height 10
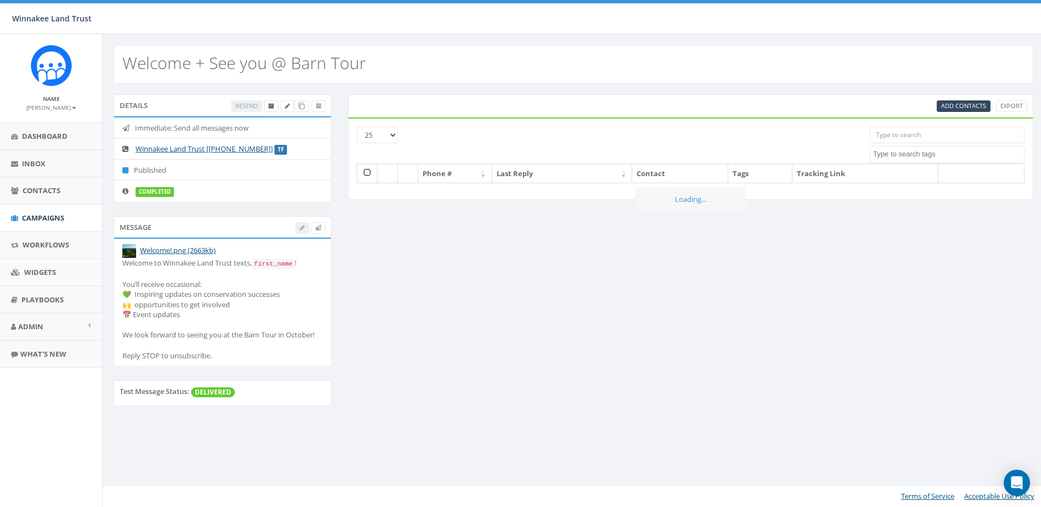
select select
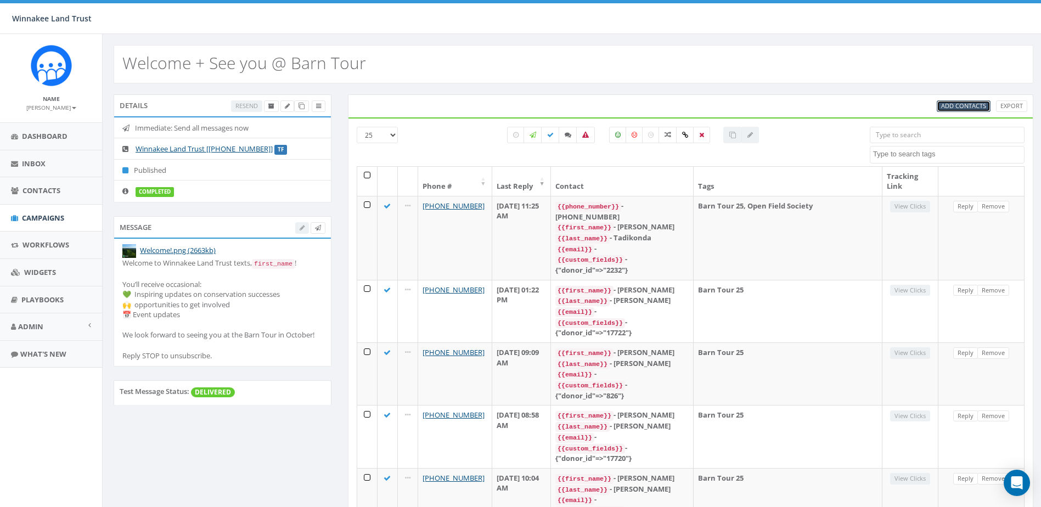
click at [959, 103] on span "Add Contacts" at bounding box center [963, 106] width 45 height 8
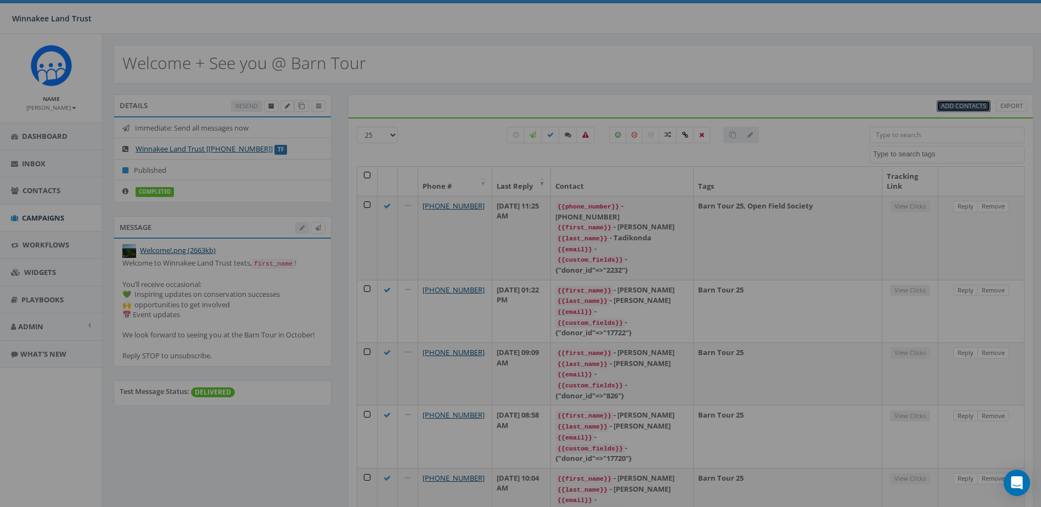
select select
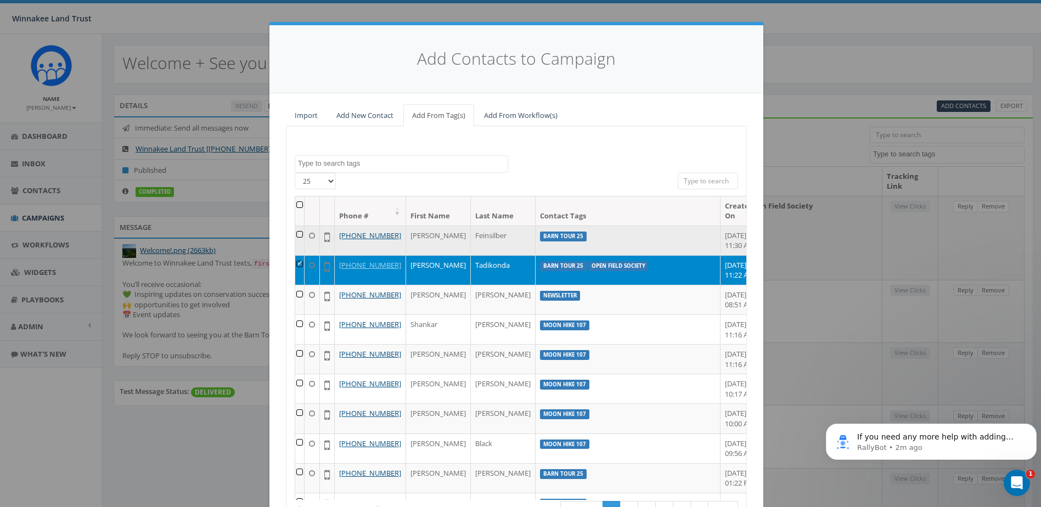
click at [300, 235] on td at bounding box center [299, 241] width 9 height 30
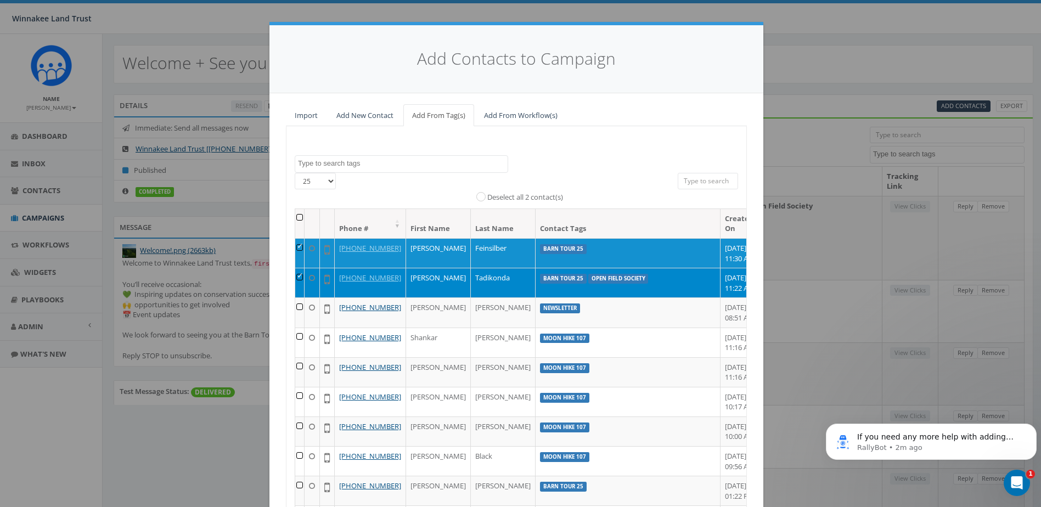
click at [296, 287] on td at bounding box center [299, 283] width 9 height 30
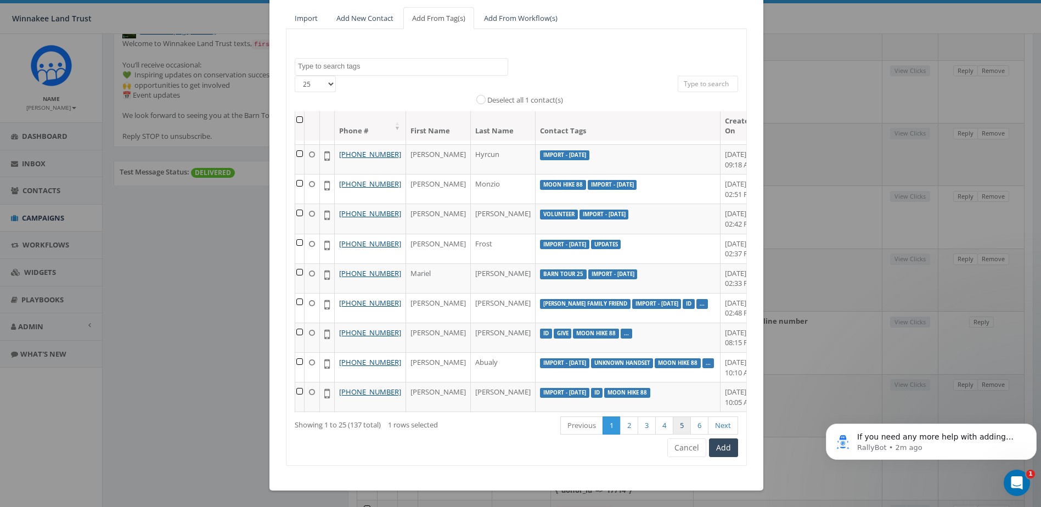
scroll to position [497, 0]
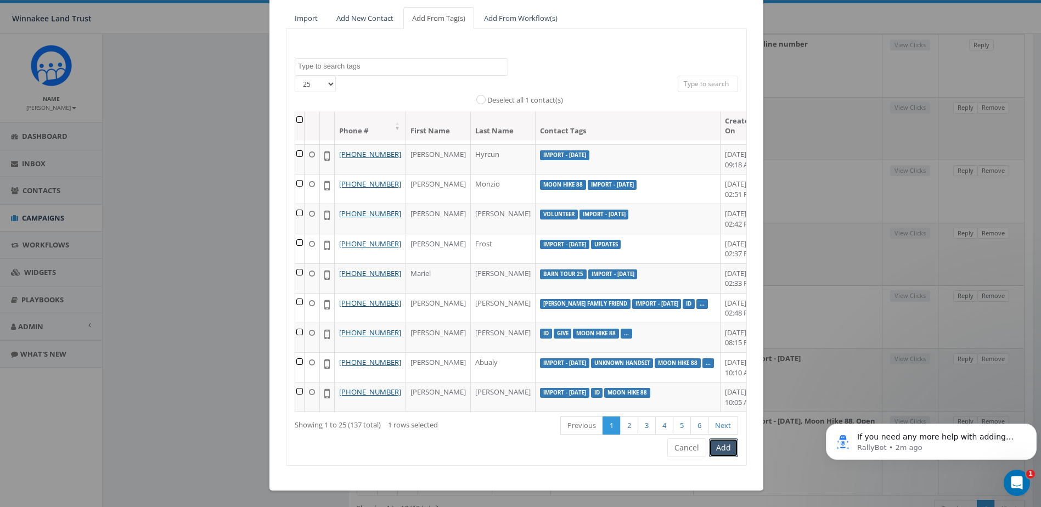
click at [722, 447] on button "Add" at bounding box center [723, 447] width 29 height 19
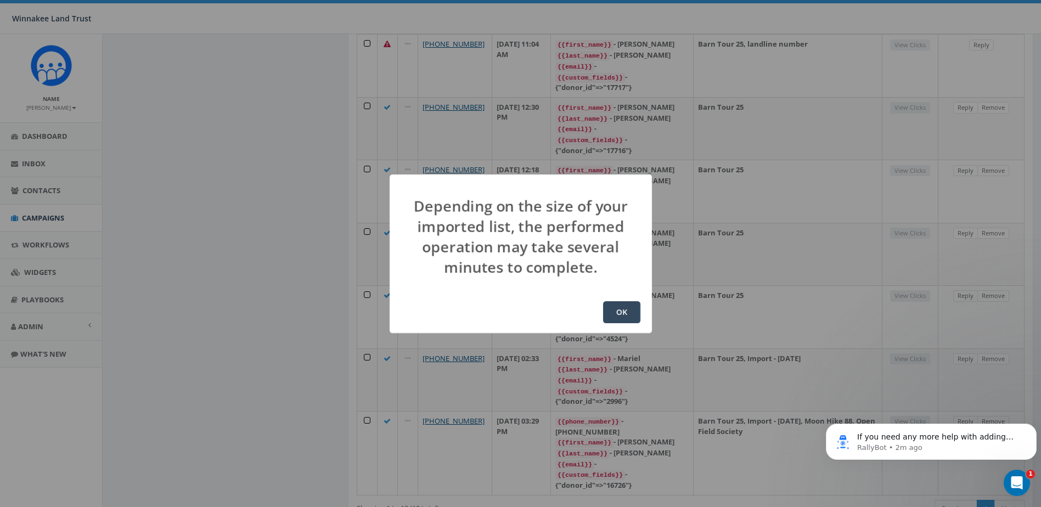
scroll to position [0, 0]
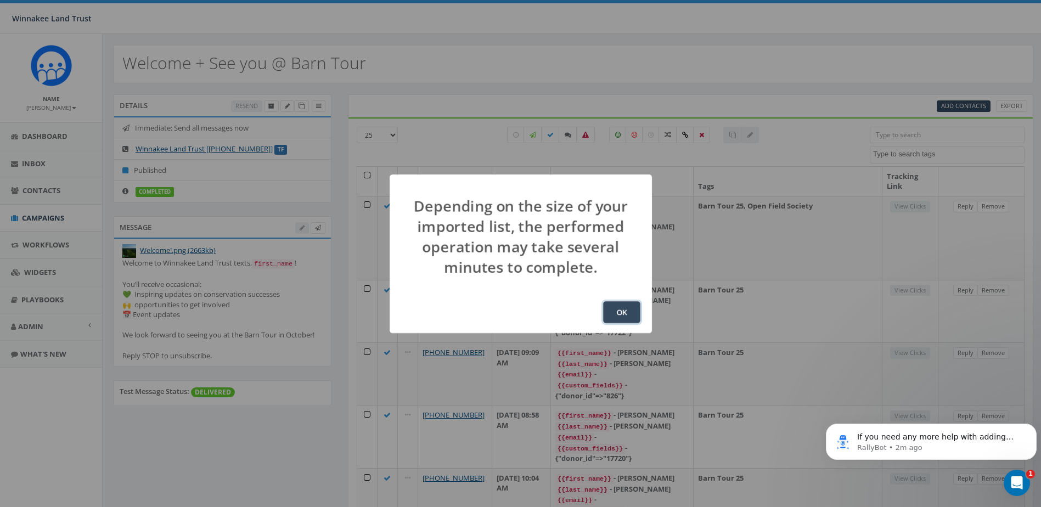
click at [626, 307] on button "OK" at bounding box center [621, 312] width 37 height 22
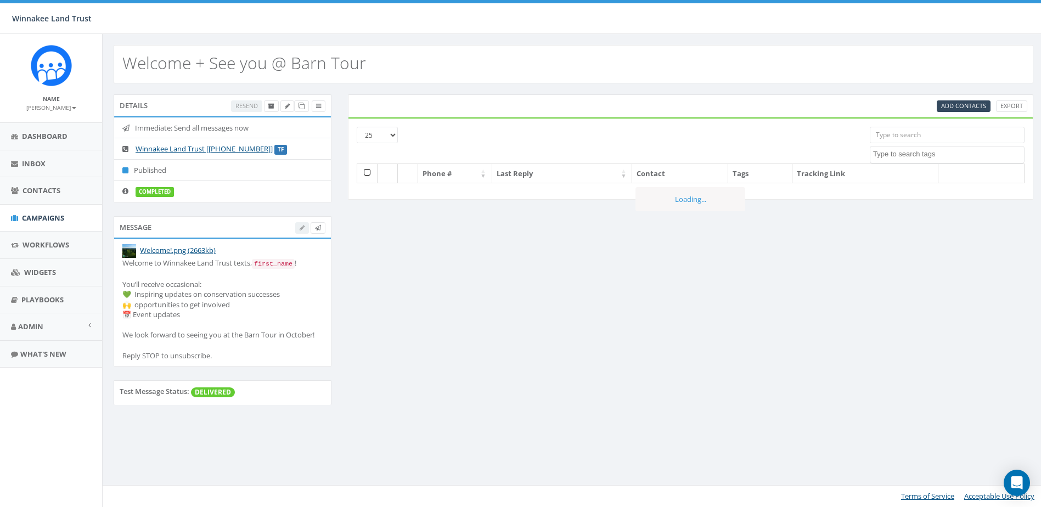
select select
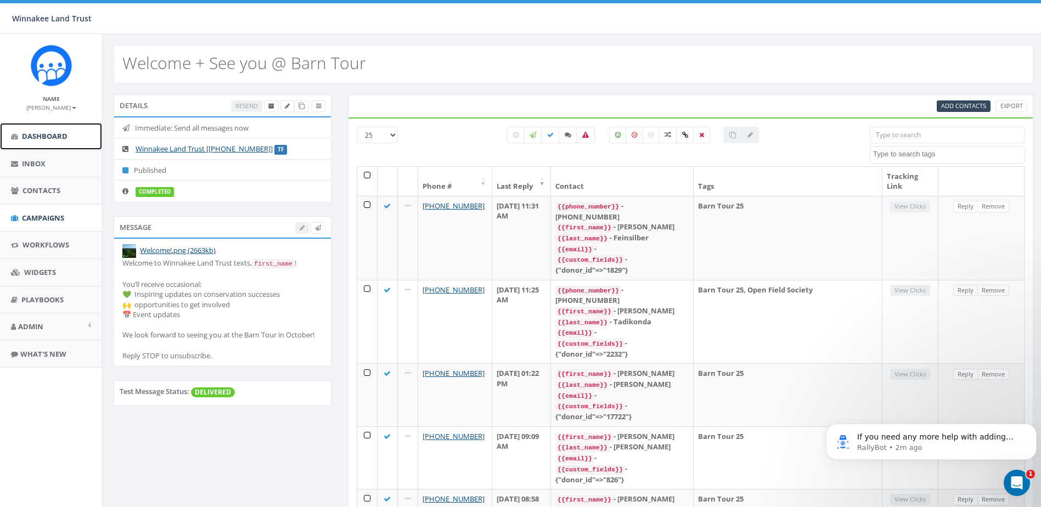
click at [48, 138] on span "Dashboard" at bounding box center [45, 136] width 46 height 10
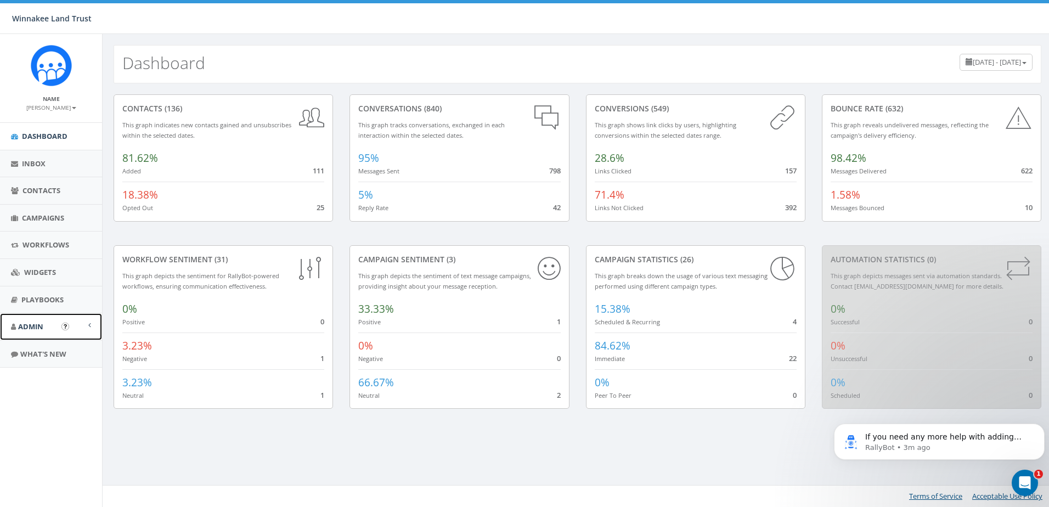
click at [47, 328] on link "Admin" at bounding box center [51, 326] width 102 height 27
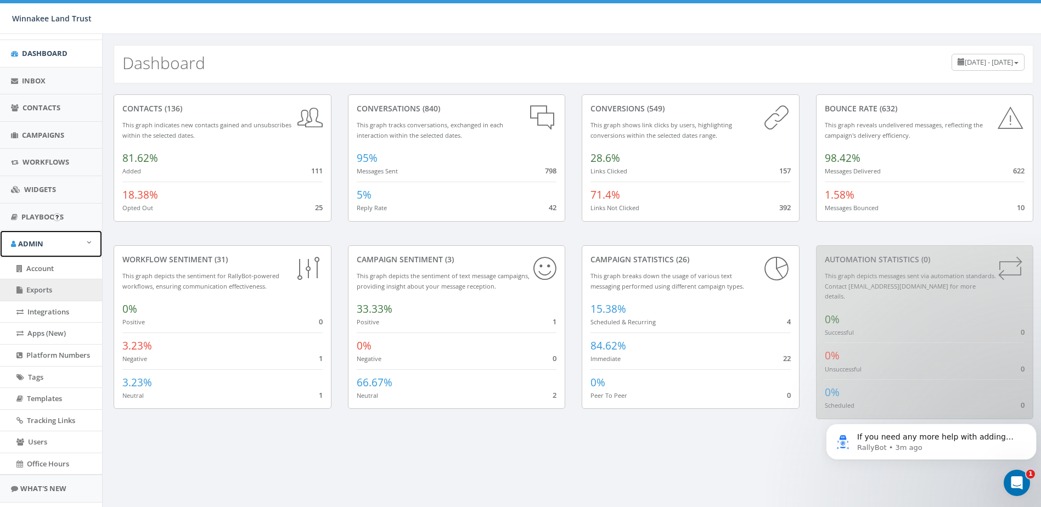
scroll to position [109, 0]
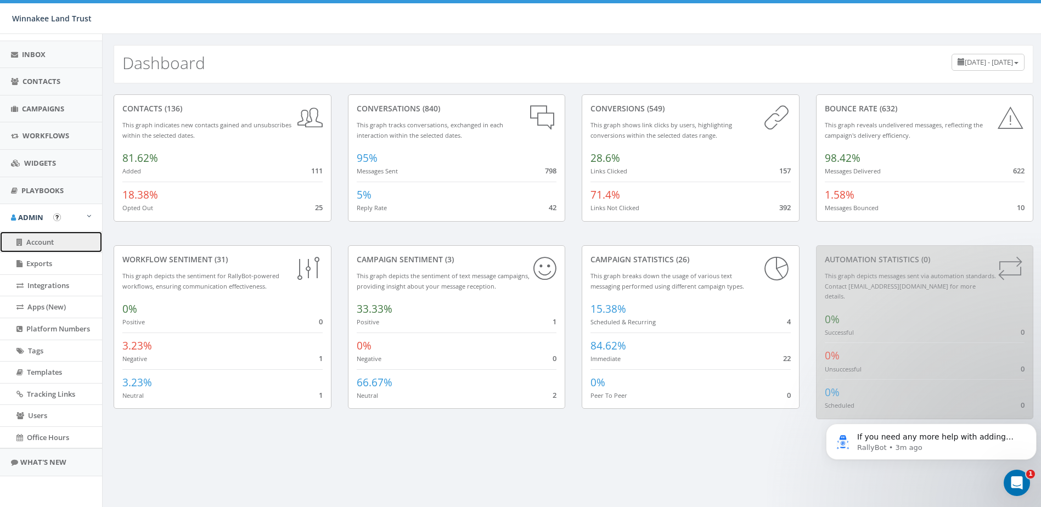
click at [36, 244] on span "Account" at bounding box center [39, 242] width 27 height 10
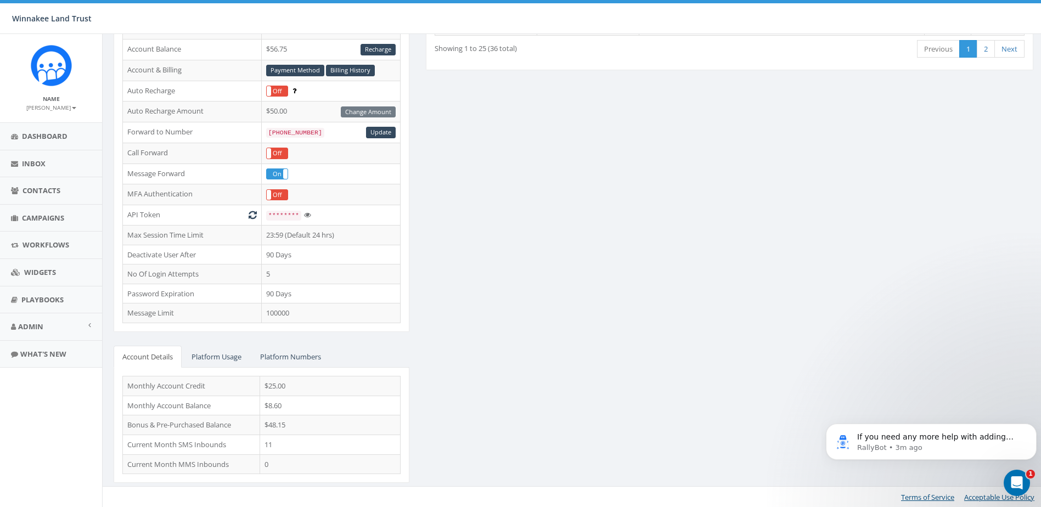
click at [717, 294] on div "STARTER Account Type Non Profit Account Balance $56.75 Recharge Account & Billi…" at bounding box center [573, 218] width 936 height 558
